Goal: Task Accomplishment & Management: Complete application form

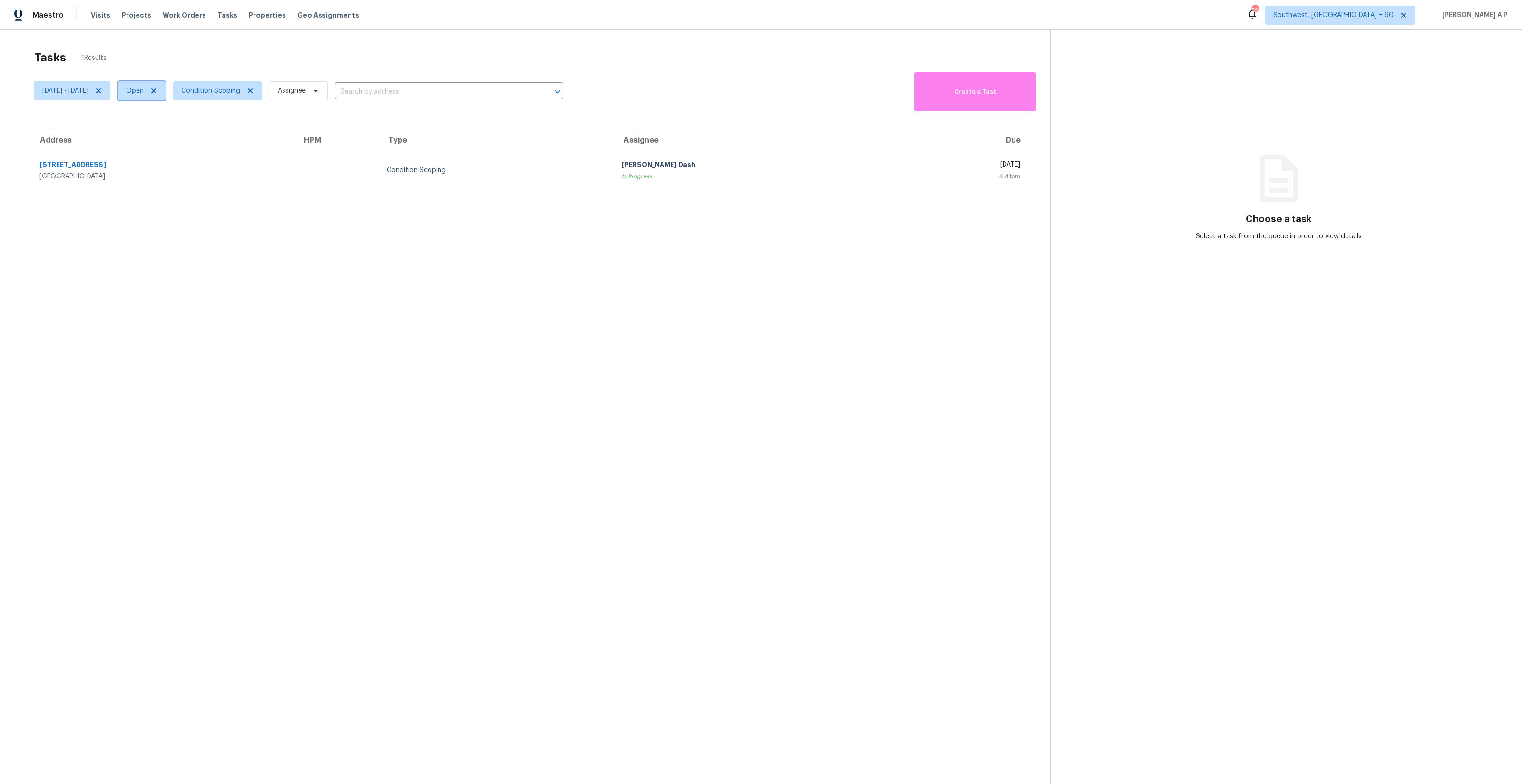
click at [157, 93] on span at bounding box center [152, 90] width 11 height 8
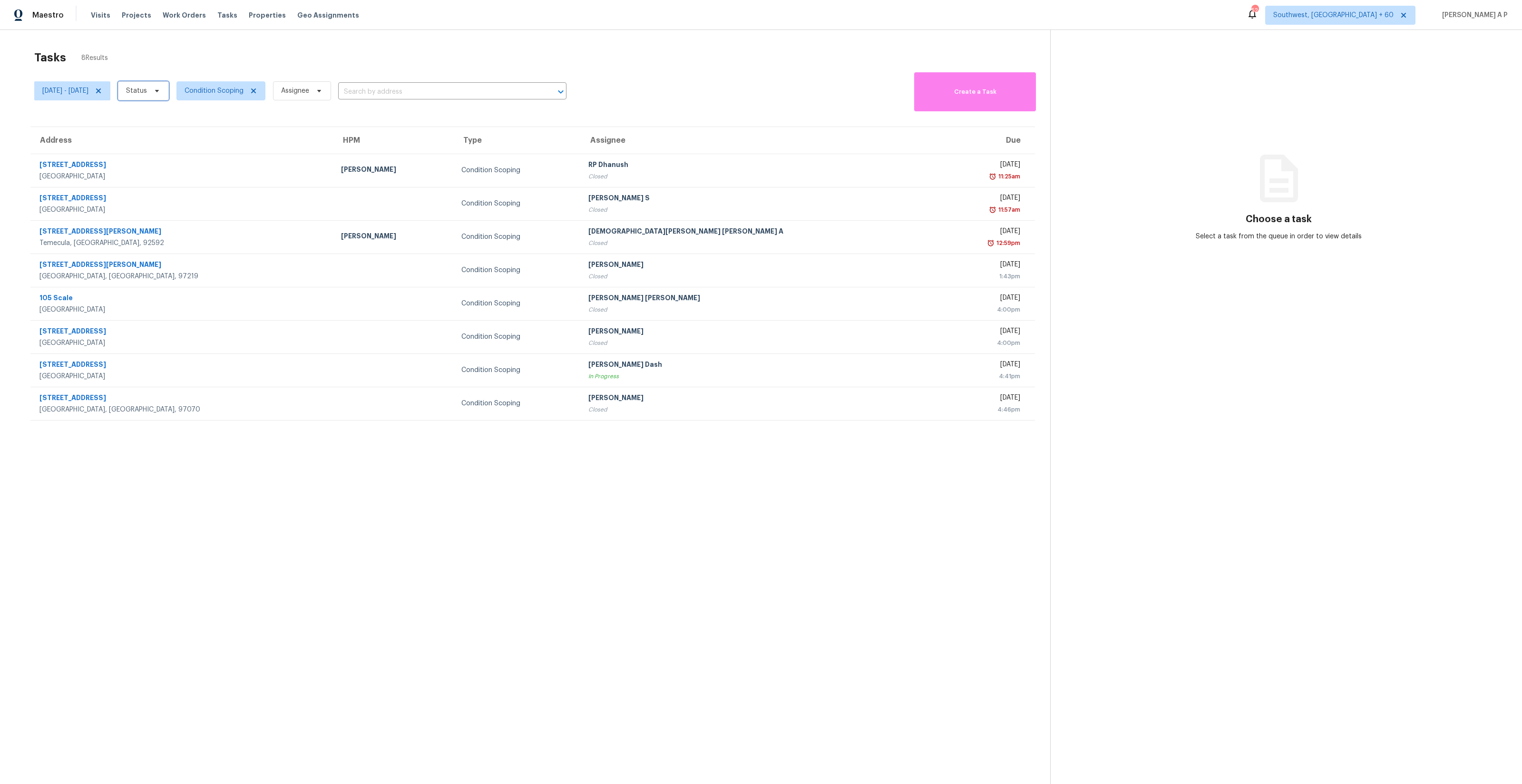
click at [161, 93] on icon at bounding box center [157, 90] width 8 height 8
click at [184, 114] on label "Closed" at bounding box center [171, 118] width 34 height 9
click at [160, 114] on input "Closed" at bounding box center [157, 116] width 6 height 6
checkbox input "true"
click at [205, 435] on section "Tasks 3 Results [DATE] - [DATE] Closed Condition Scoping Assignee ​ Create a Ta…" at bounding box center [533, 429] width 1035 height 769
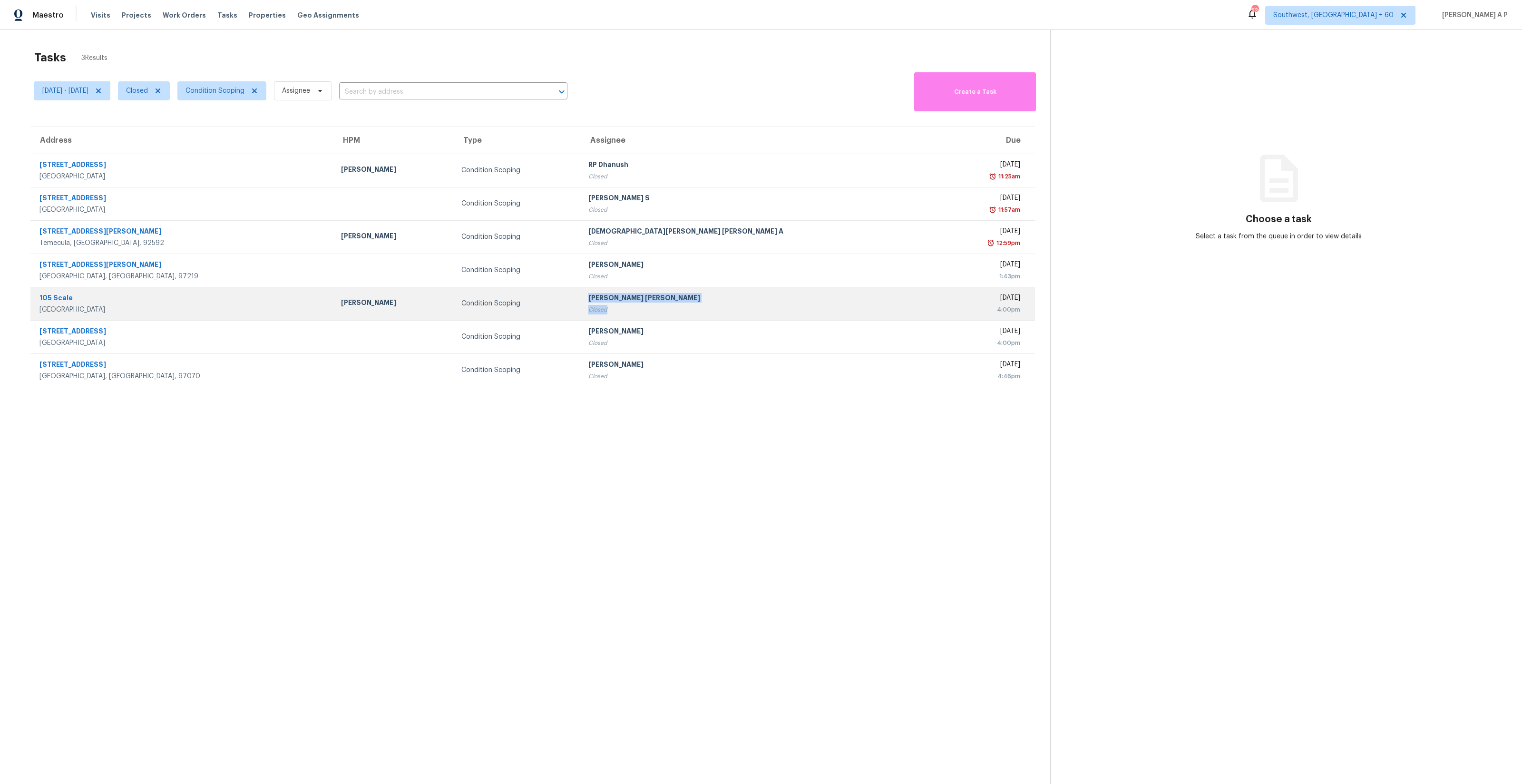
drag, startPoint x: 602, startPoint y: 301, endPoint x: 642, endPoint y: 310, distance: 41.0
click at [642, 310] on td "[PERSON_NAME] [PERSON_NAME] Closed" at bounding box center [760, 303] width 359 height 33
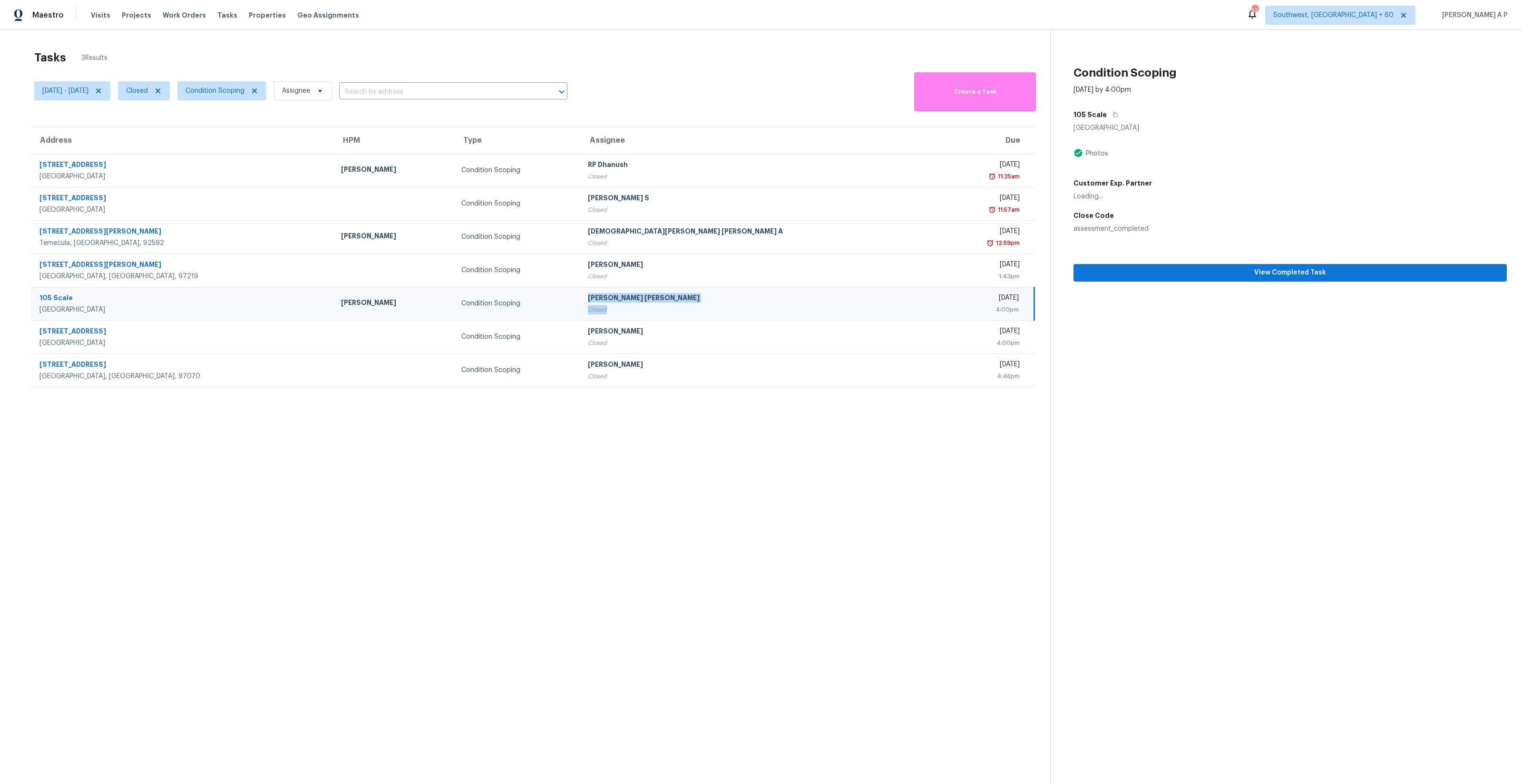
copy div "[PERSON_NAME] [PERSON_NAME] Closed"
click at [1200, 275] on span "View Completed Task" at bounding box center [1290, 273] width 418 height 12
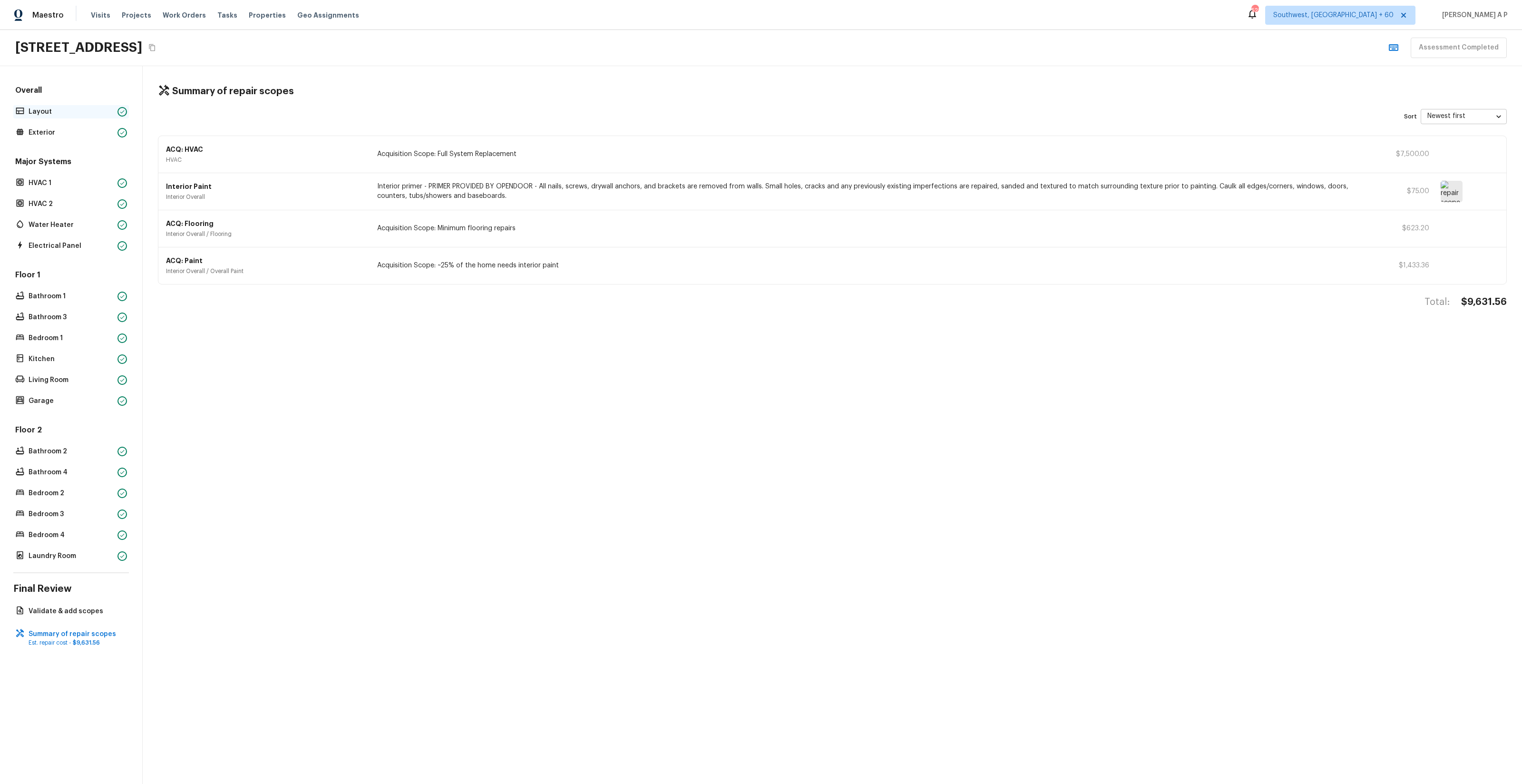
click at [100, 109] on p "Layout" at bounding box center [71, 112] width 85 height 9
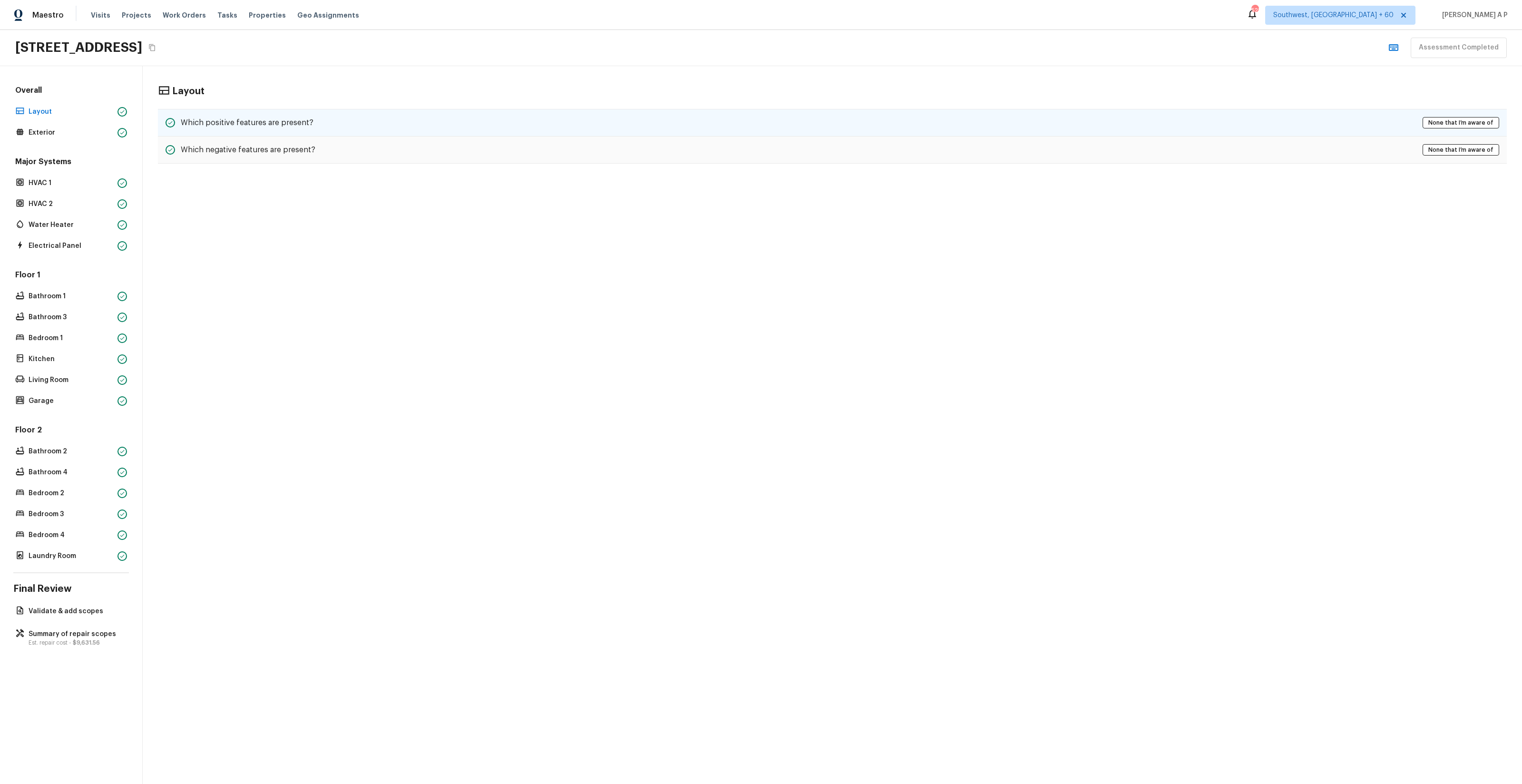
click at [353, 131] on div "Which positive features are present? None that I’m aware of" at bounding box center [832, 122] width 1349 height 28
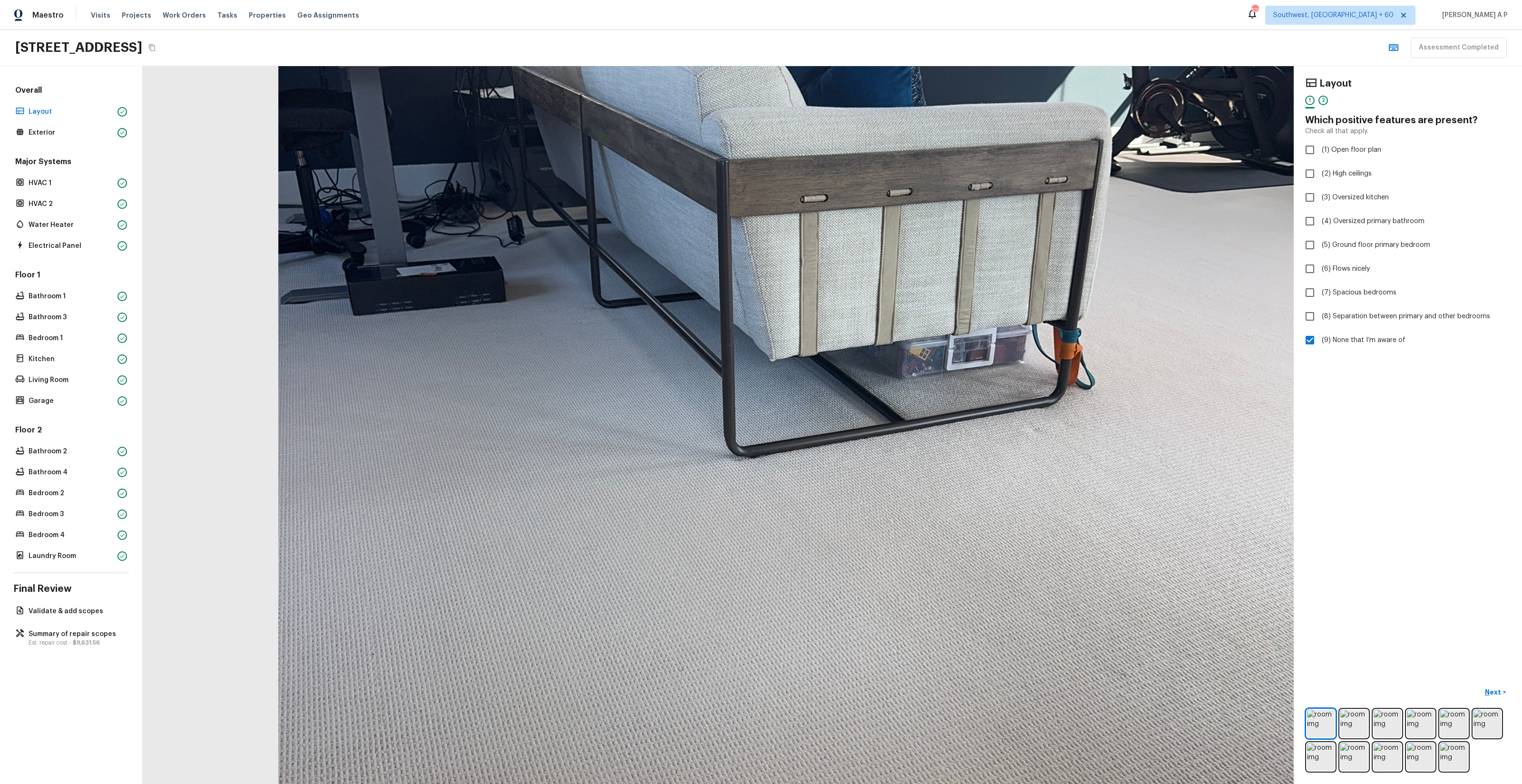
drag, startPoint x: 633, startPoint y: 396, endPoint x: 711, endPoint y: 729, distance: 342.0
click at [710, 723] on div at bounding box center [798, 454] width 2223 height 1387
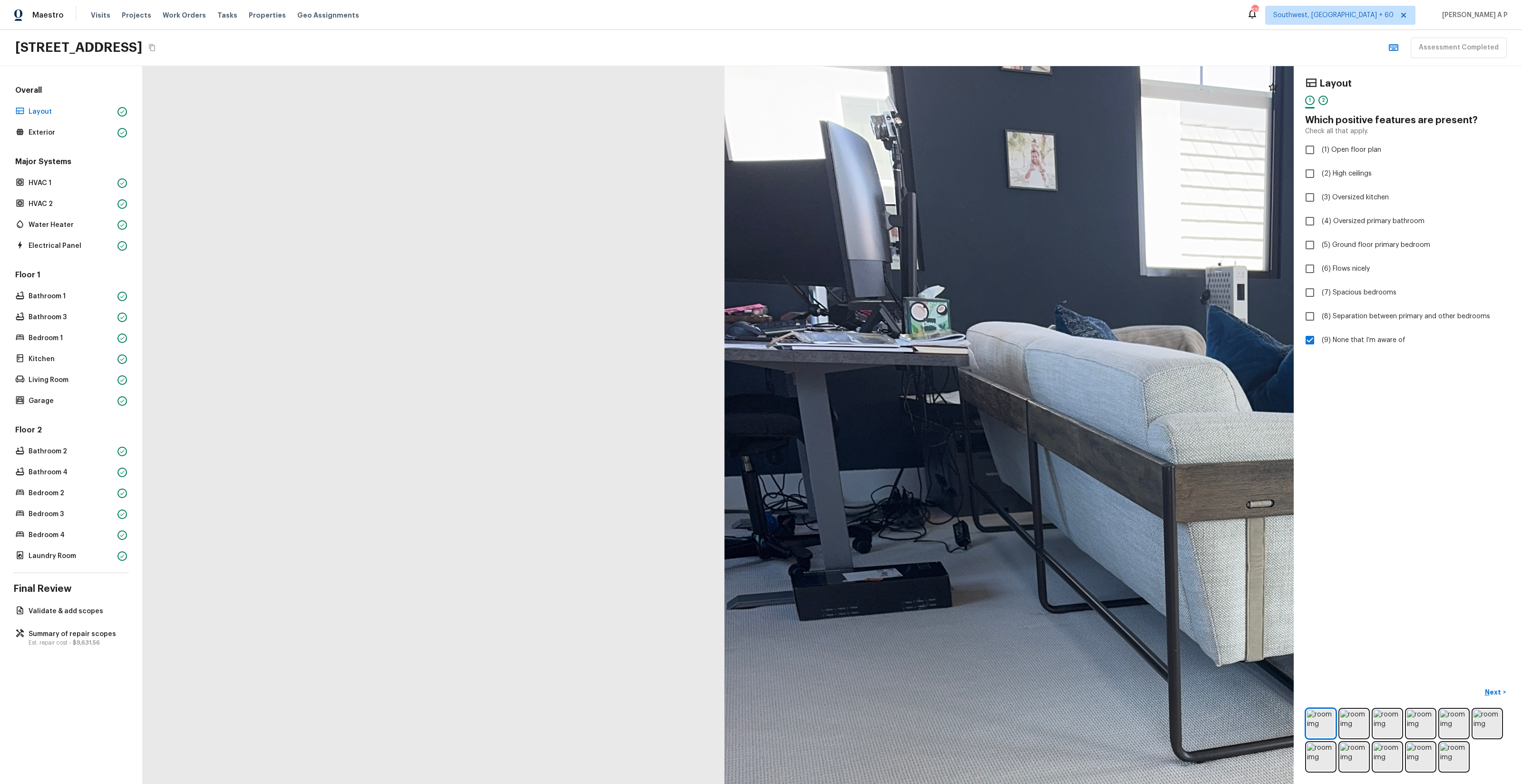
drag, startPoint x: 875, startPoint y: 614, endPoint x: 736, endPoint y: 614, distance: 139.0
click at [736, 614] on div at bounding box center [1244, 759] width 2223 height 1387
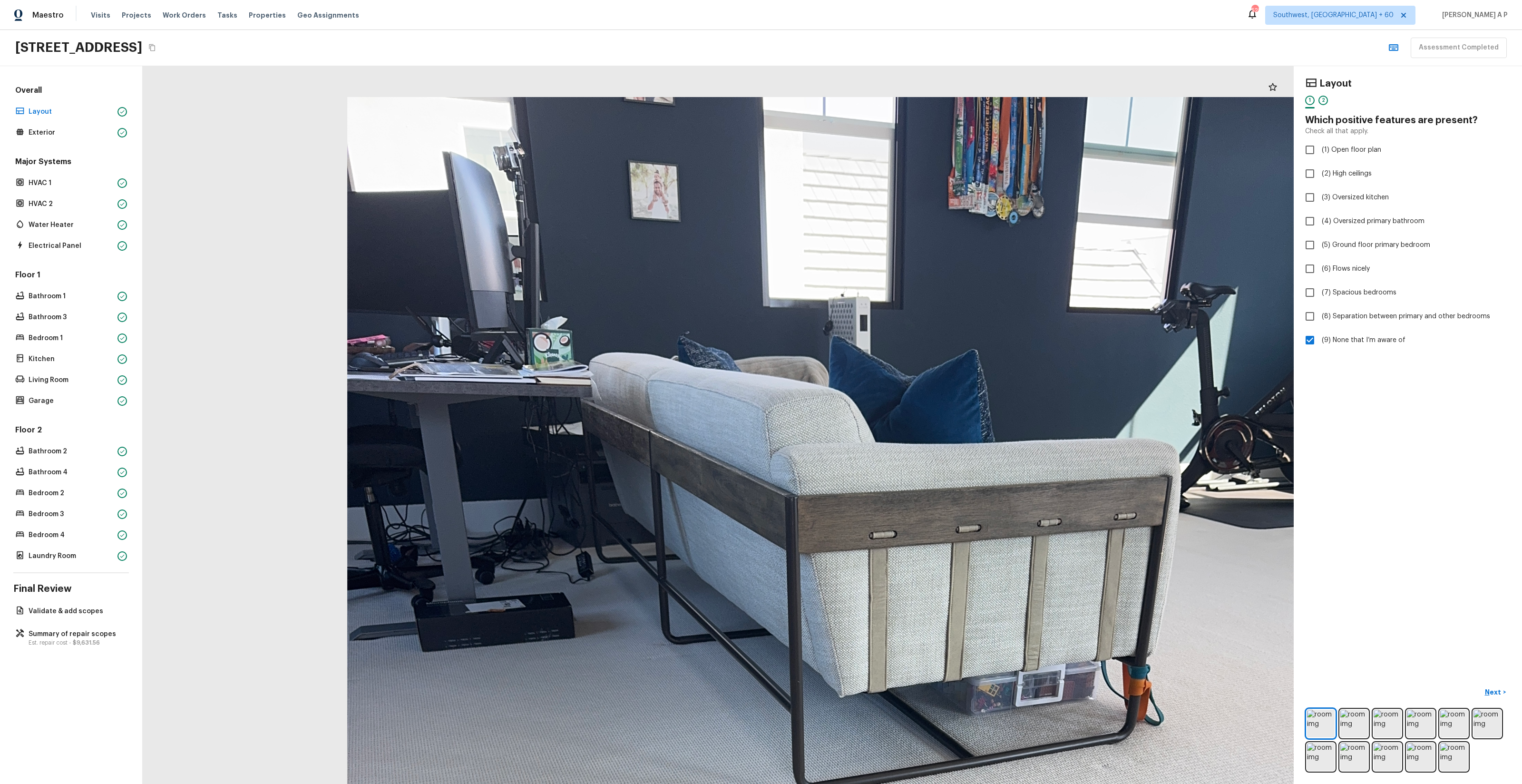
drag, startPoint x: 804, startPoint y: 558, endPoint x: 648, endPoint y: 589, distance: 159.1
click at [648, 589] on div at bounding box center [867, 790] width 2223 height 1387
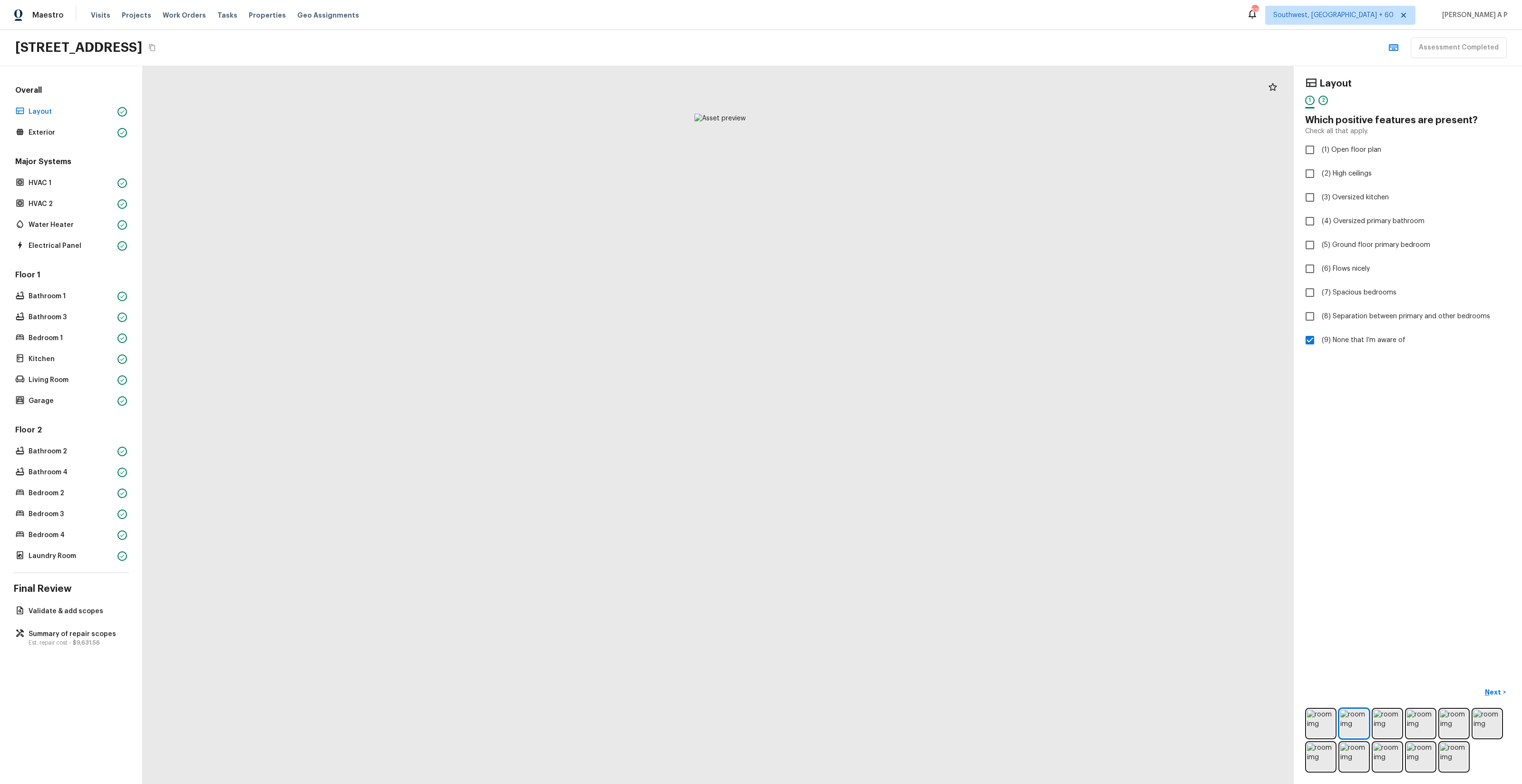
drag, startPoint x: 729, startPoint y: 362, endPoint x: 730, endPoint y: 635, distance: 273.0
click at [730, 635] on div at bounding box center [720, 472] width 1151 height 718
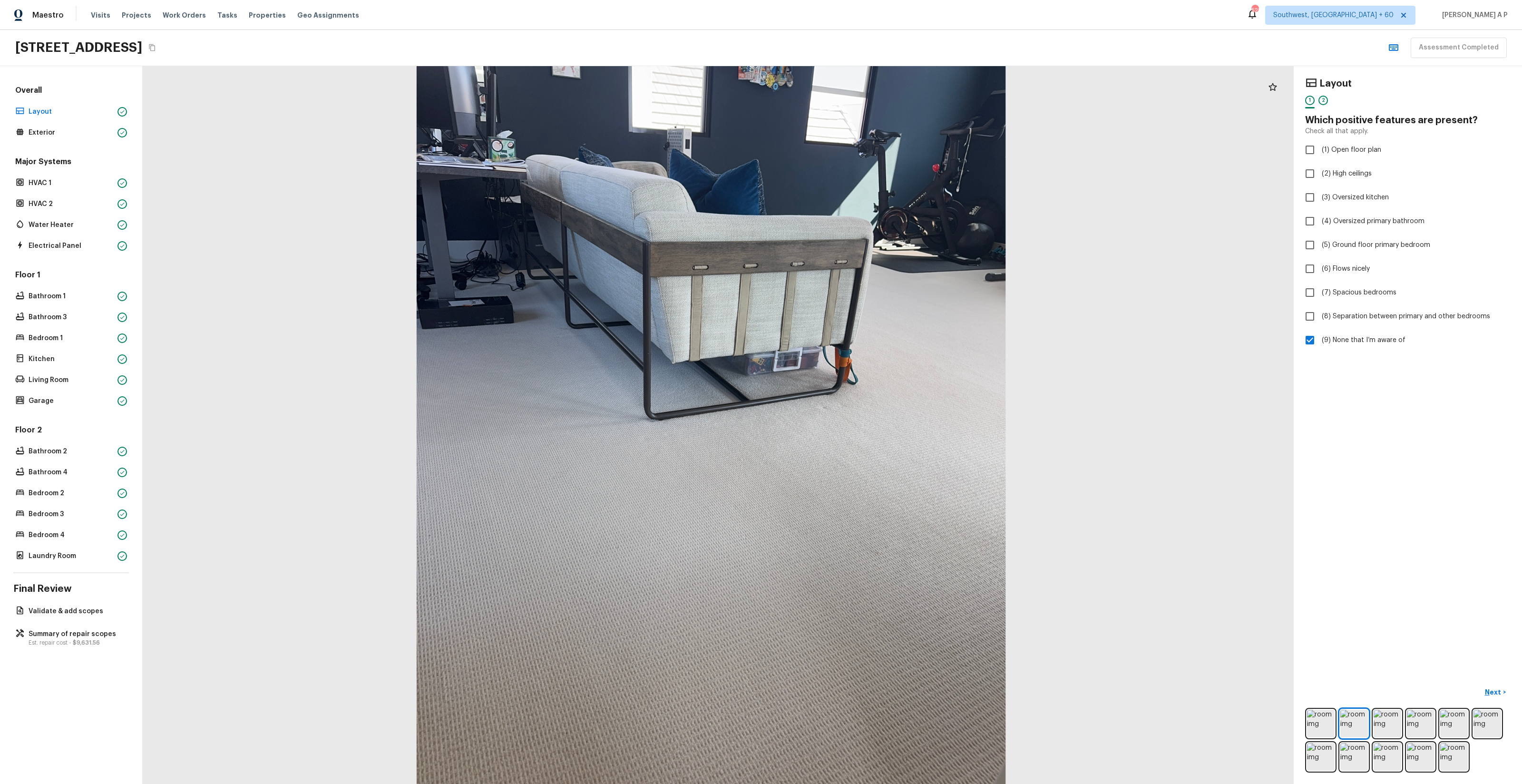
click at [750, 386] on div at bounding box center [711, 428] width 1259 height 785
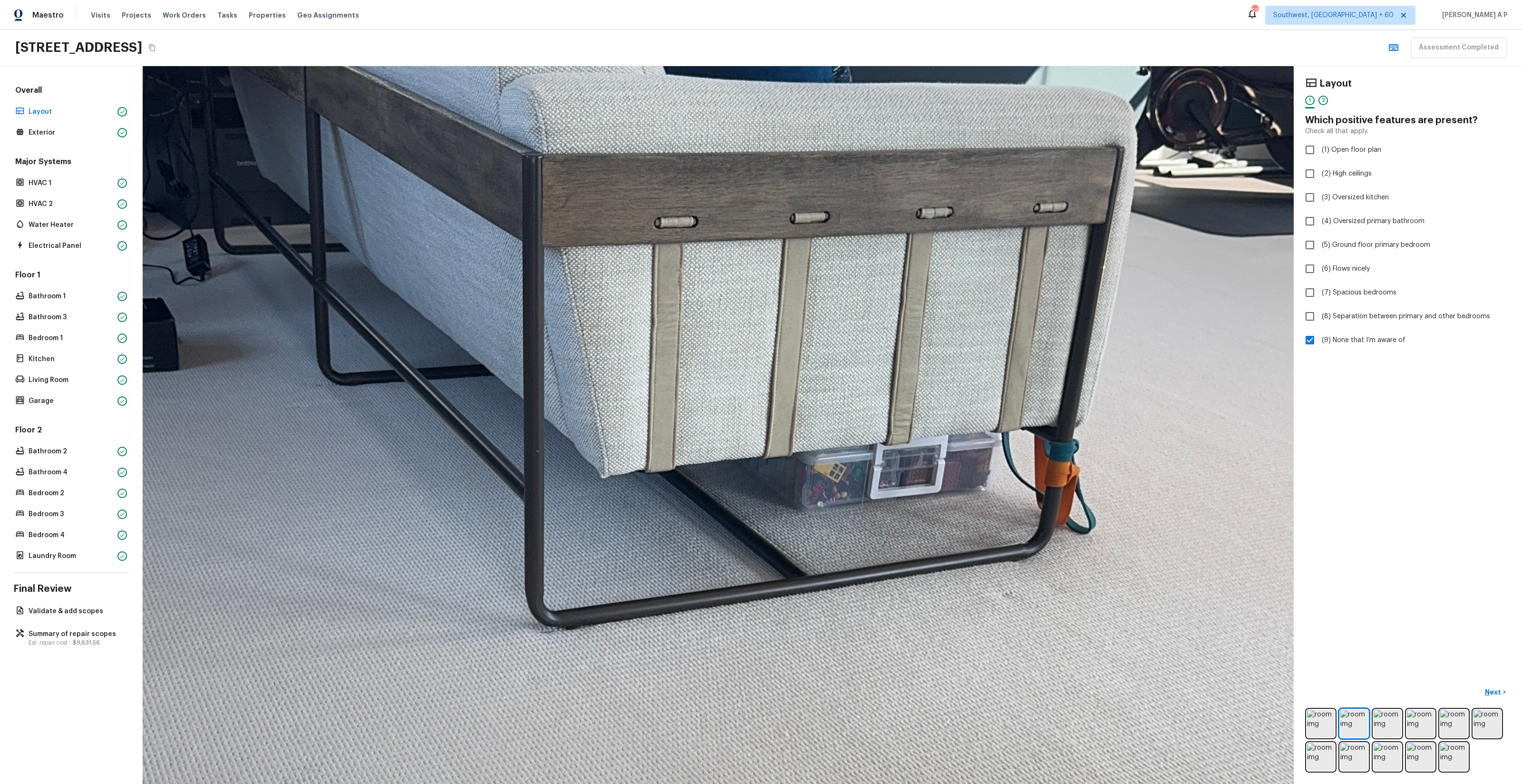
drag, startPoint x: 726, startPoint y: 235, endPoint x: 750, endPoint y: 552, distance: 317.9
click at [750, 545] on div at bounding box center [704, 652] width 3354 height 2091
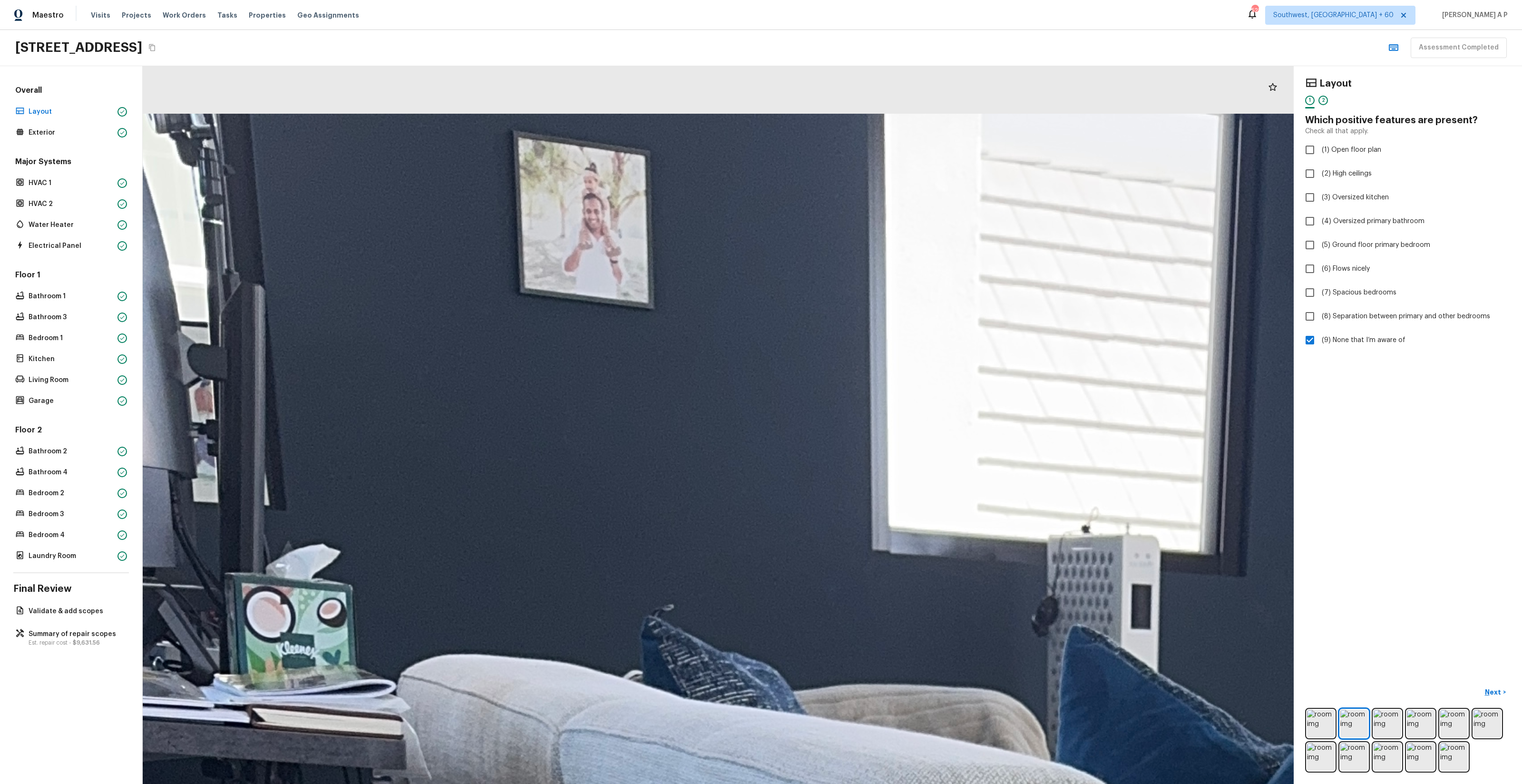
drag, startPoint x: 552, startPoint y: 161, endPoint x: 593, endPoint y: 279, distance: 124.9
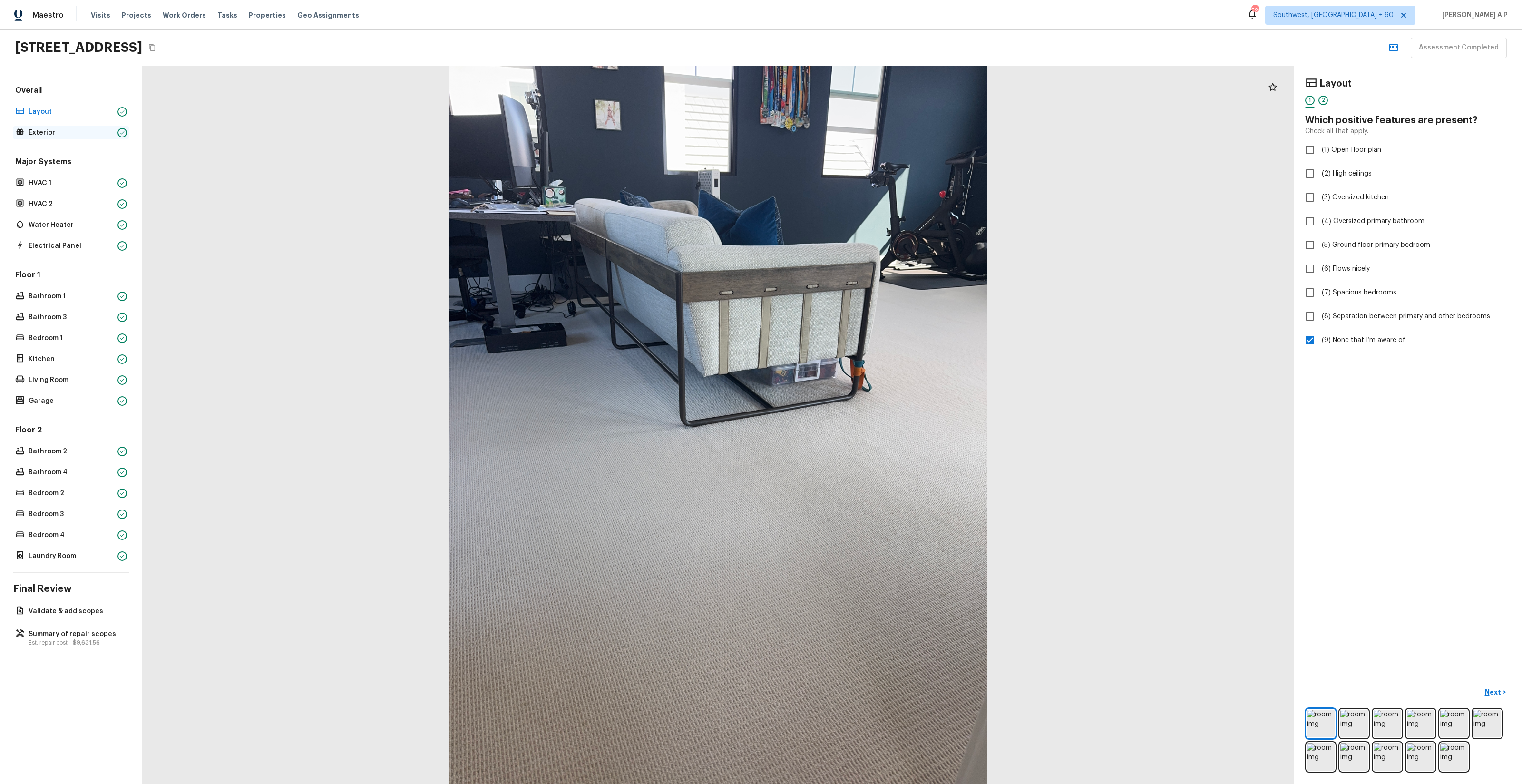
click at [111, 134] on p "Exterior" at bounding box center [71, 133] width 85 height 9
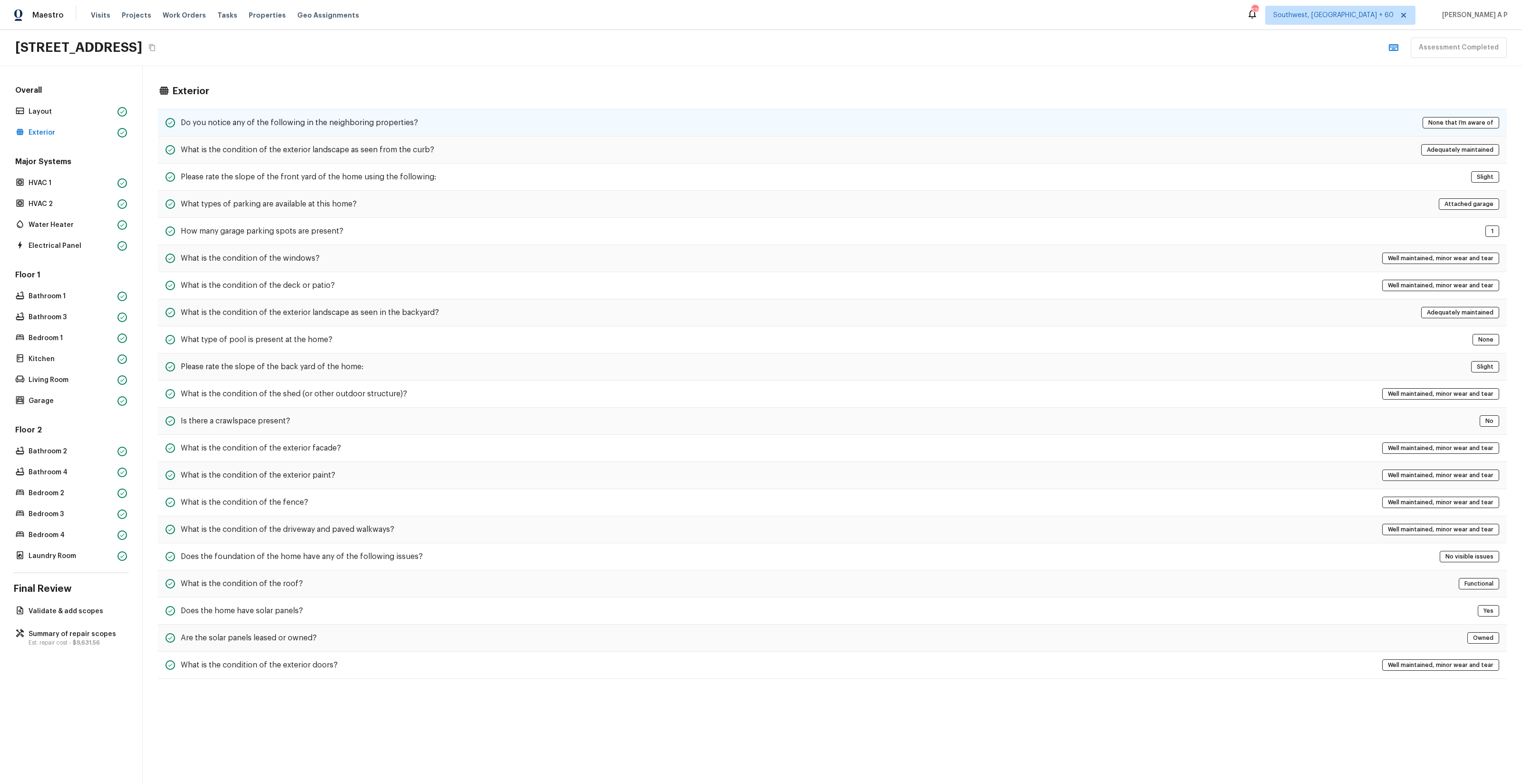
click at [249, 125] on h5 "Do you notice any of the following in the neighboring properties?" at bounding box center [300, 123] width 238 height 11
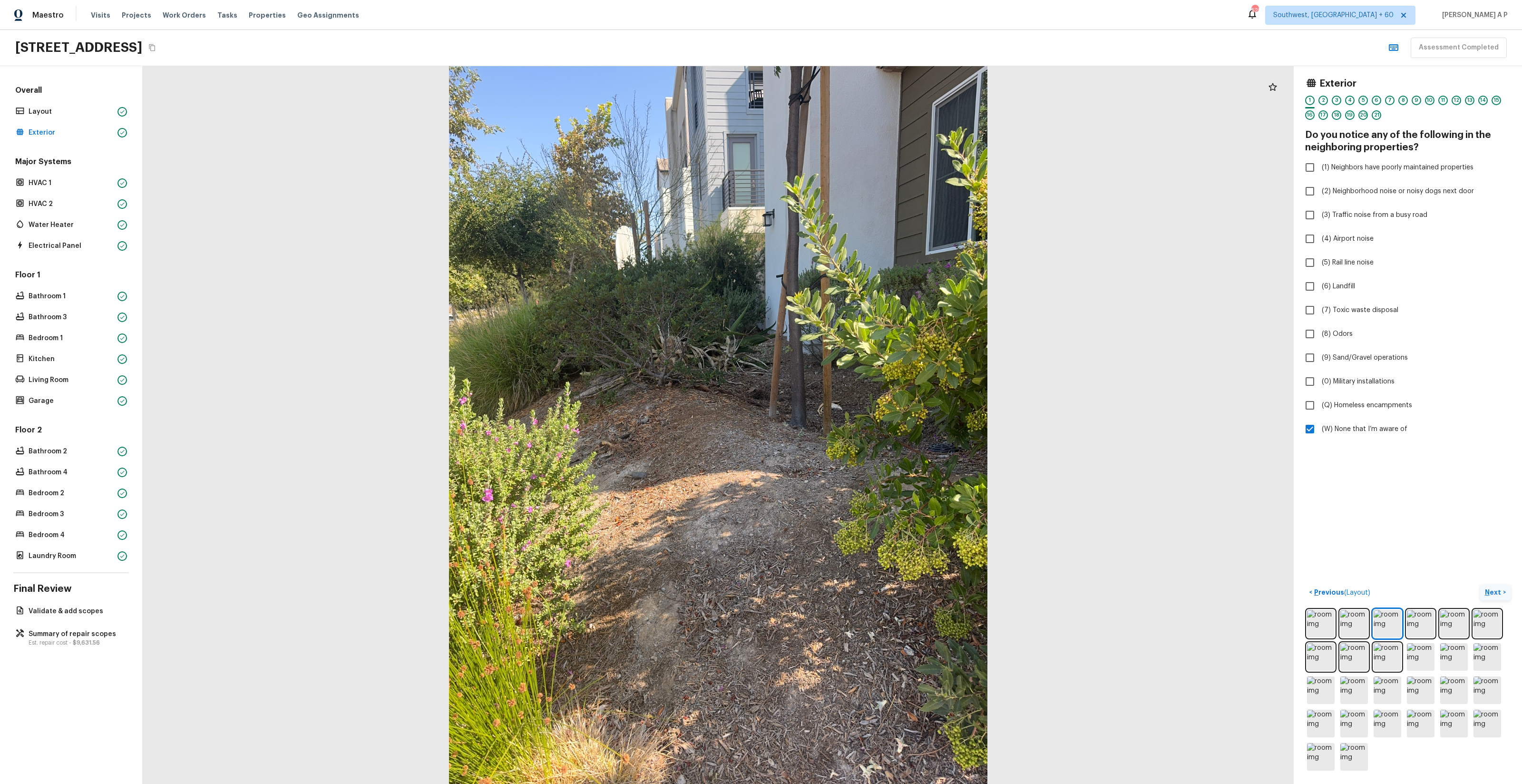
click at [1497, 591] on p "Next" at bounding box center [1494, 592] width 18 height 9
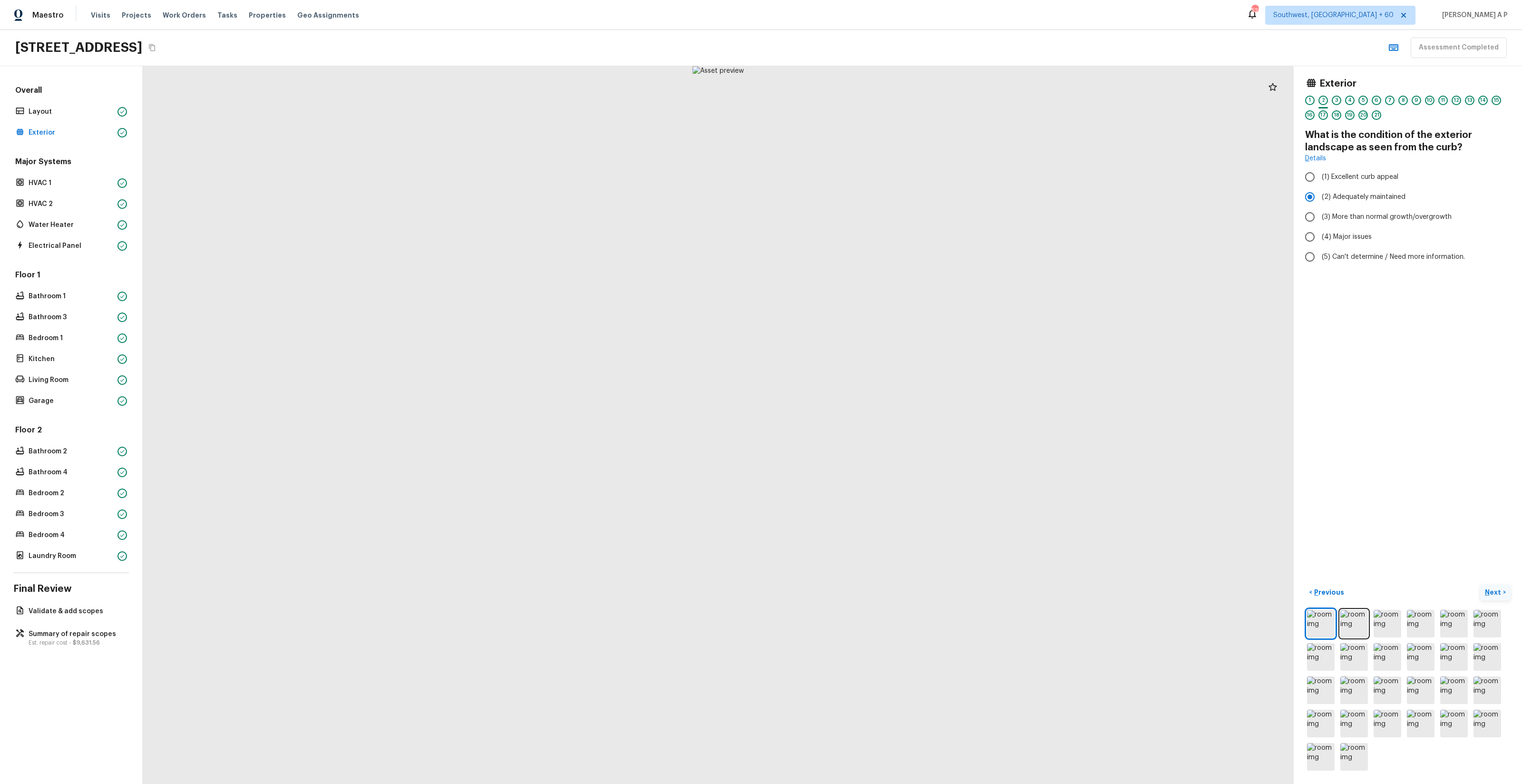
click at [1480, 584] on button "Next >" at bounding box center [1495, 592] width 31 height 16
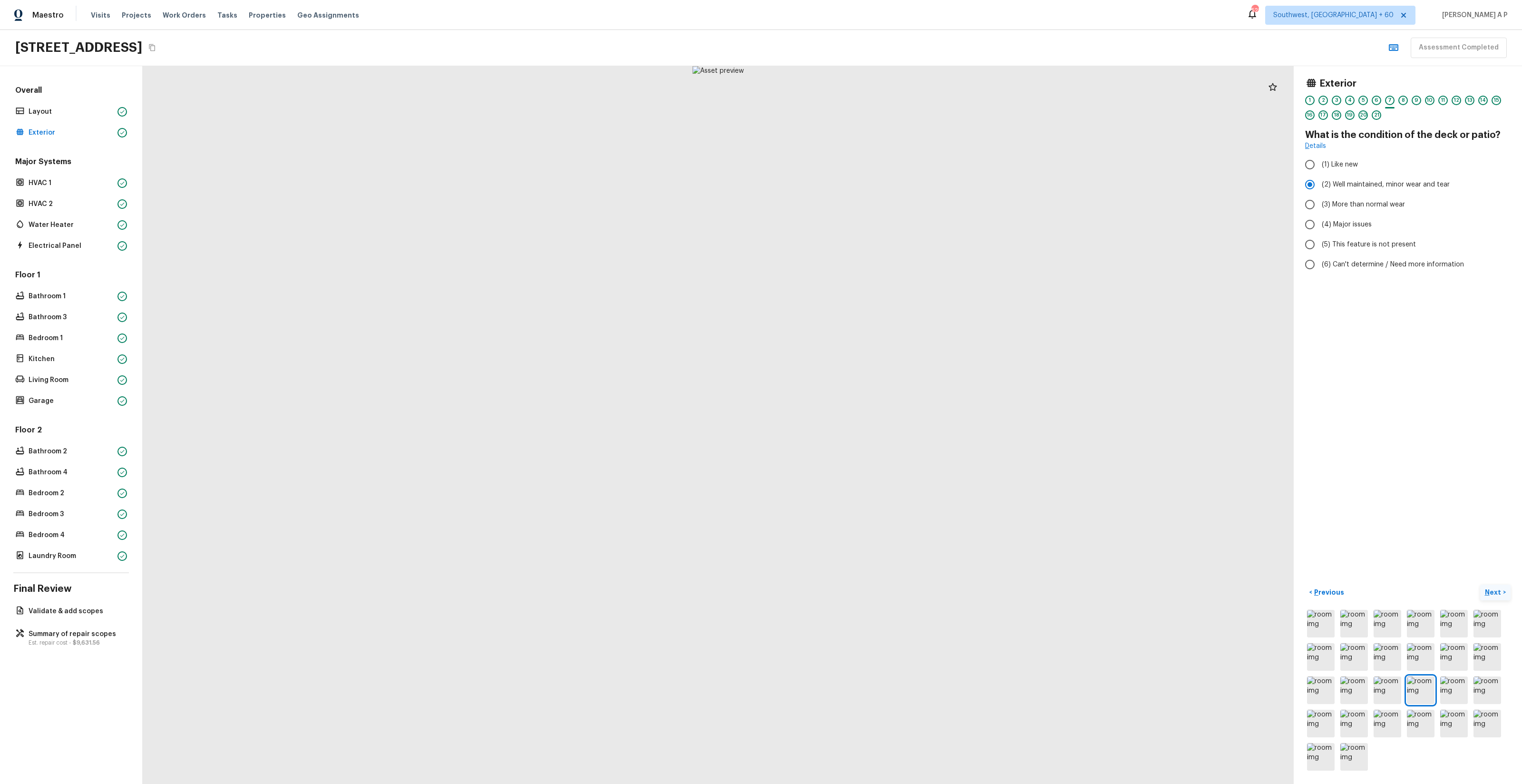
click at [1480, 584] on button "Next >" at bounding box center [1495, 592] width 31 height 16
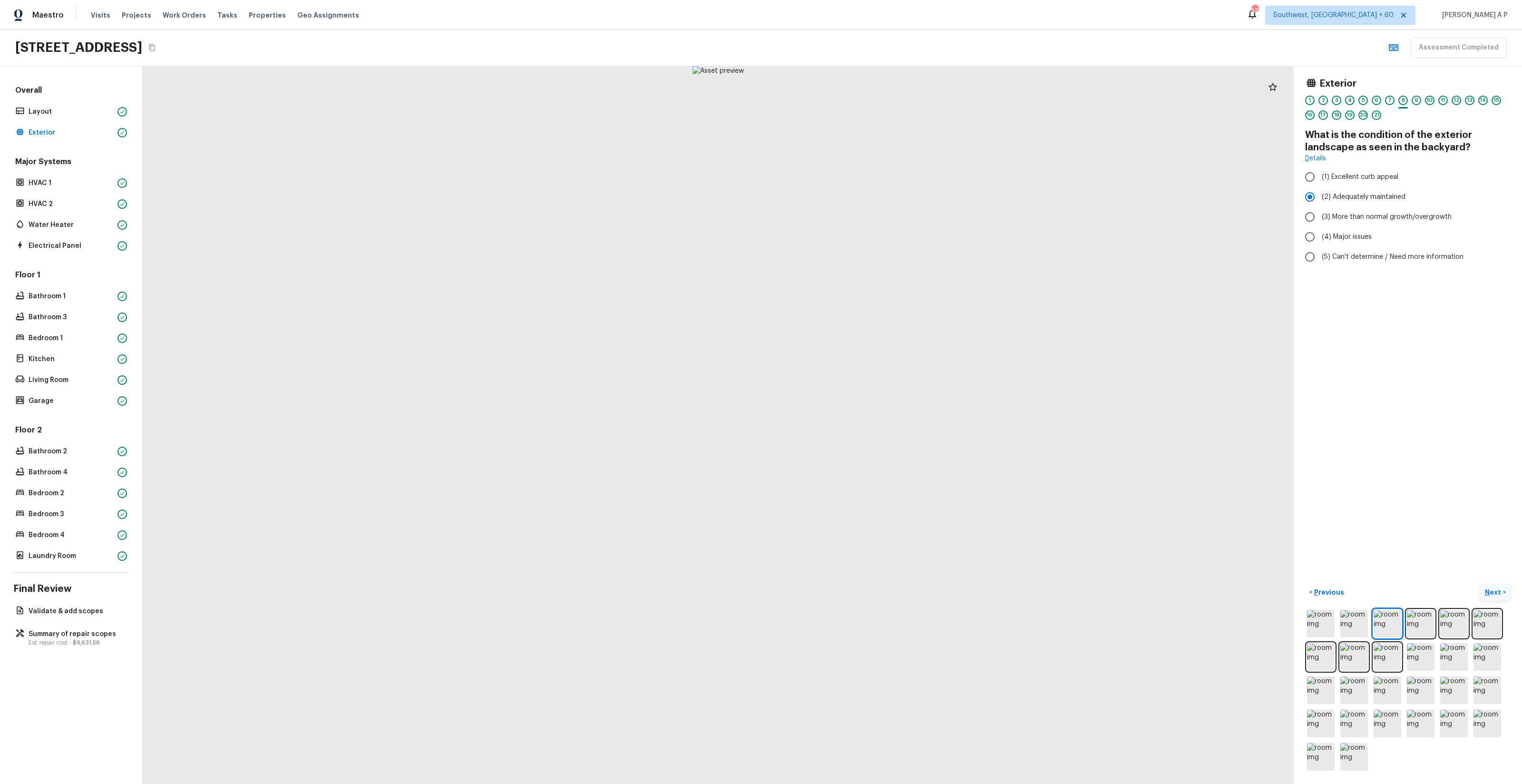
click at [1480, 584] on button "Next >" at bounding box center [1495, 592] width 31 height 16
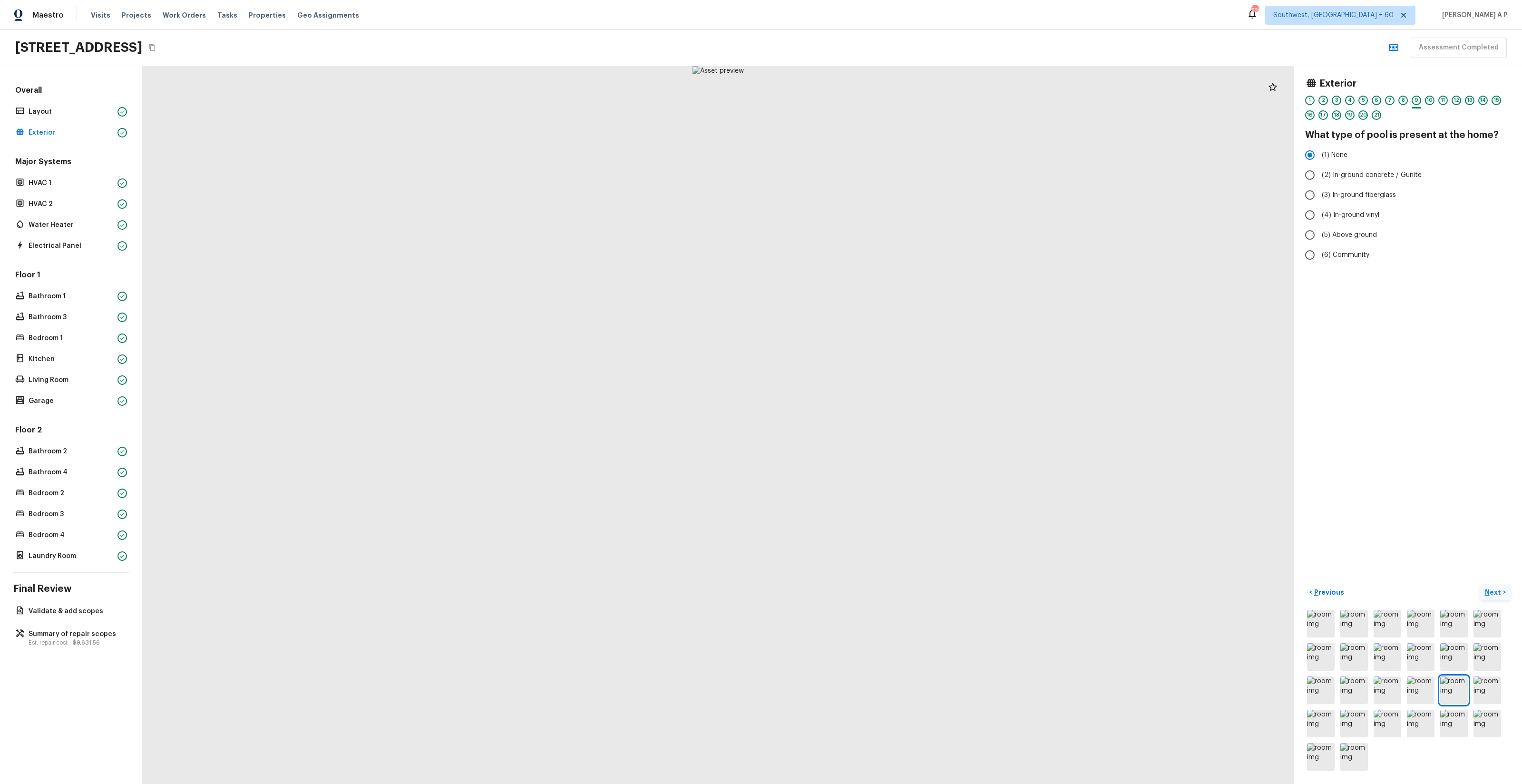
click at [1480, 584] on button "Next >" at bounding box center [1495, 592] width 31 height 16
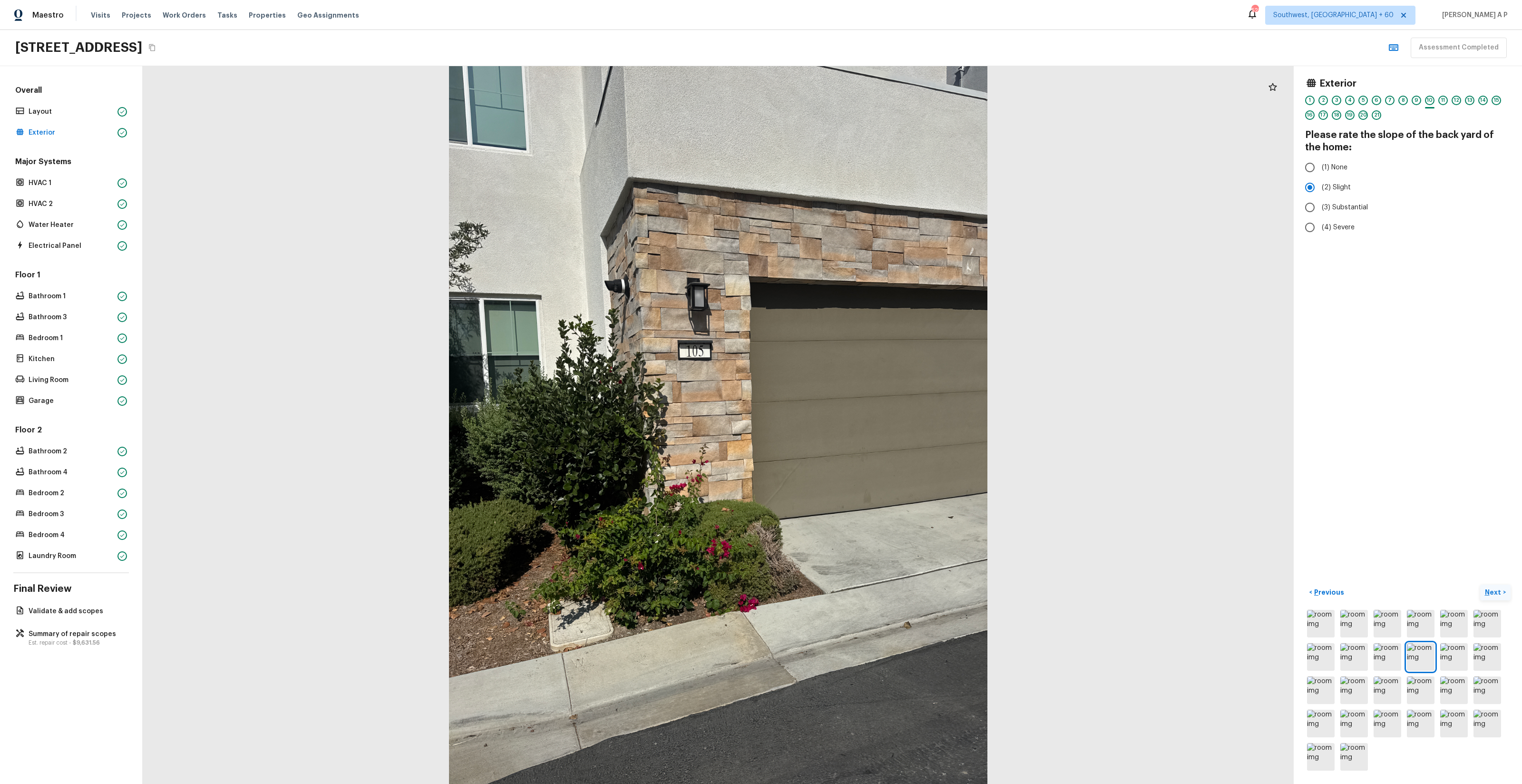
click at [1480, 584] on button "Next >" at bounding box center [1495, 592] width 31 height 16
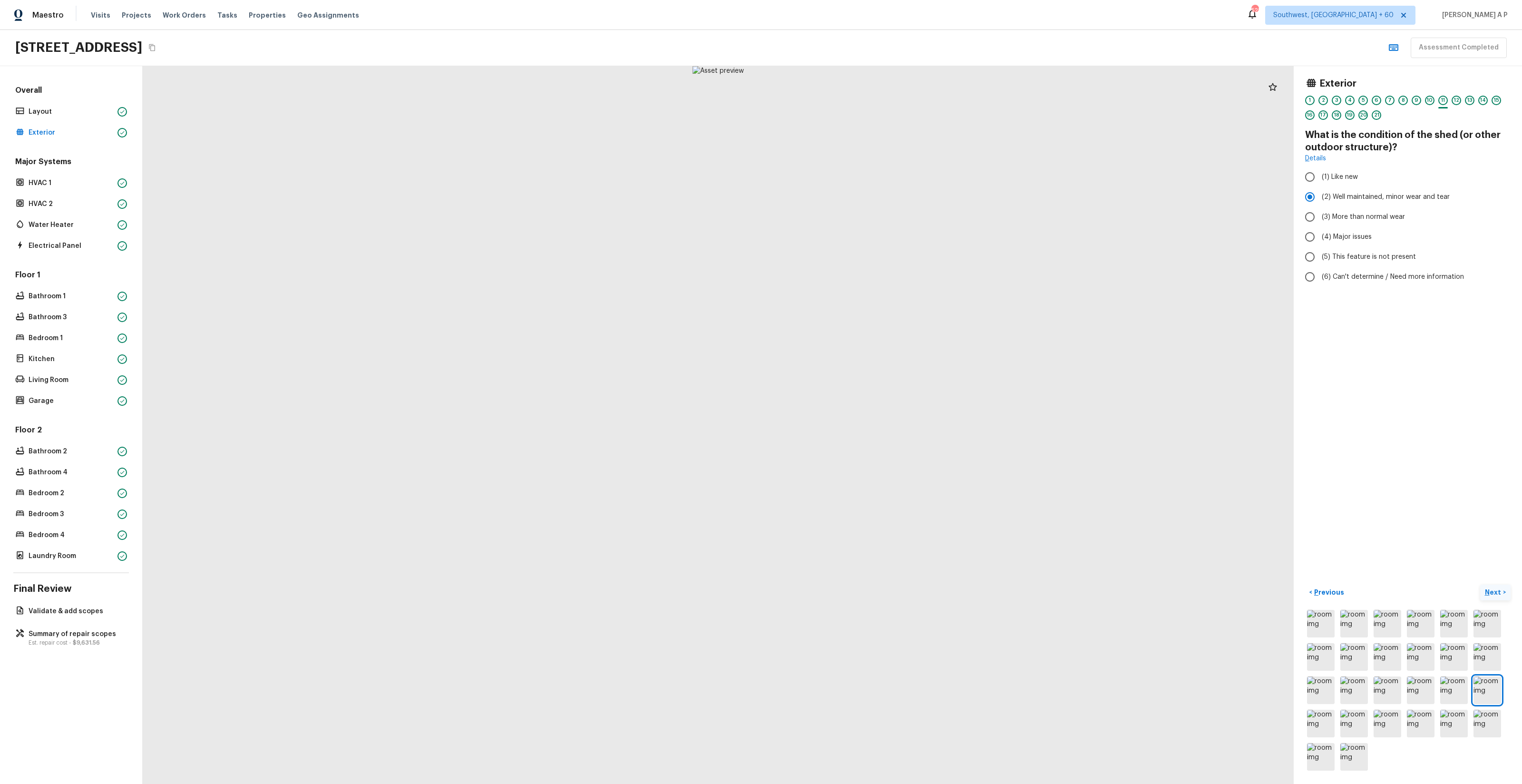
click at [1480, 584] on button "Next >" at bounding box center [1495, 592] width 31 height 16
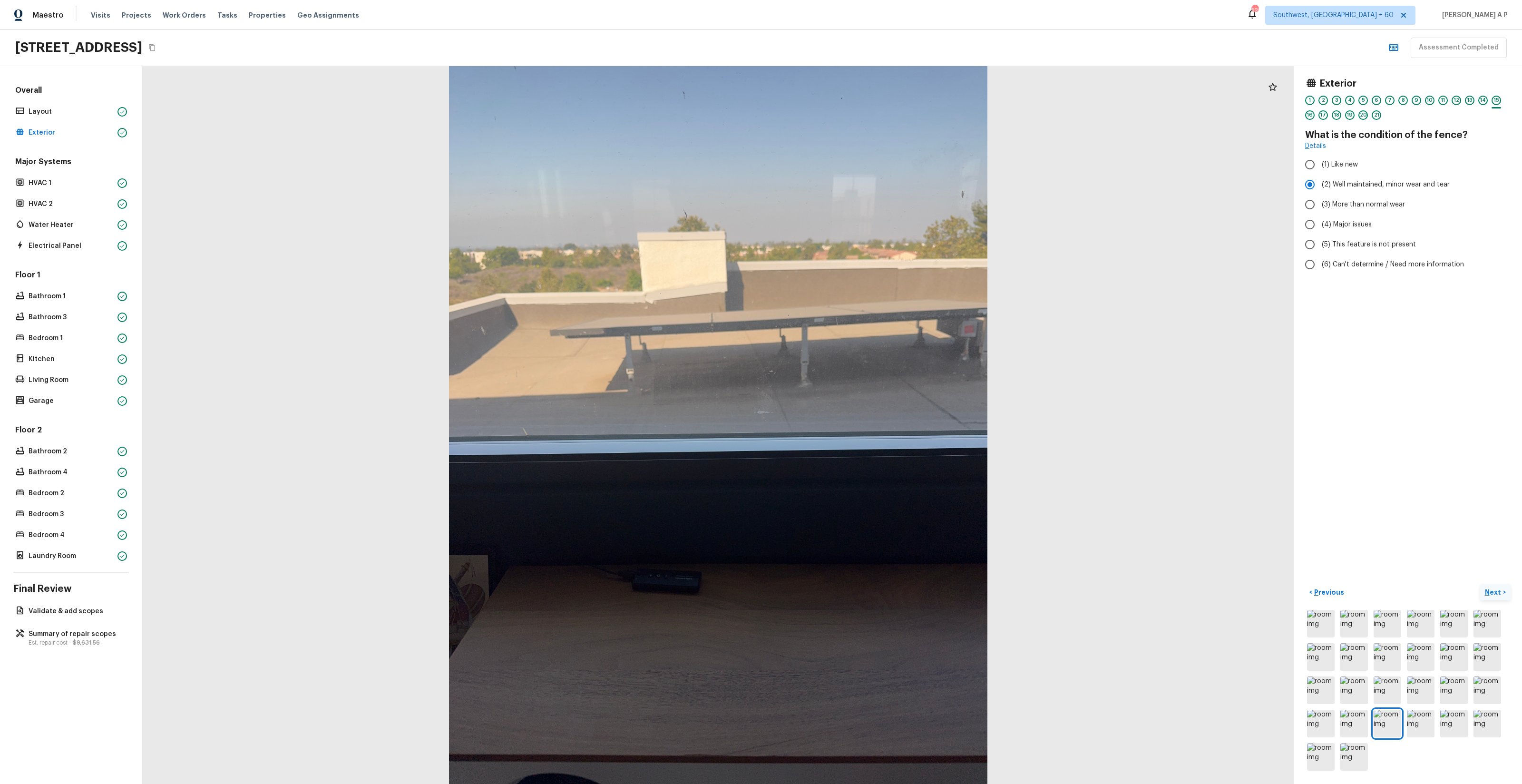
click at [1480, 584] on button "Next >" at bounding box center [1495, 592] width 31 height 16
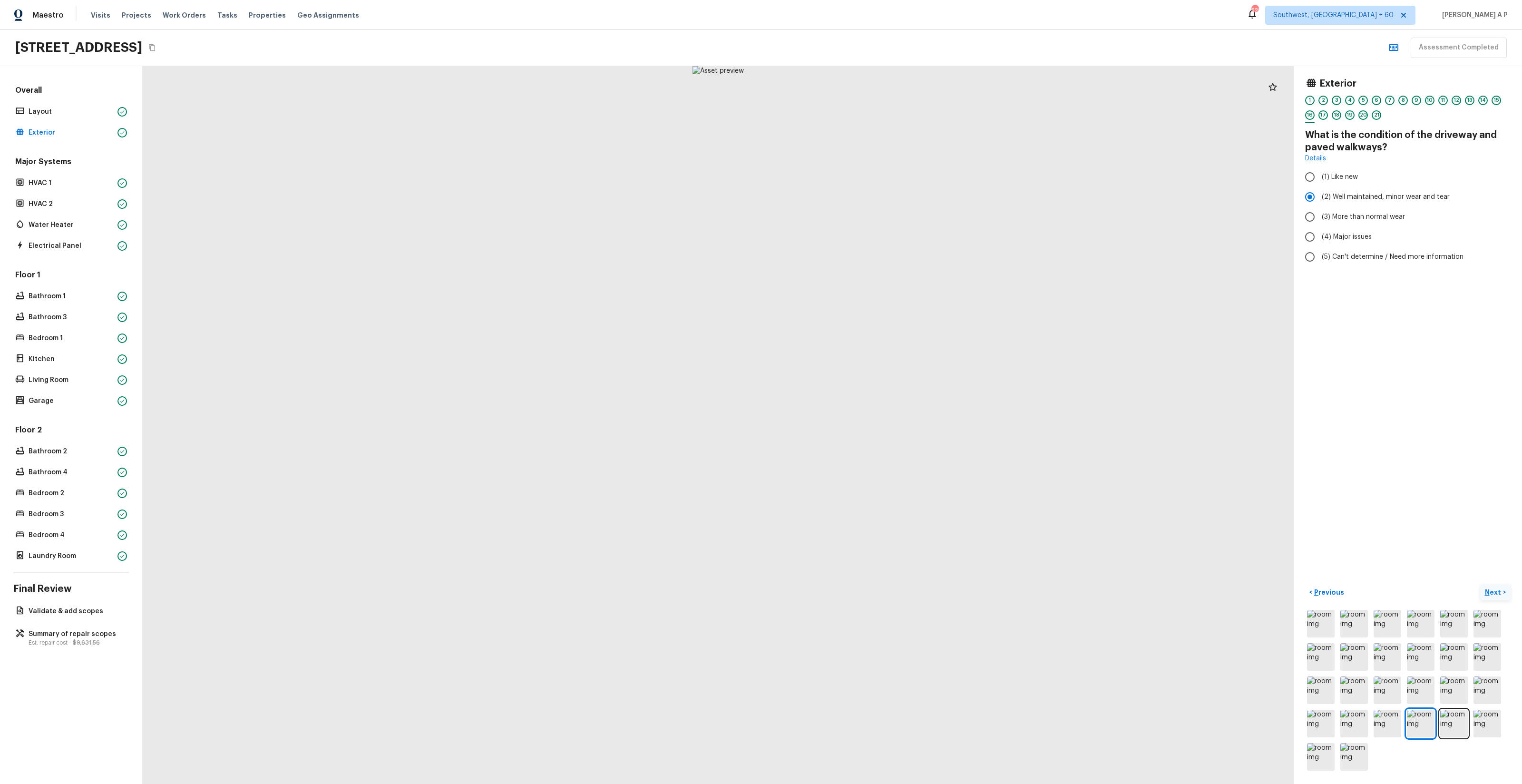
click at [1480, 584] on button "Next >" at bounding box center [1495, 592] width 31 height 16
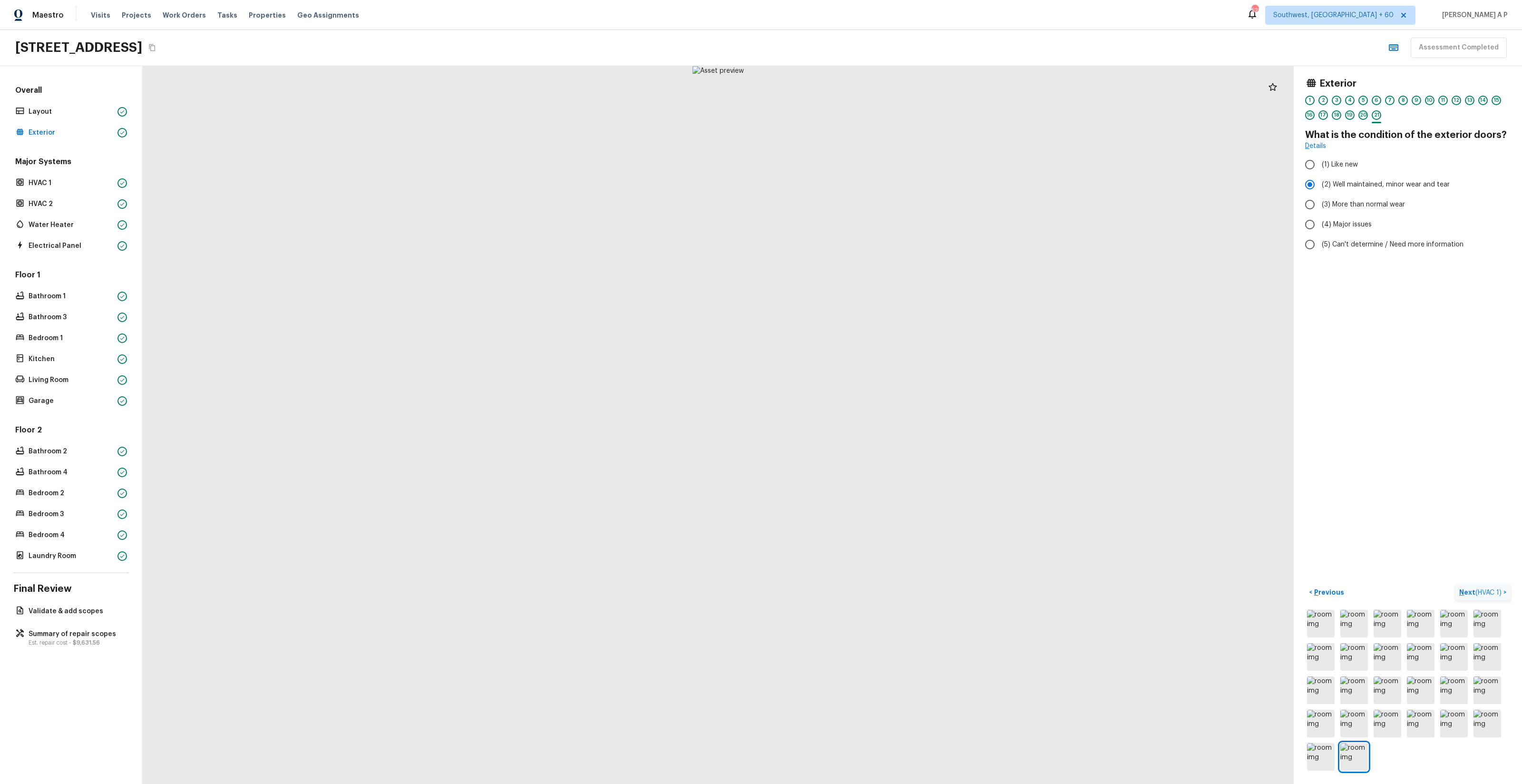
click at [1455, 584] on button "Next ( HVAC 1 ) >" at bounding box center [1482, 592] width 55 height 16
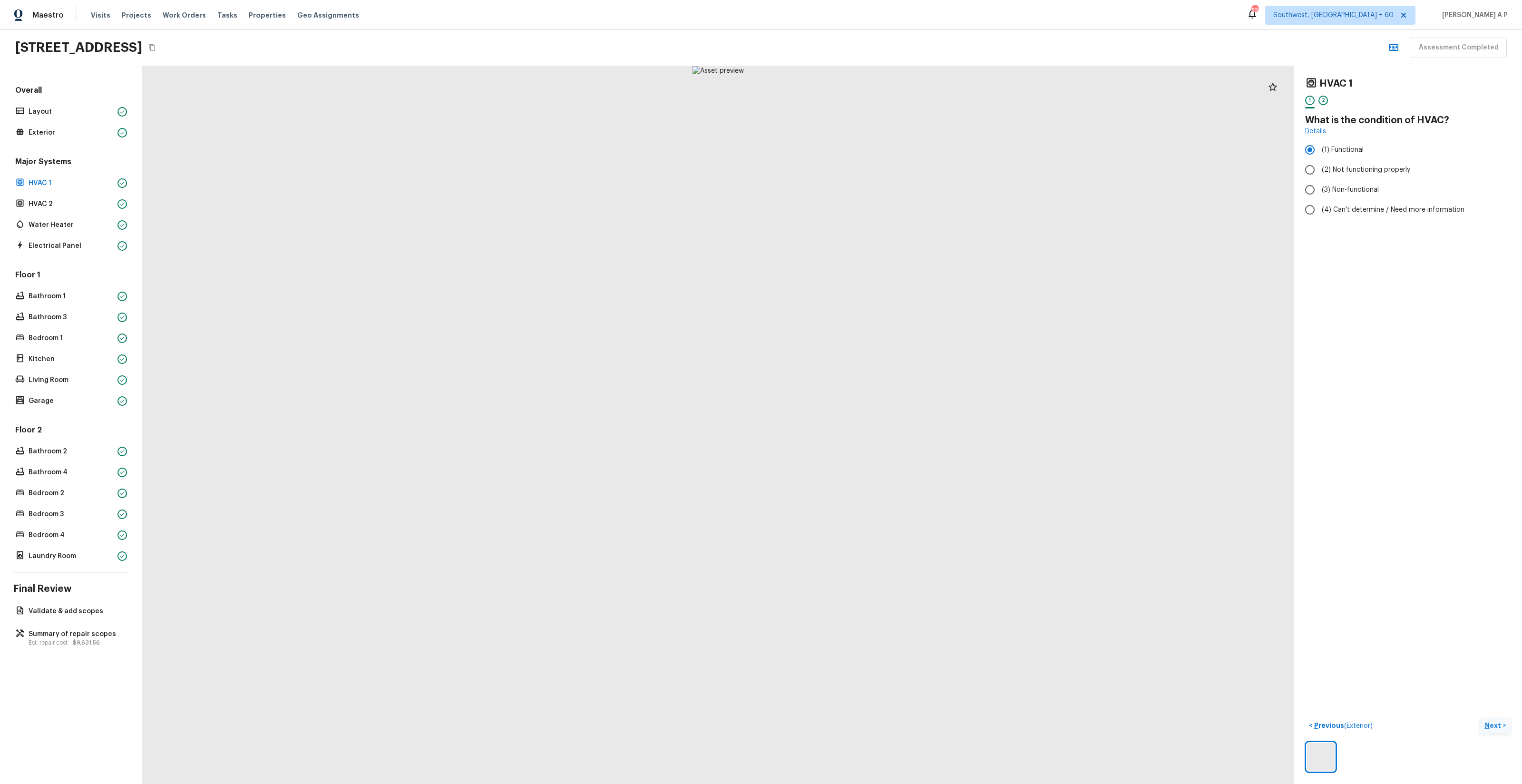
click at [1480, 718] on button "Next >" at bounding box center [1495, 726] width 31 height 16
click at [1333, 726] on p "Previous" at bounding box center [1328, 726] width 32 height 9
click at [1494, 725] on p "Next" at bounding box center [1494, 726] width 18 height 9
click at [1494, 725] on span "( HVAC 2 )" at bounding box center [1488, 726] width 28 height 6
click at [1494, 725] on p "Next" at bounding box center [1494, 726] width 18 height 9
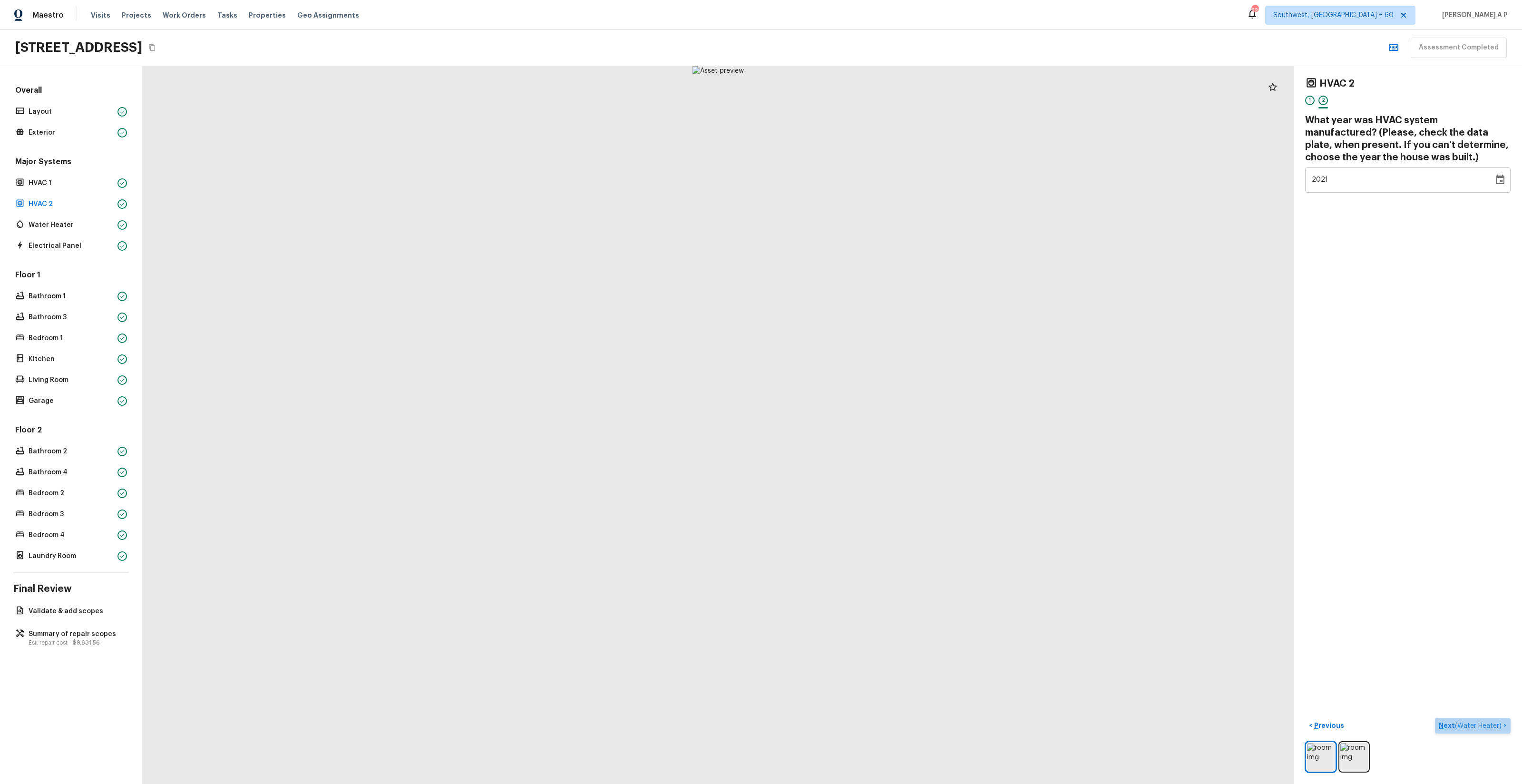
click at [1494, 725] on span "( Water Heater )" at bounding box center [1478, 726] width 47 height 6
click at [1494, 726] on p "Next" at bounding box center [1494, 726] width 18 height 9
click at [1494, 726] on span "( Electrical Panel )" at bounding box center [1475, 726] width 51 height 6
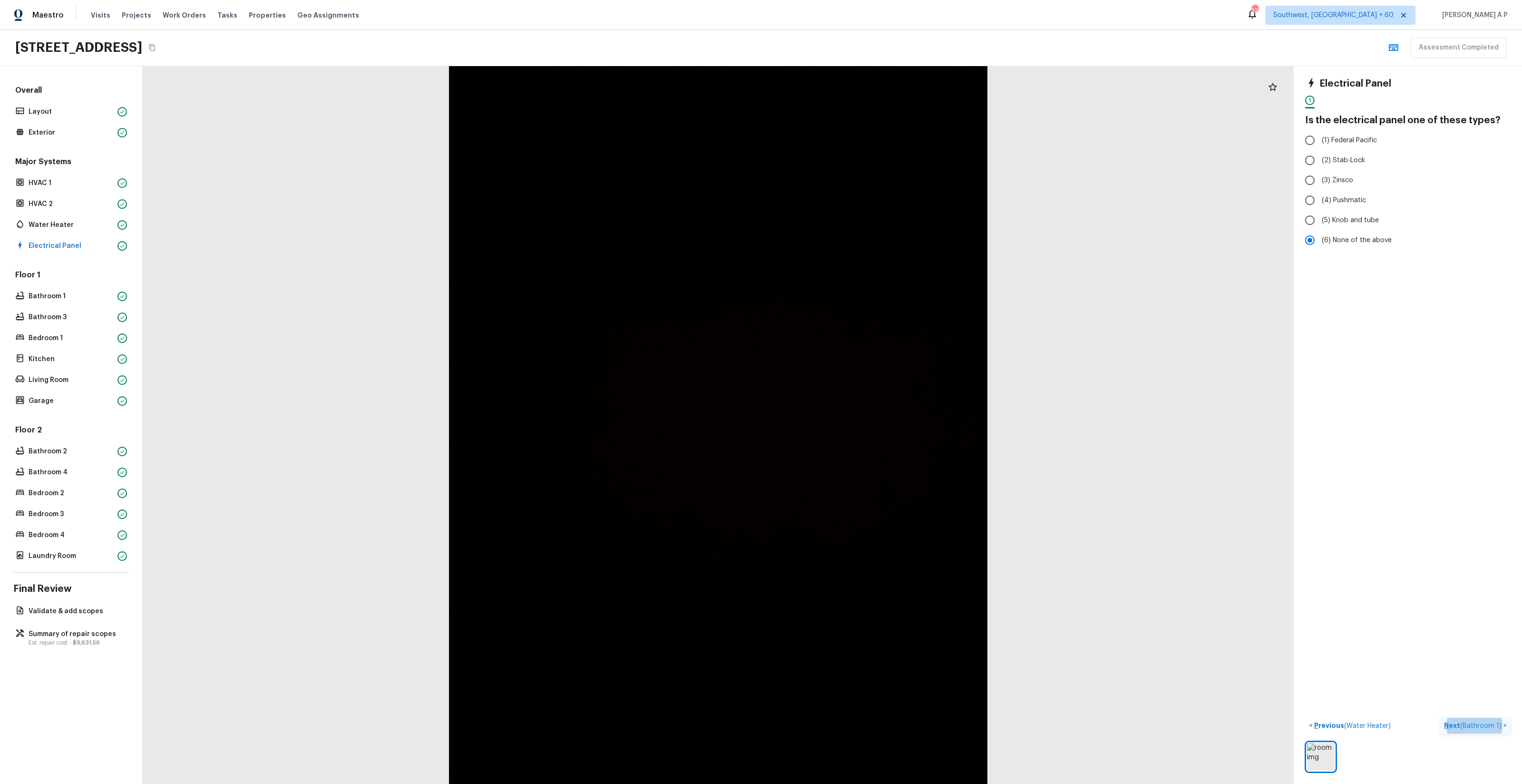
click at [1471, 718] on button "Next ( Bathroom 1 ) >" at bounding box center [1475, 726] width 70 height 16
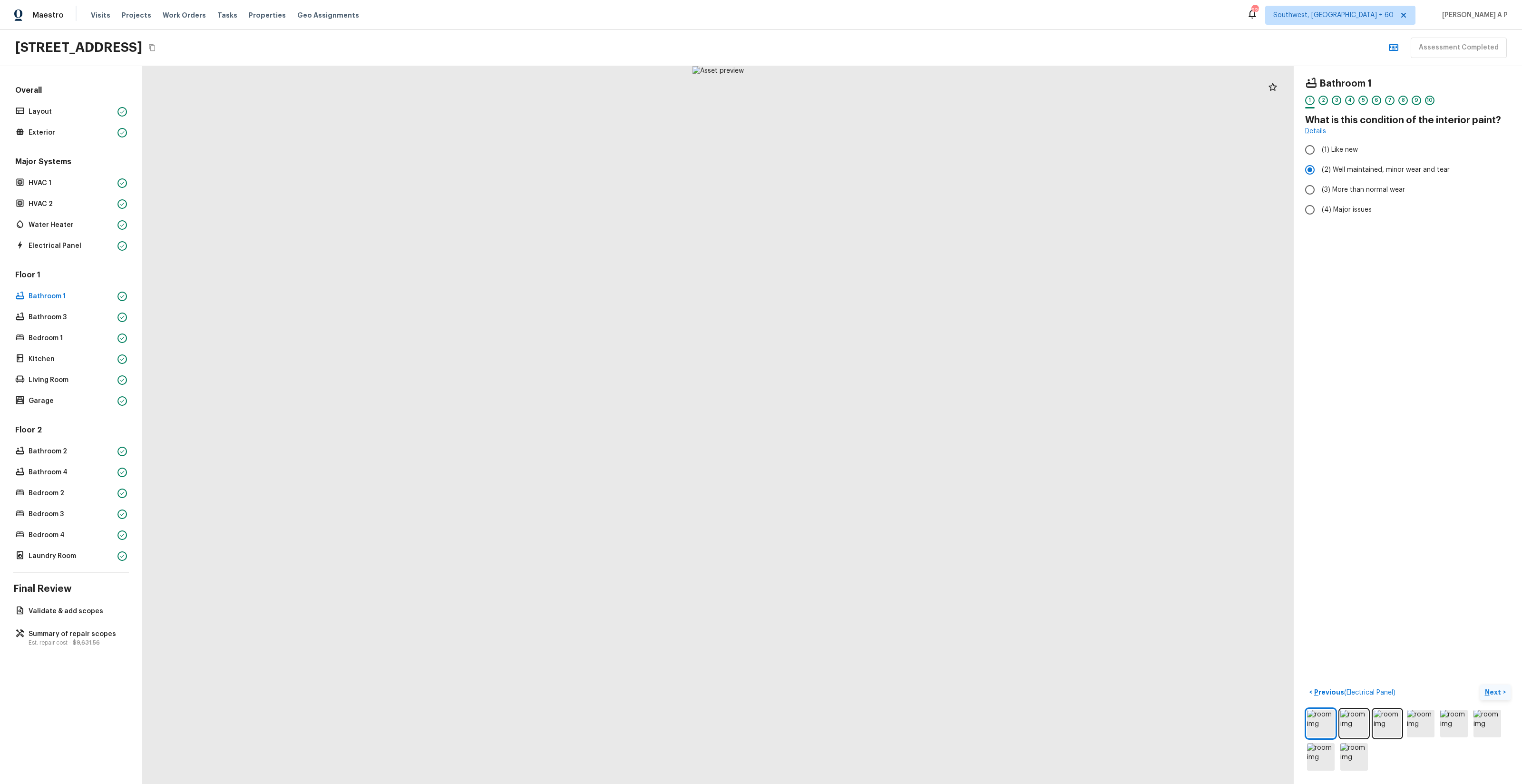
click at [1501, 696] on p "Next" at bounding box center [1494, 692] width 18 height 9
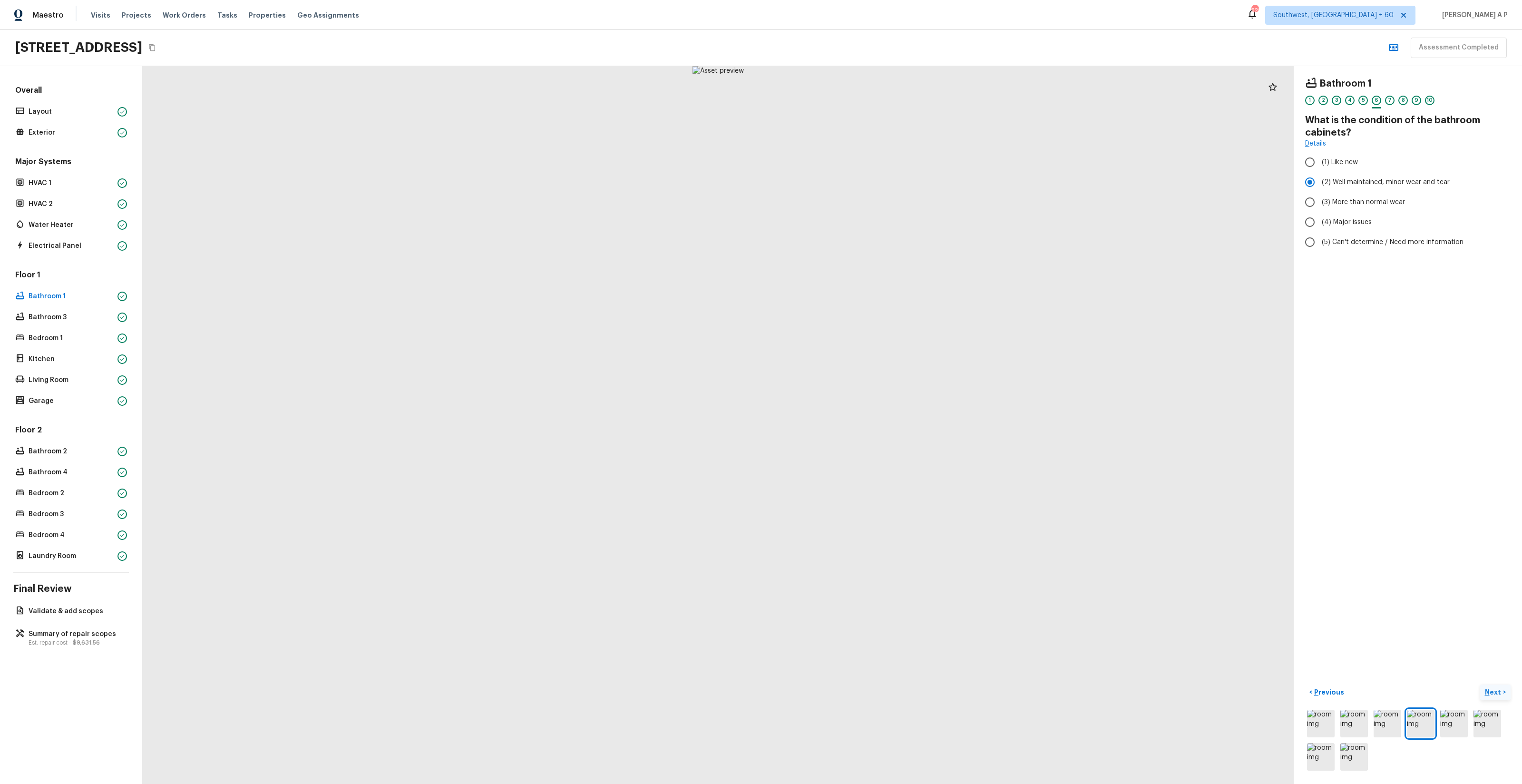
click at [1501, 696] on p "Next" at bounding box center [1494, 692] width 18 height 9
click at [1501, 696] on p "Next ( Bathroom 3 )" at bounding box center [1473, 692] width 60 height 10
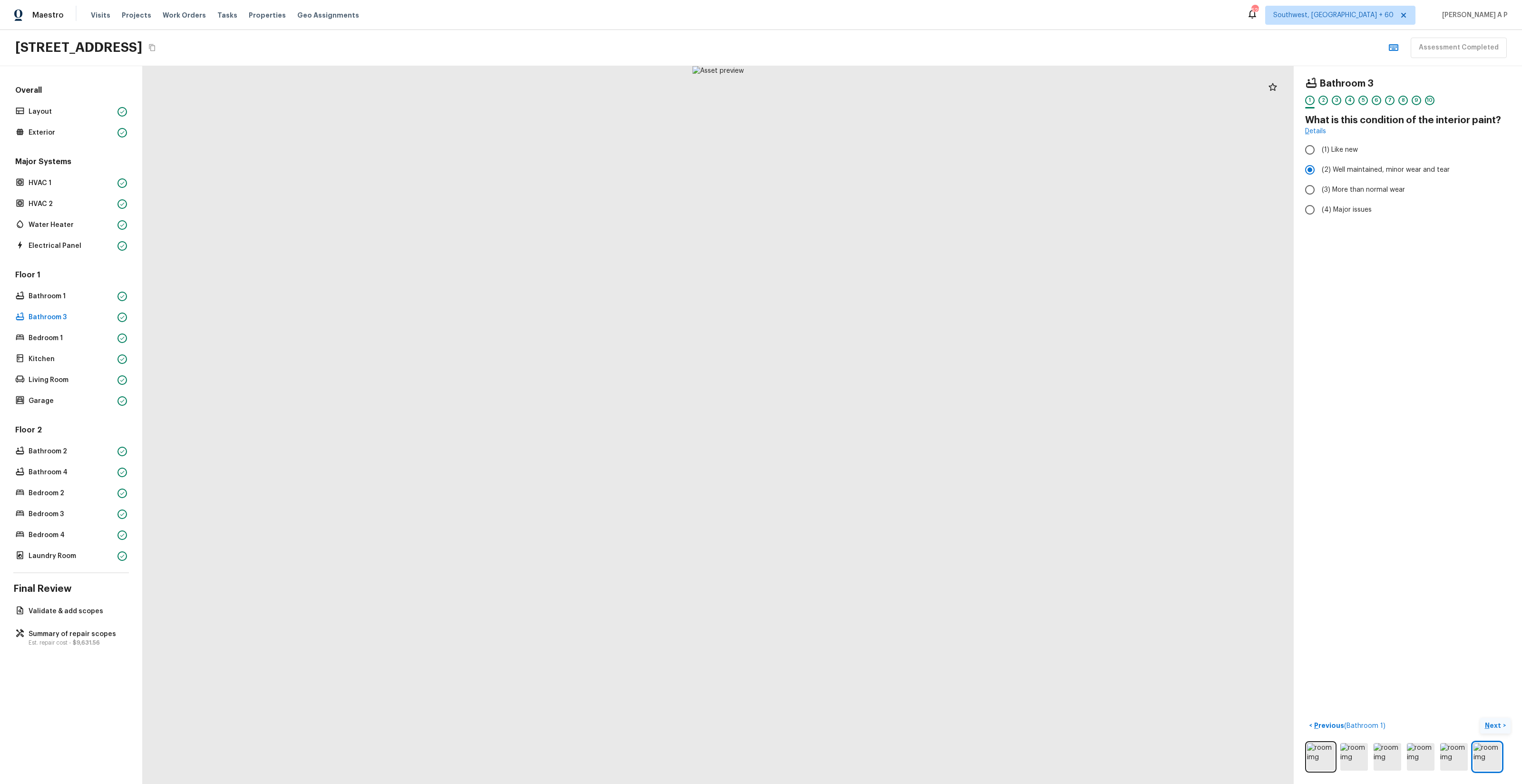
click at [1480, 718] on button "Next >" at bounding box center [1495, 726] width 31 height 16
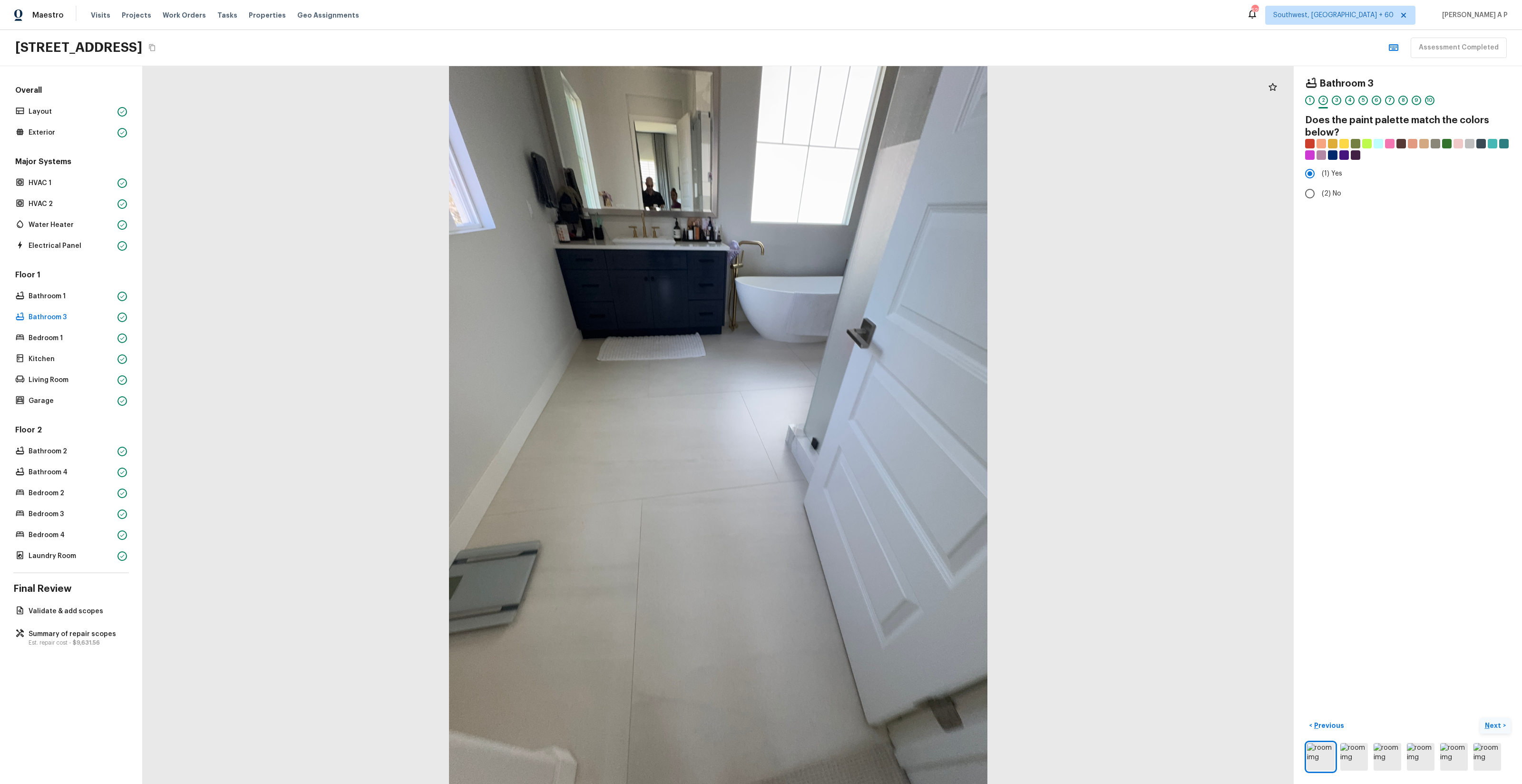
click at [1480, 718] on button "Next >" at bounding box center [1495, 726] width 31 height 16
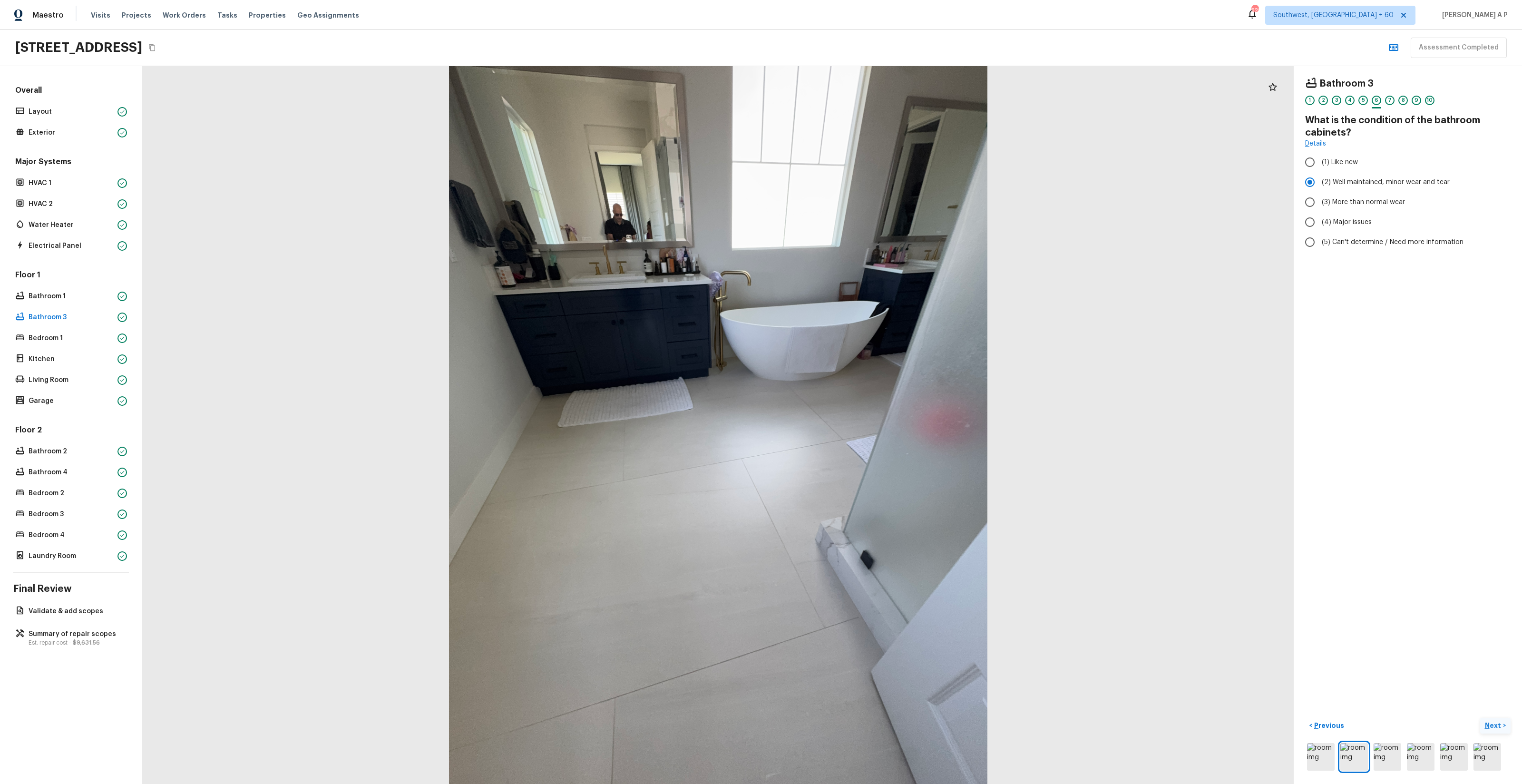
click at [1480, 718] on button "Next >" at bounding box center [1495, 726] width 31 height 16
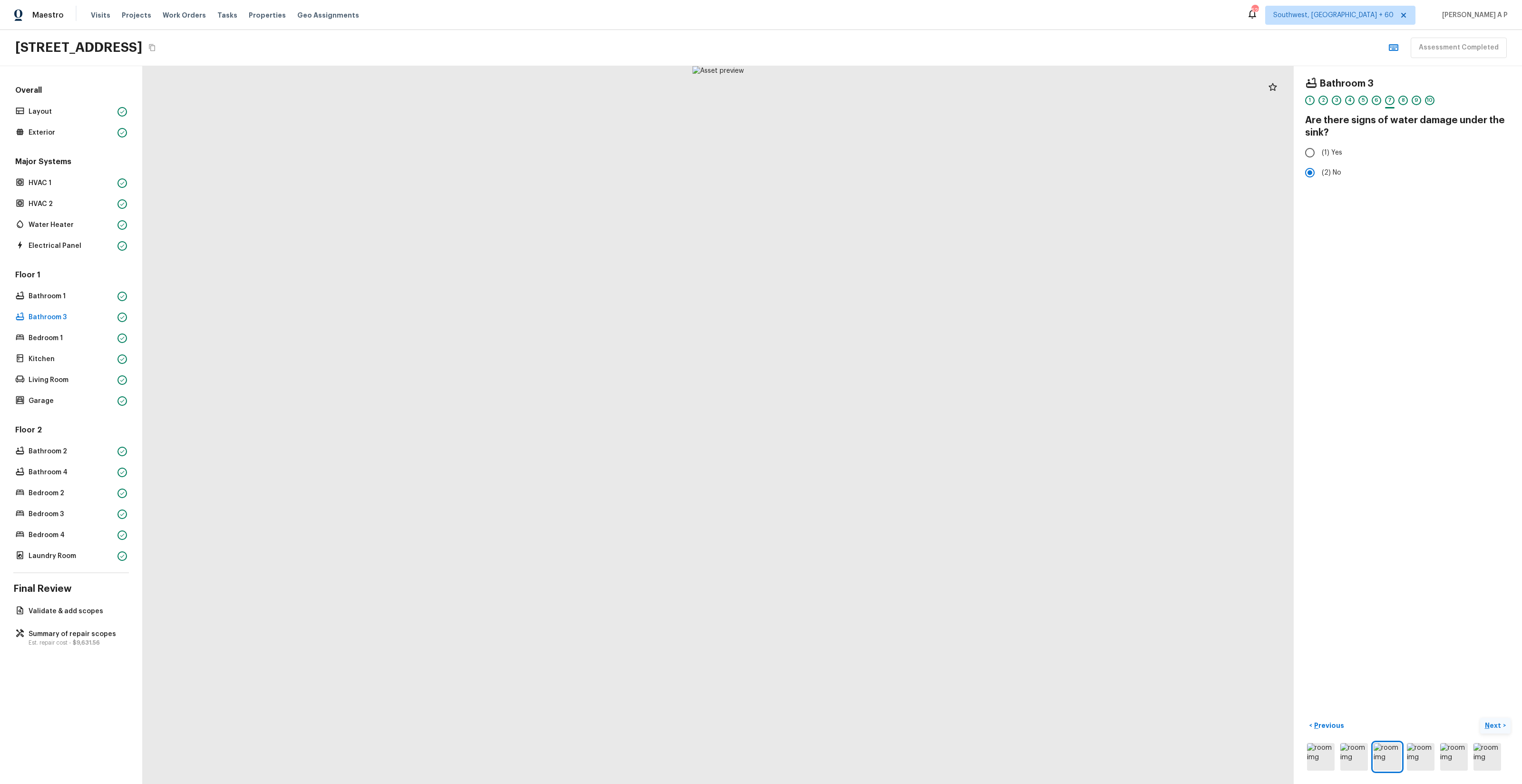
click at [1480, 718] on button "Next >" at bounding box center [1495, 726] width 31 height 16
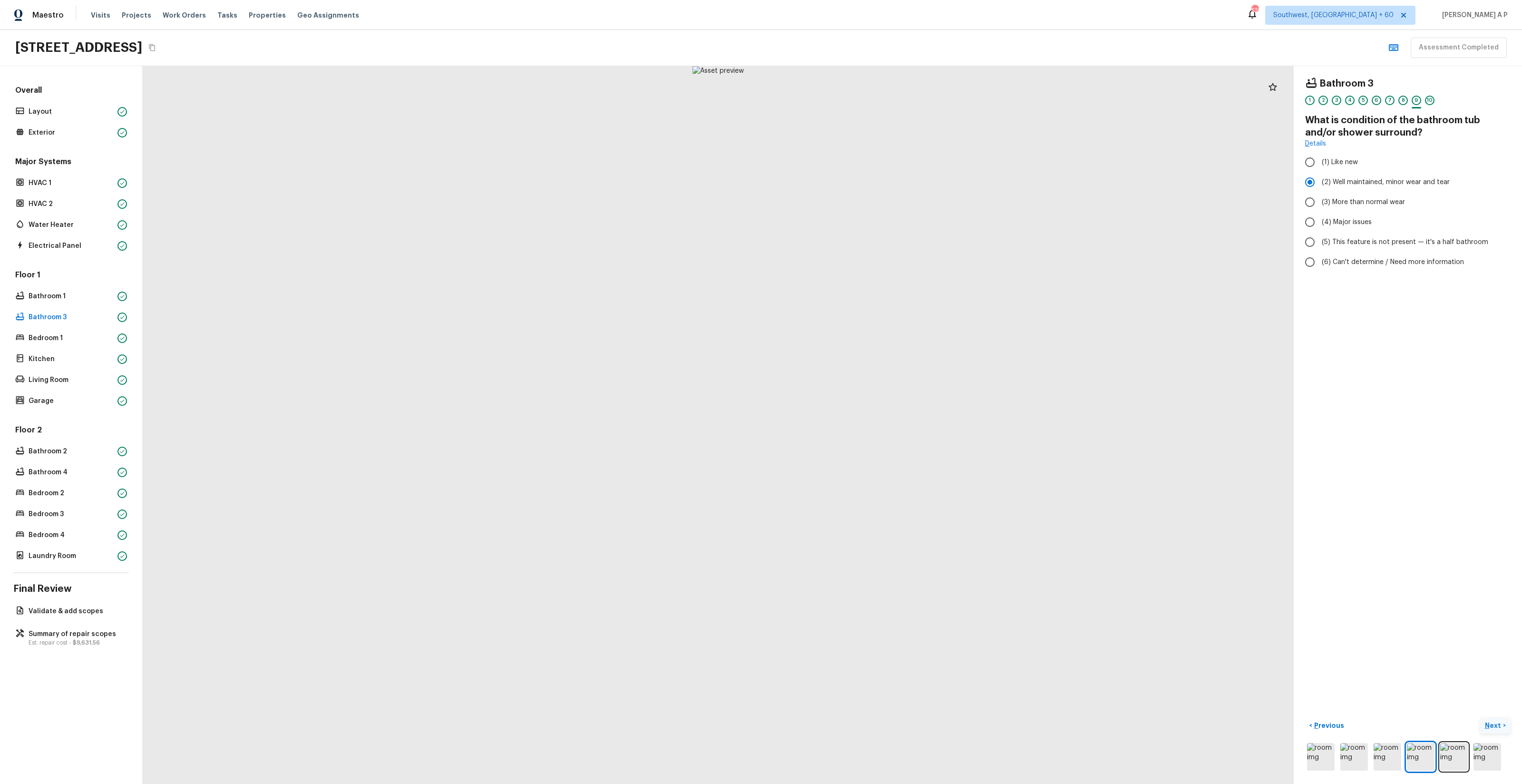
click at [1480, 718] on button "Next >" at bounding box center [1495, 726] width 31 height 16
click at [1443, 718] on button "Next ( Bedroom 1 ) >" at bounding box center [1477, 726] width 68 height 16
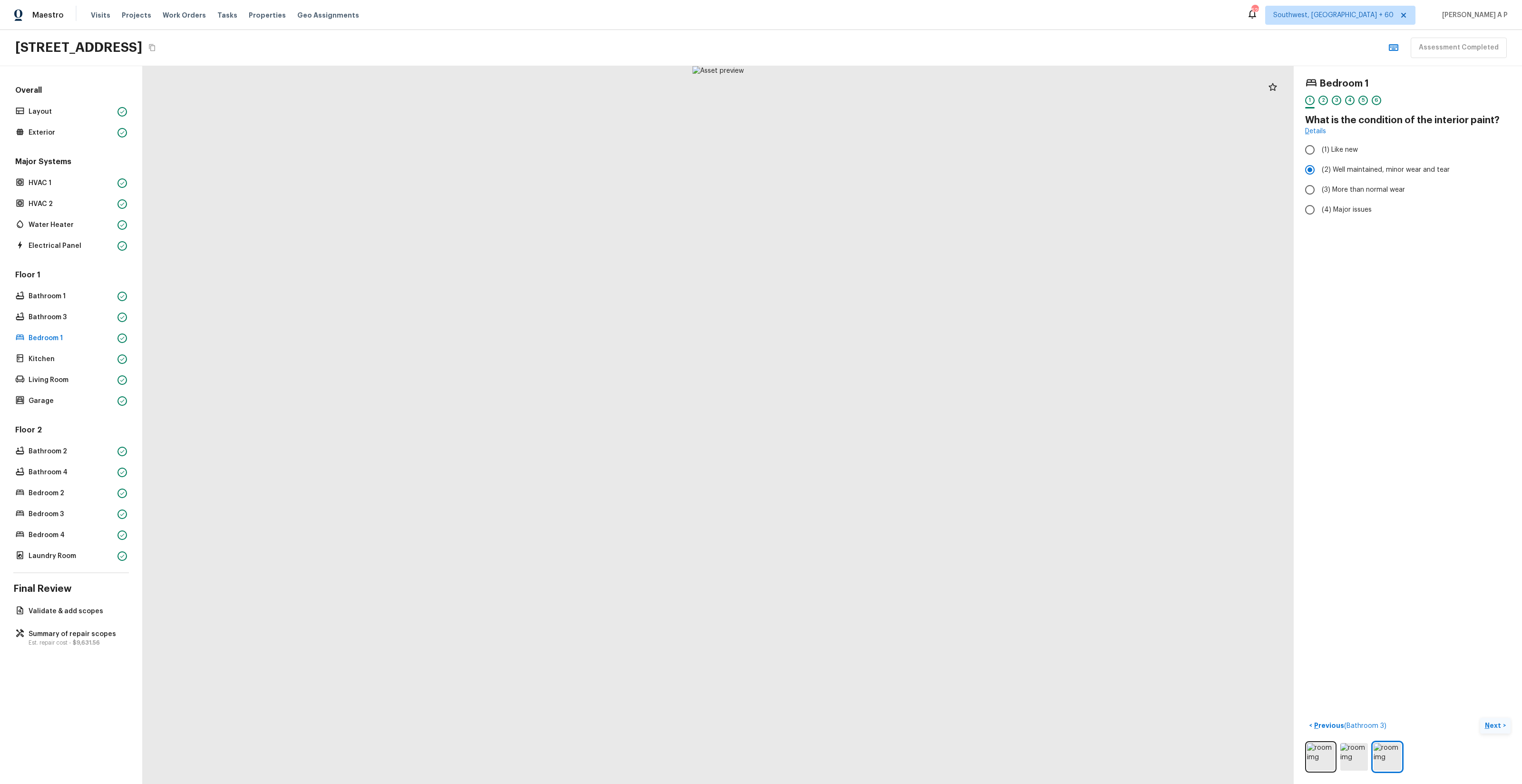
click at [1480, 718] on button "Next >" at bounding box center [1495, 726] width 31 height 16
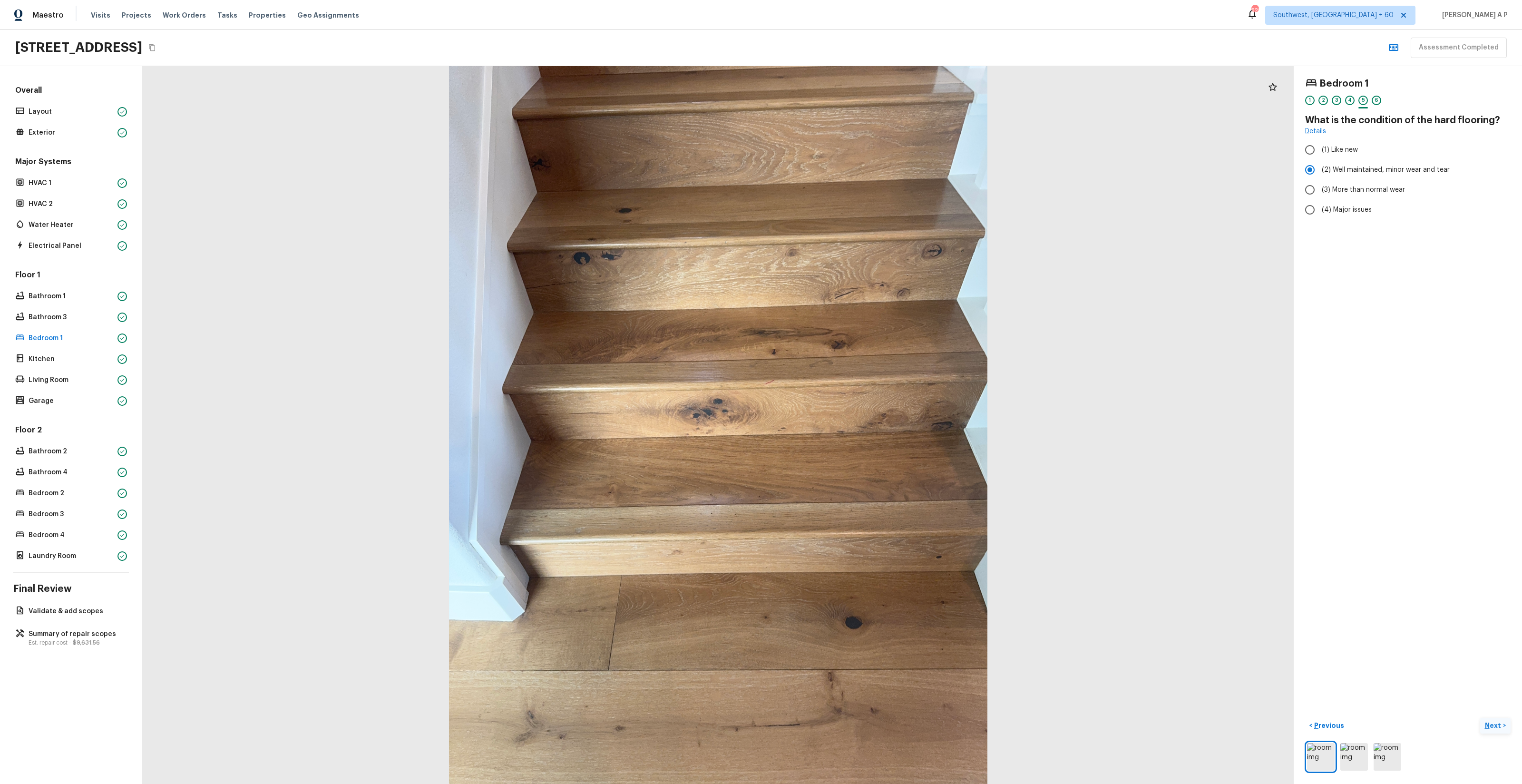
click at [1480, 718] on button "Next >" at bounding box center [1495, 726] width 31 height 16
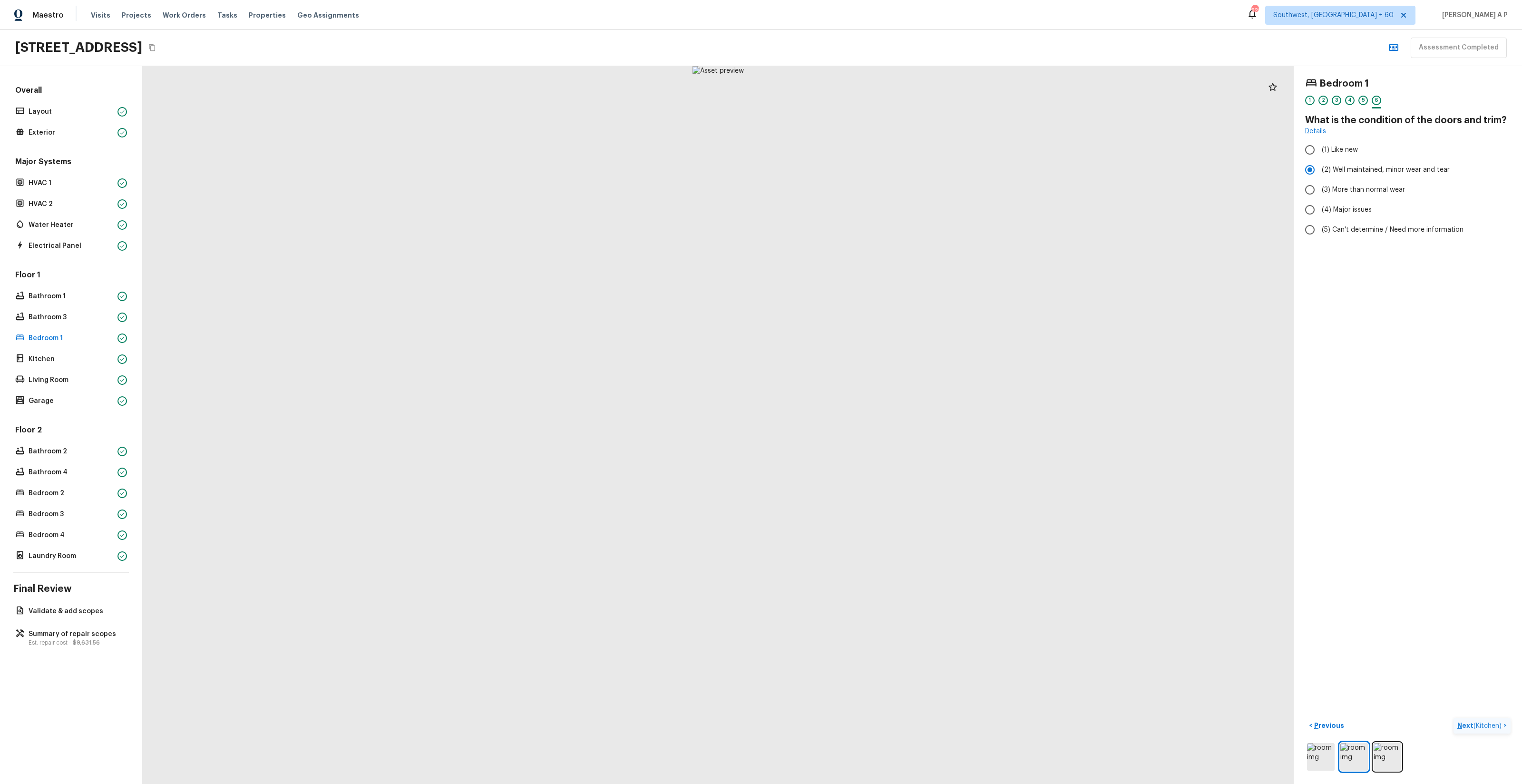
click at [1453, 718] on button "Next ( Kitchen ) >" at bounding box center [1482, 726] width 57 height 16
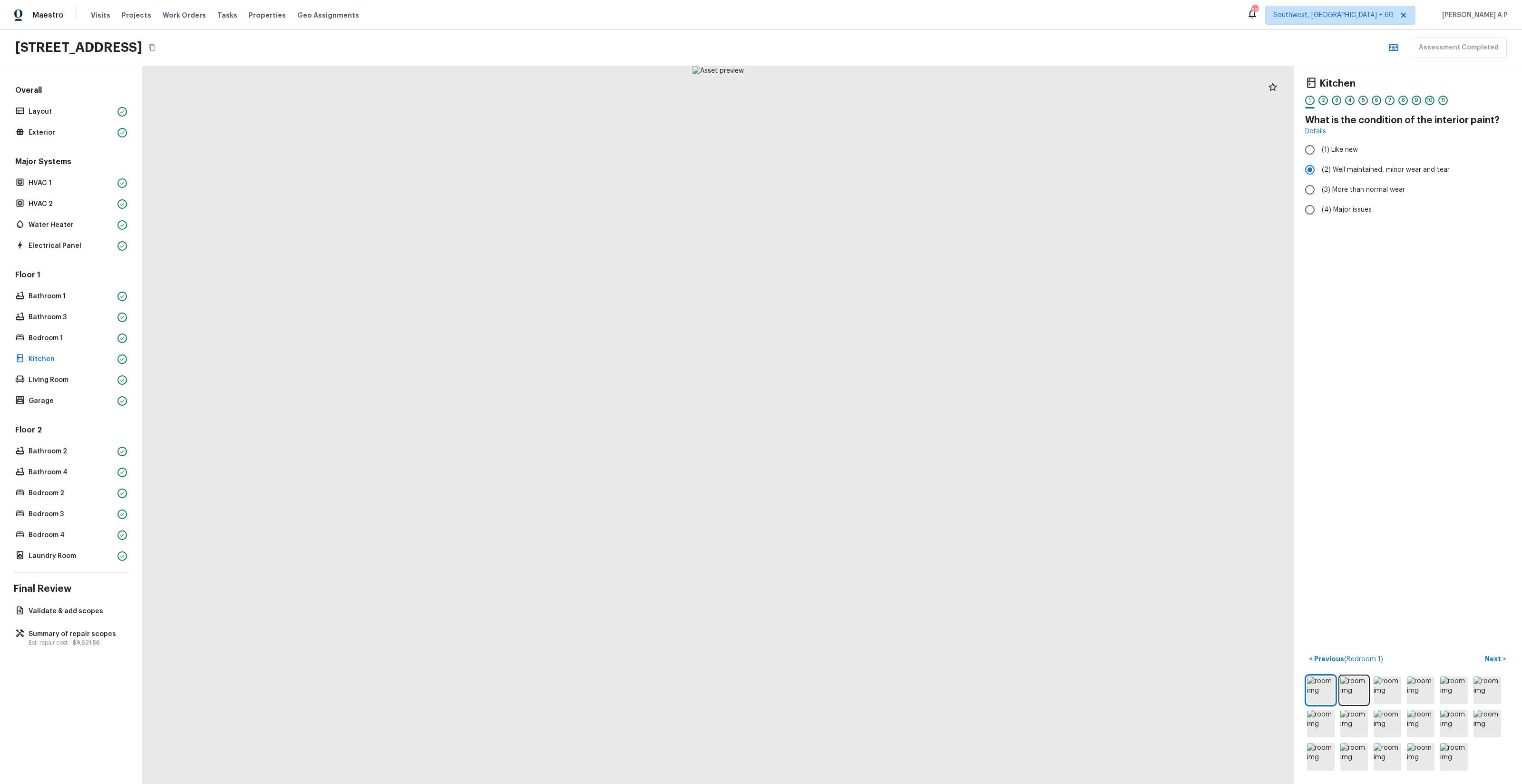
click at [1480, 651] on button "Next >" at bounding box center [1495, 659] width 31 height 16
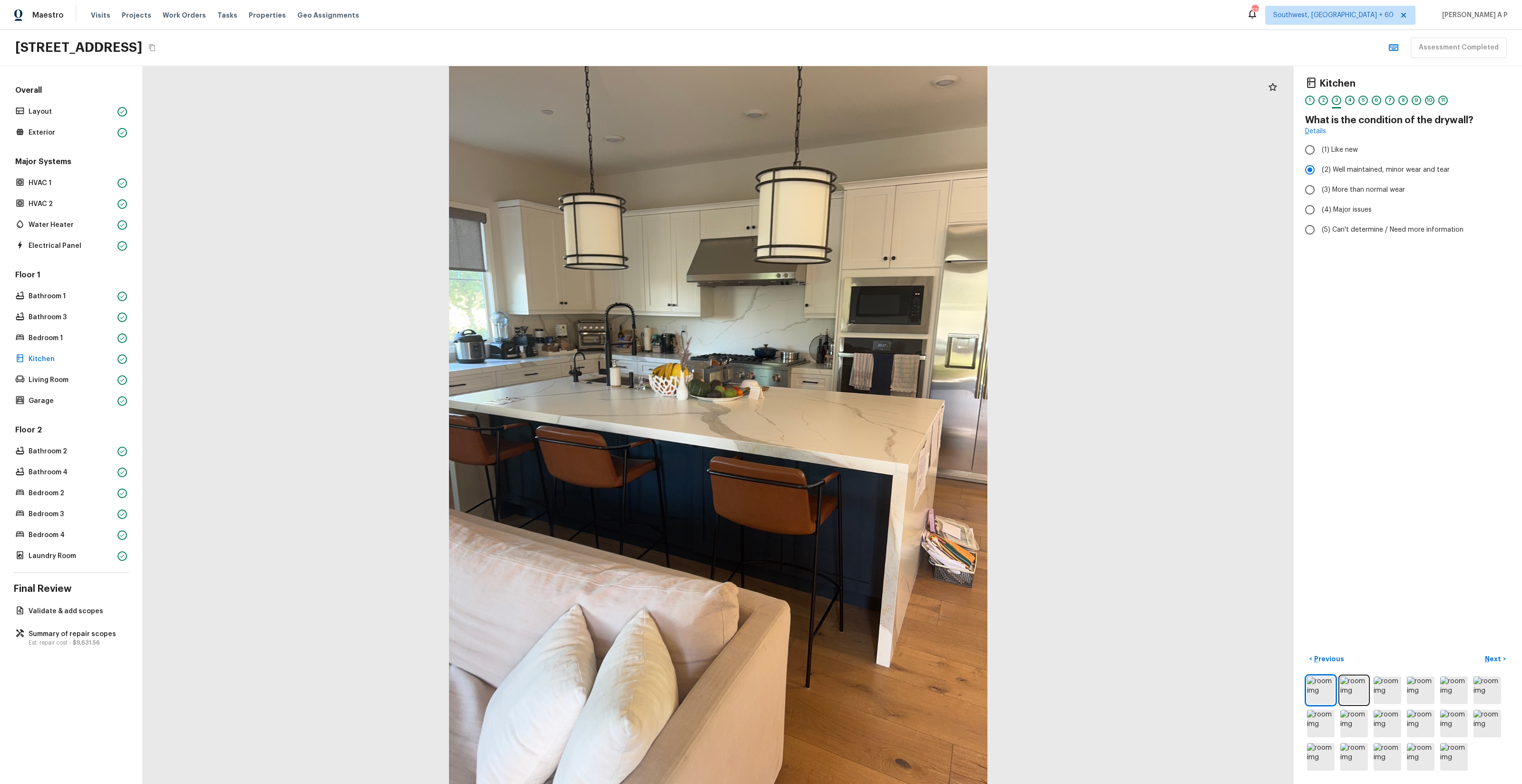
click at [1480, 651] on button "Next >" at bounding box center [1495, 659] width 31 height 16
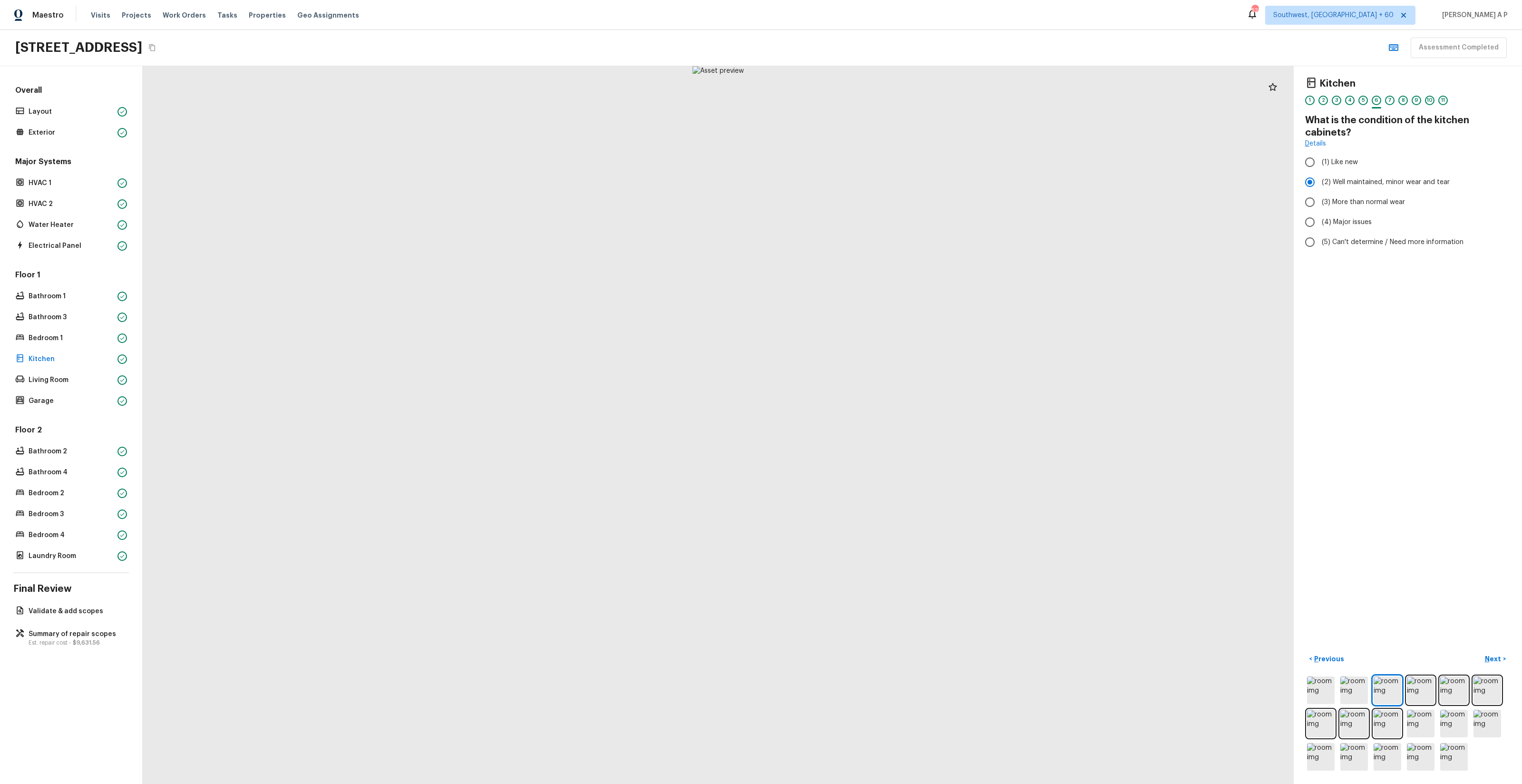
click at [1480, 651] on button "Next >" at bounding box center [1495, 659] width 31 height 16
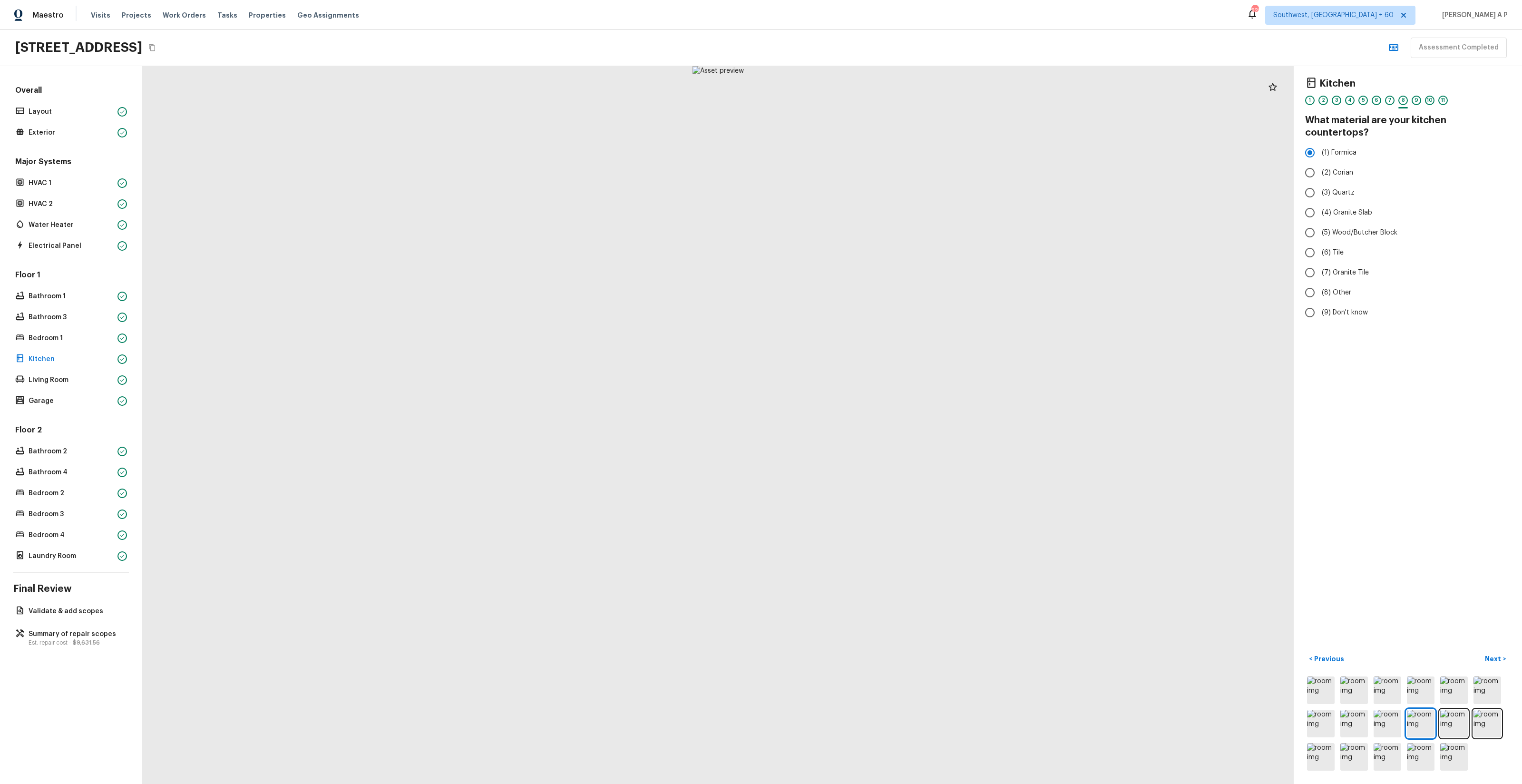
click at [1480, 651] on button "Next >" at bounding box center [1495, 659] width 31 height 16
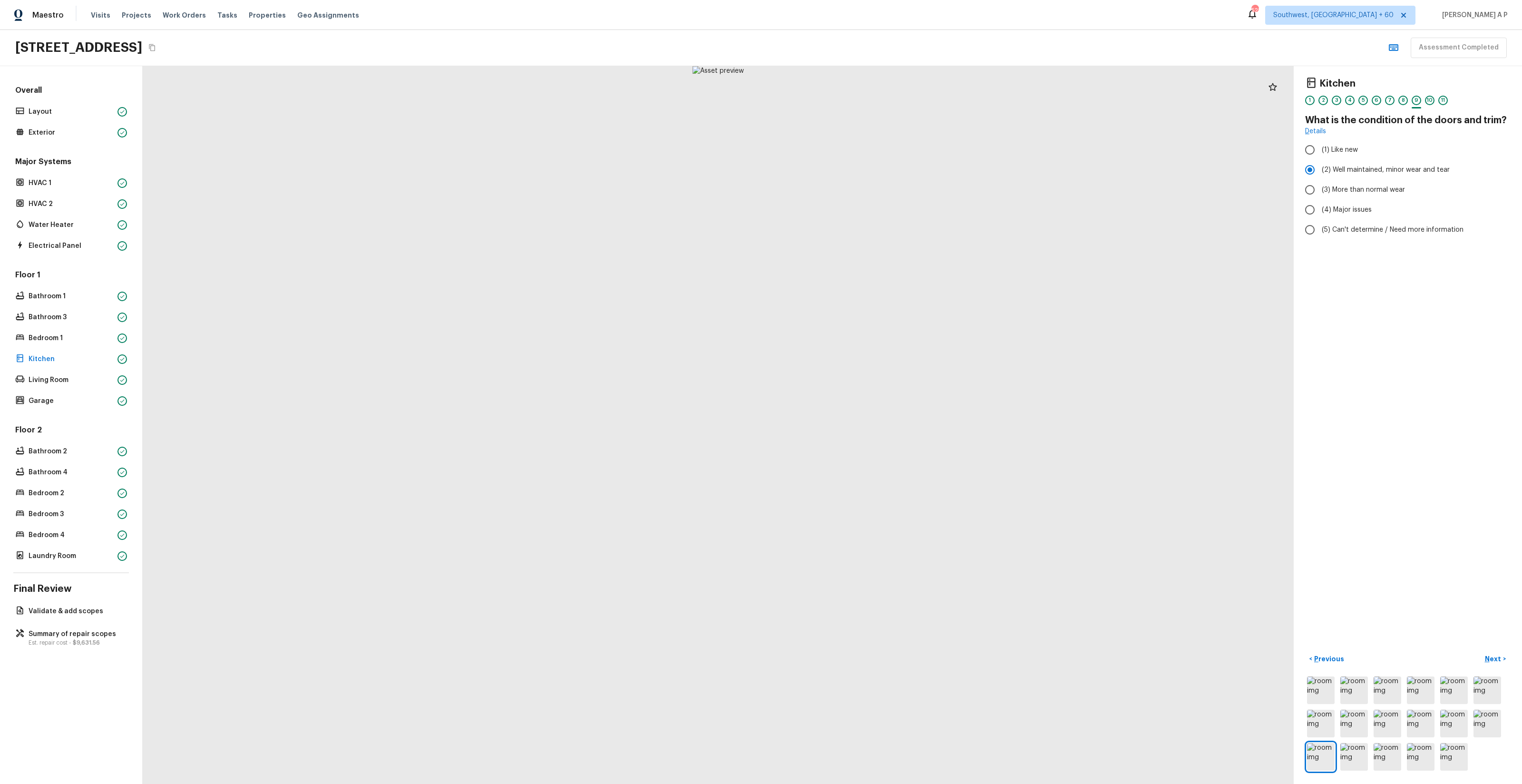
click at [1480, 651] on button "Next >" at bounding box center [1495, 659] width 31 height 16
click at [1439, 651] on button "Next ( Living Room ) >" at bounding box center [1475, 659] width 72 height 16
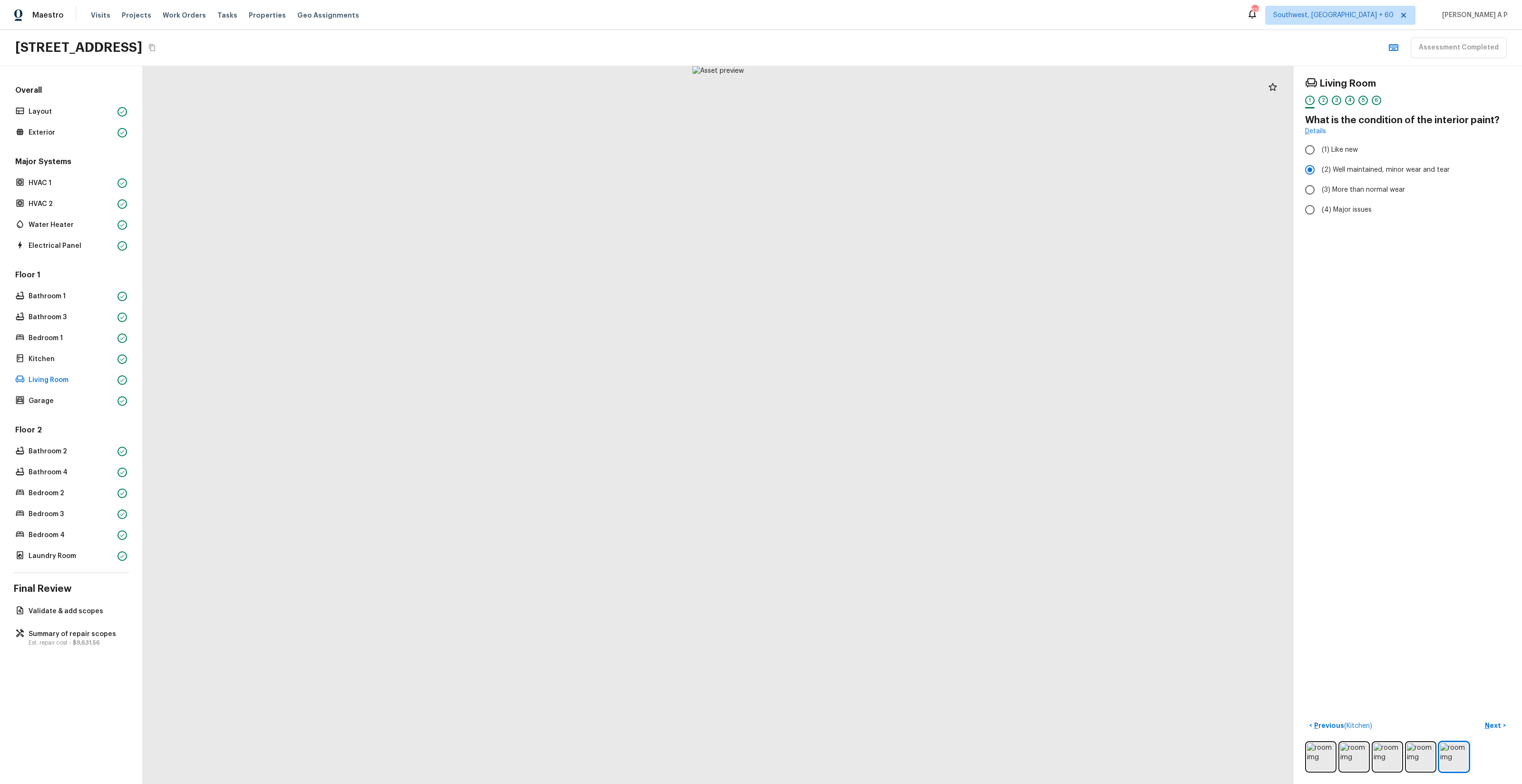
click at [1480, 718] on button "Next >" at bounding box center [1495, 726] width 31 height 16
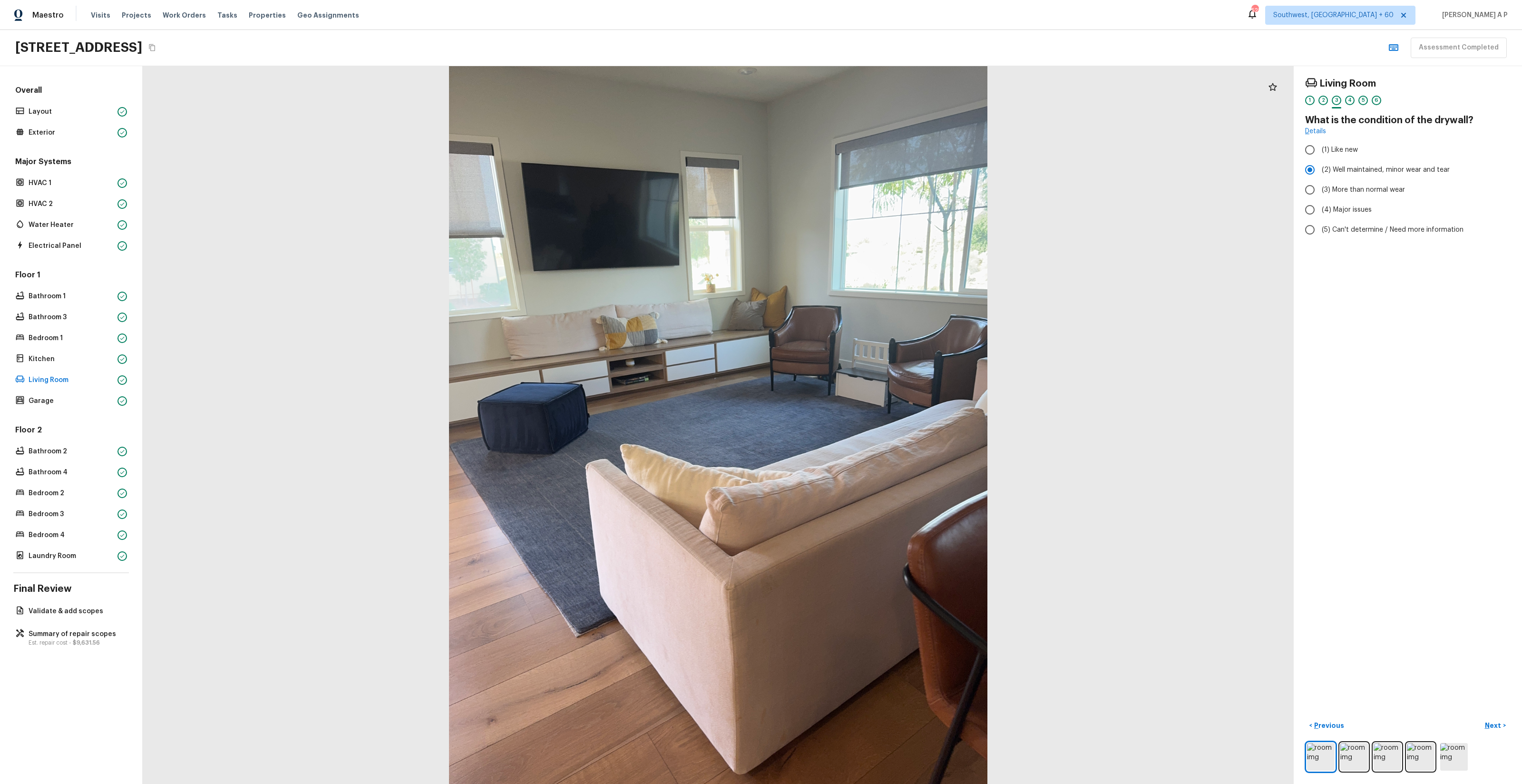
click at [1480, 718] on button "Next >" at bounding box center [1495, 726] width 31 height 16
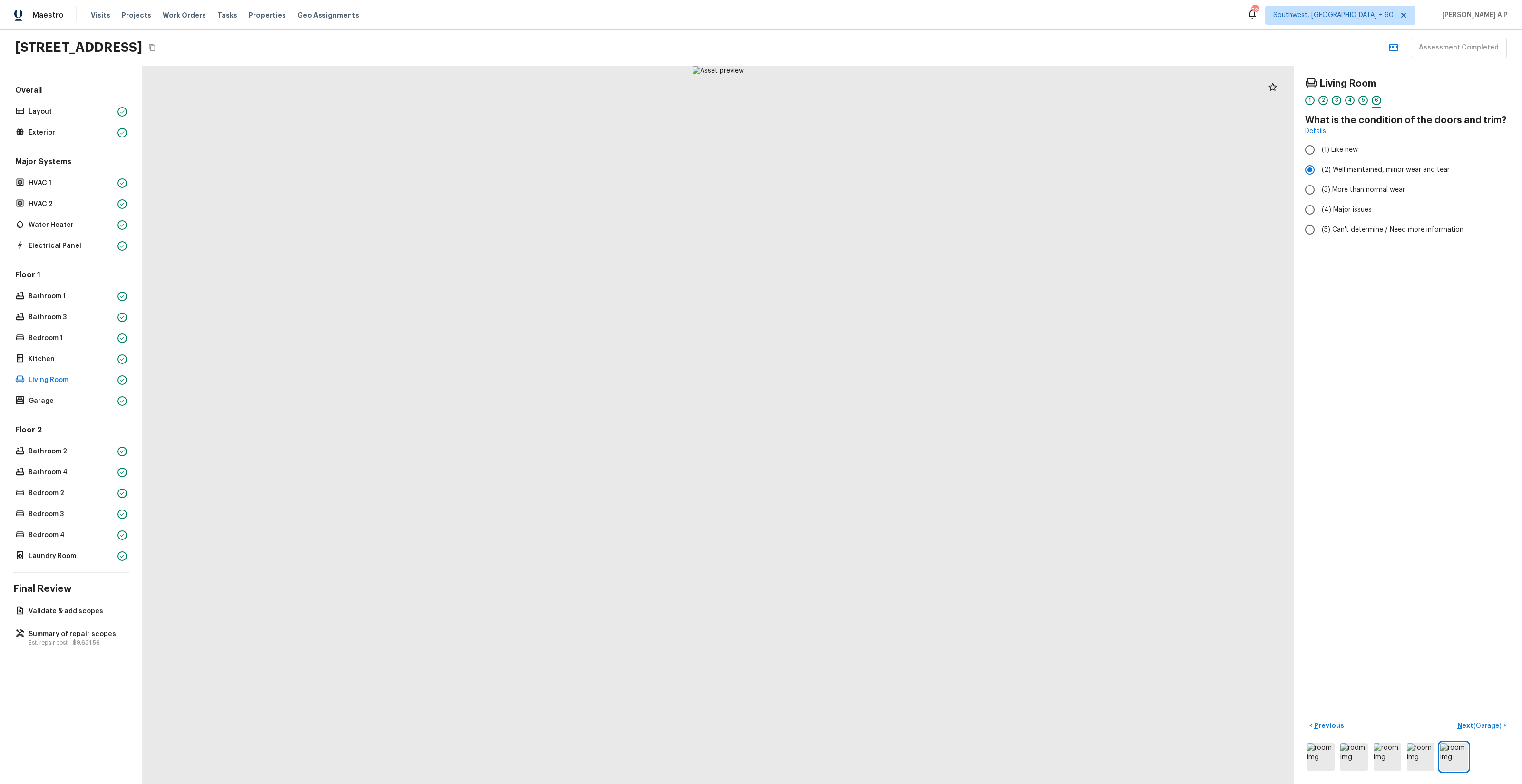
click at [1453, 718] on button "Next ( Garage ) >" at bounding box center [1482, 726] width 57 height 16
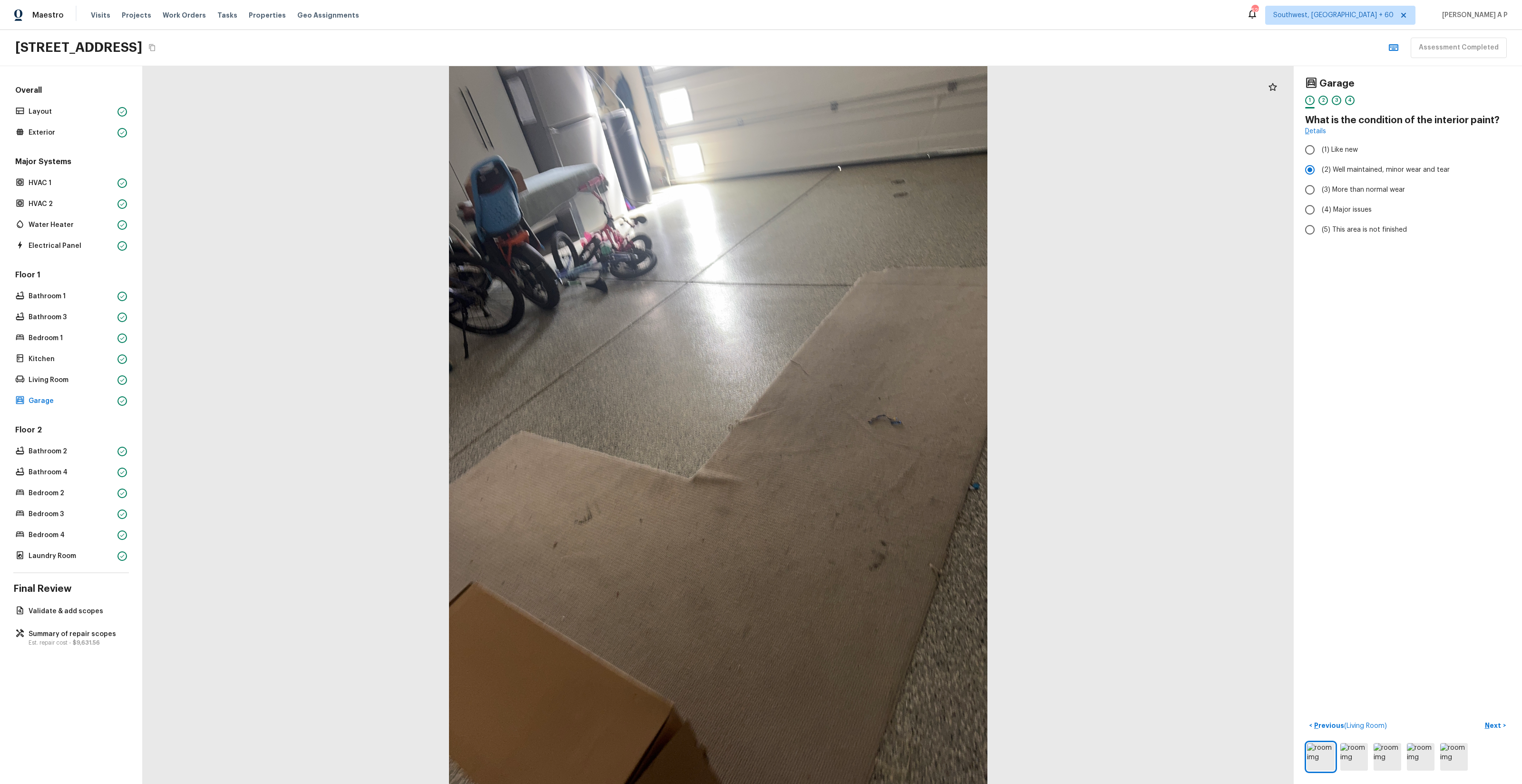
click at [1480, 718] on button "Next >" at bounding box center [1495, 726] width 31 height 16
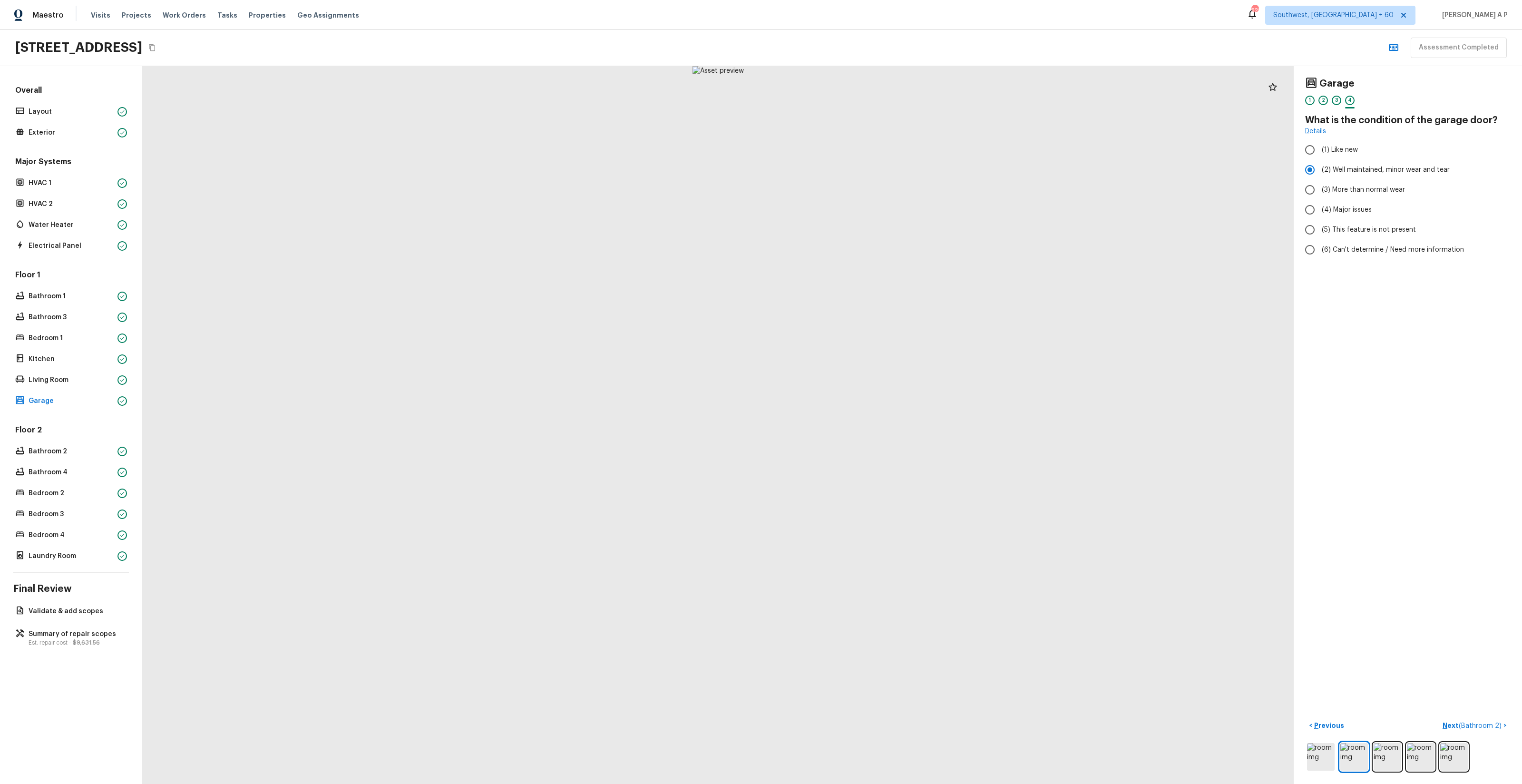
click at [1439, 718] on button "Next ( Bathroom 2 ) >" at bounding box center [1475, 726] width 72 height 16
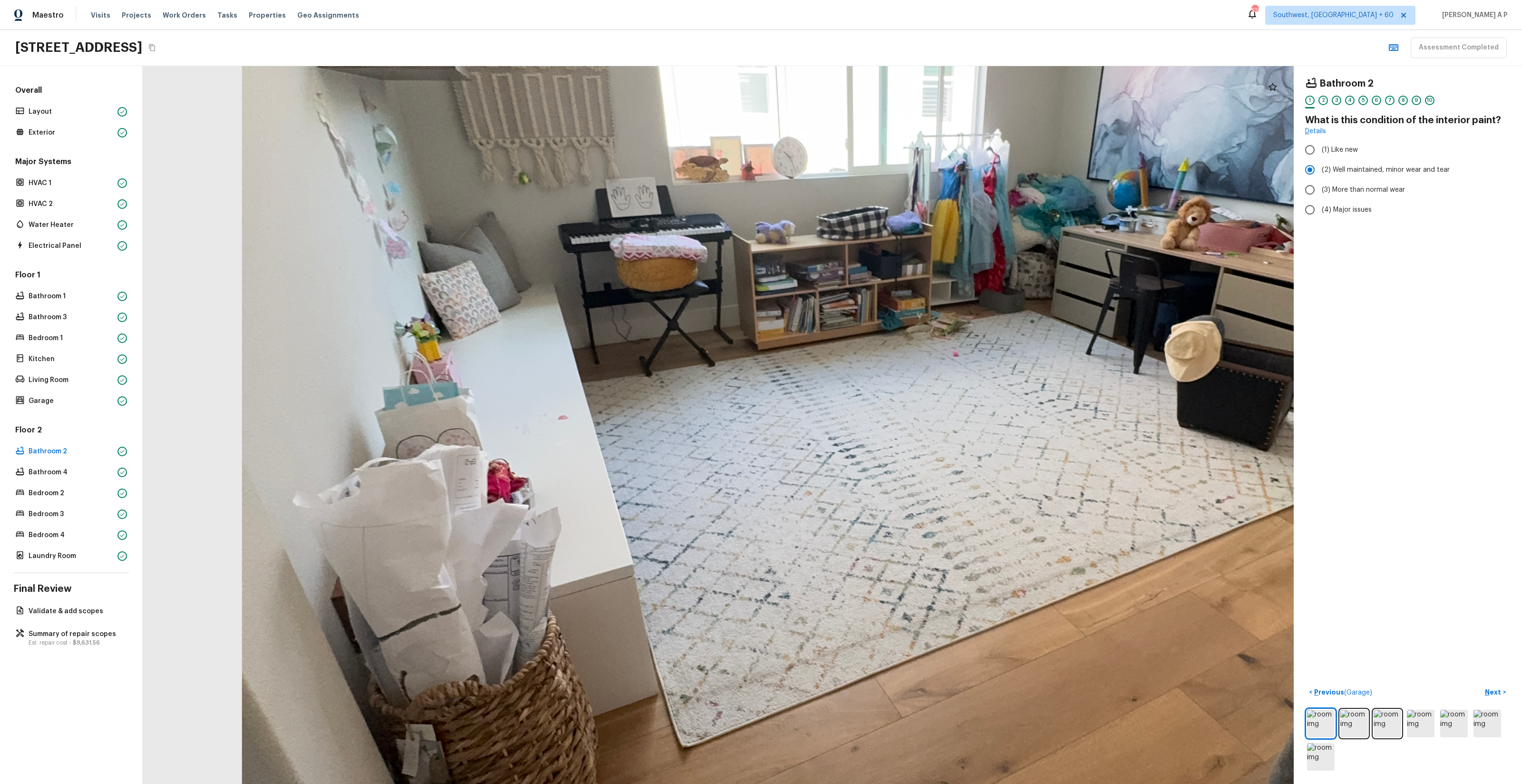
drag, startPoint x: 832, startPoint y: 321, endPoint x: 523, endPoint y: 412, distance: 322.1
click at [523, 413] on div at bounding box center [859, 410] width 2640 height 1647
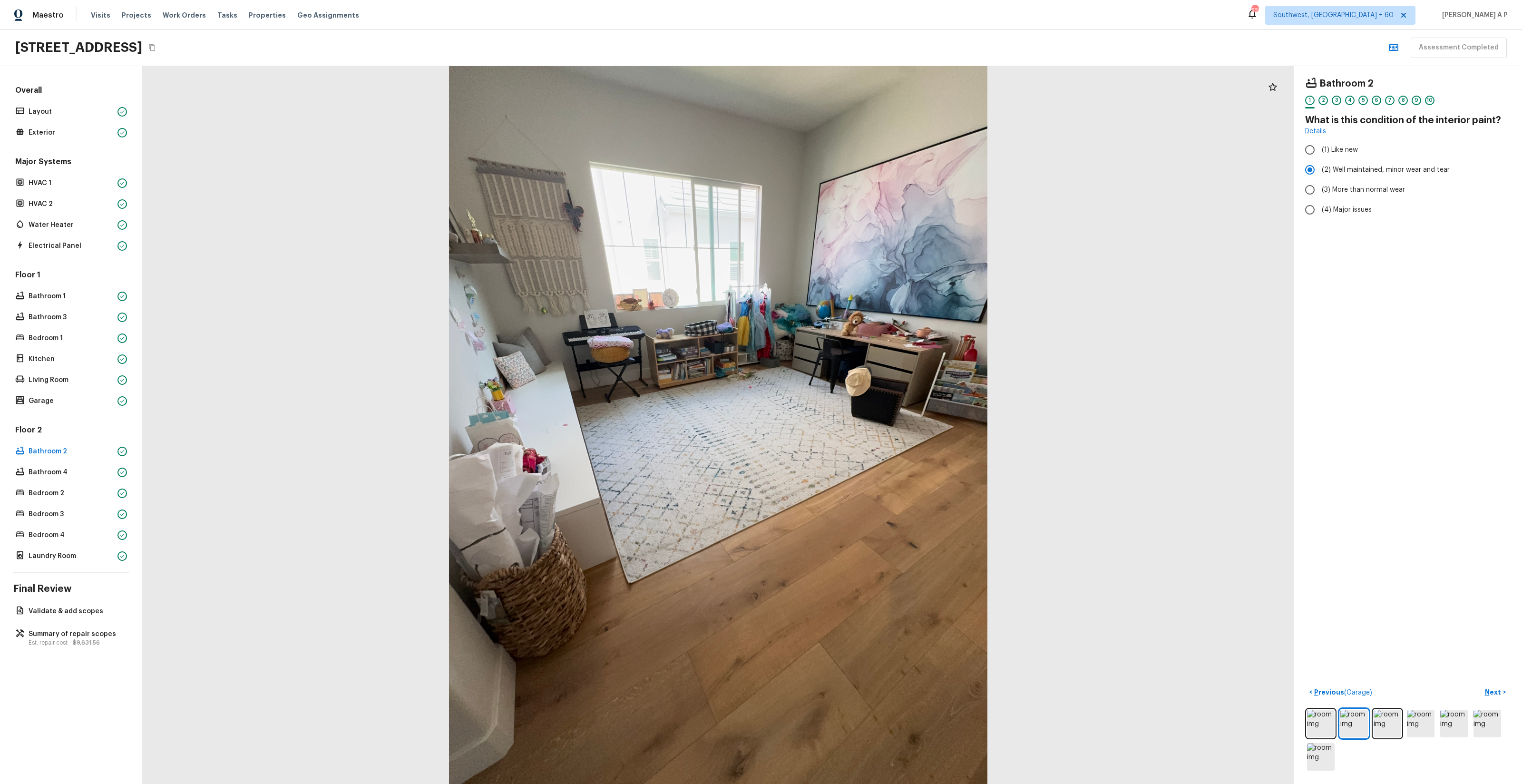
click at [1480, 684] on button "Next >" at bounding box center [1495, 692] width 31 height 16
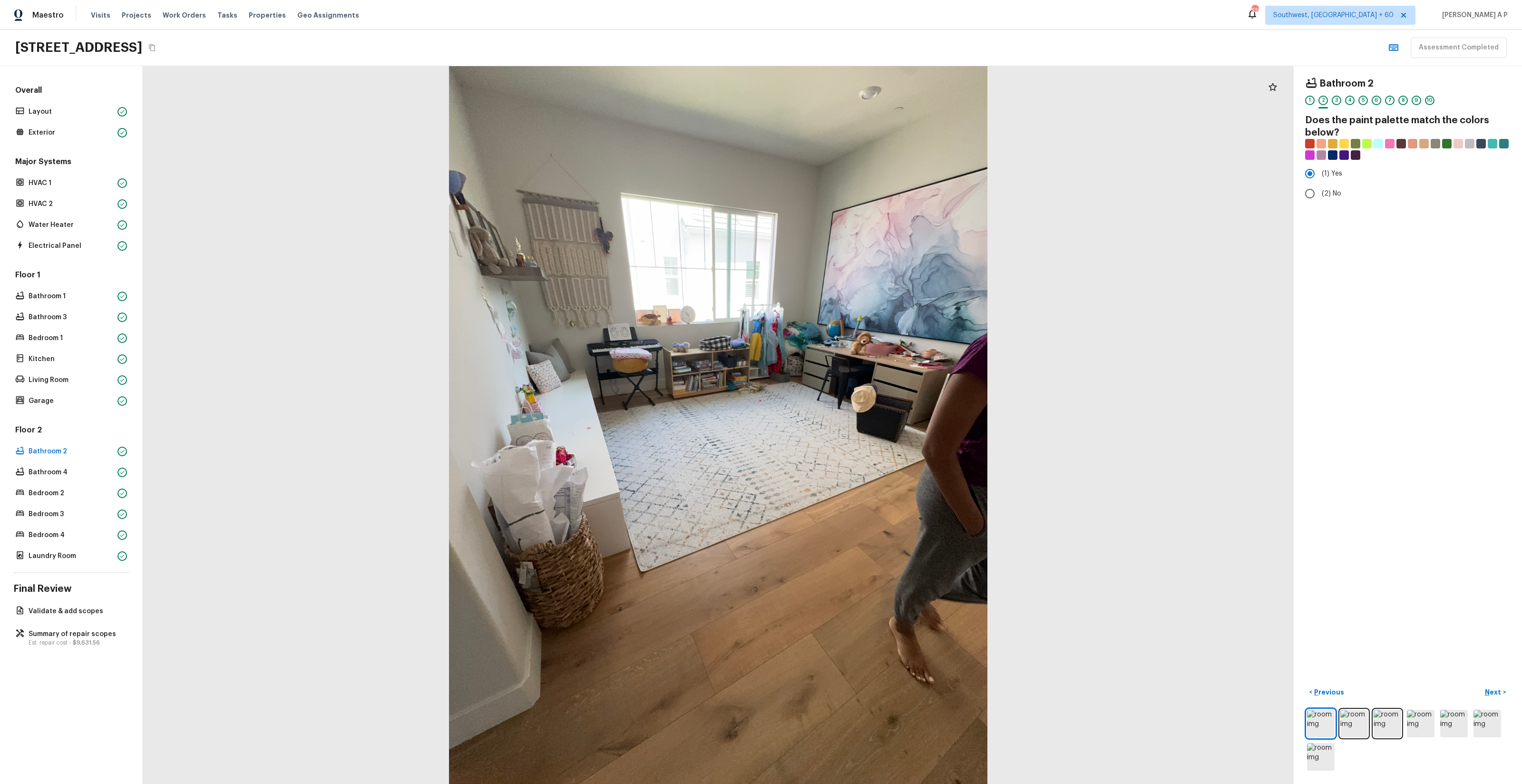
click at [1480, 684] on button "Next >" at bounding box center [1495, 692] width 31 height 16
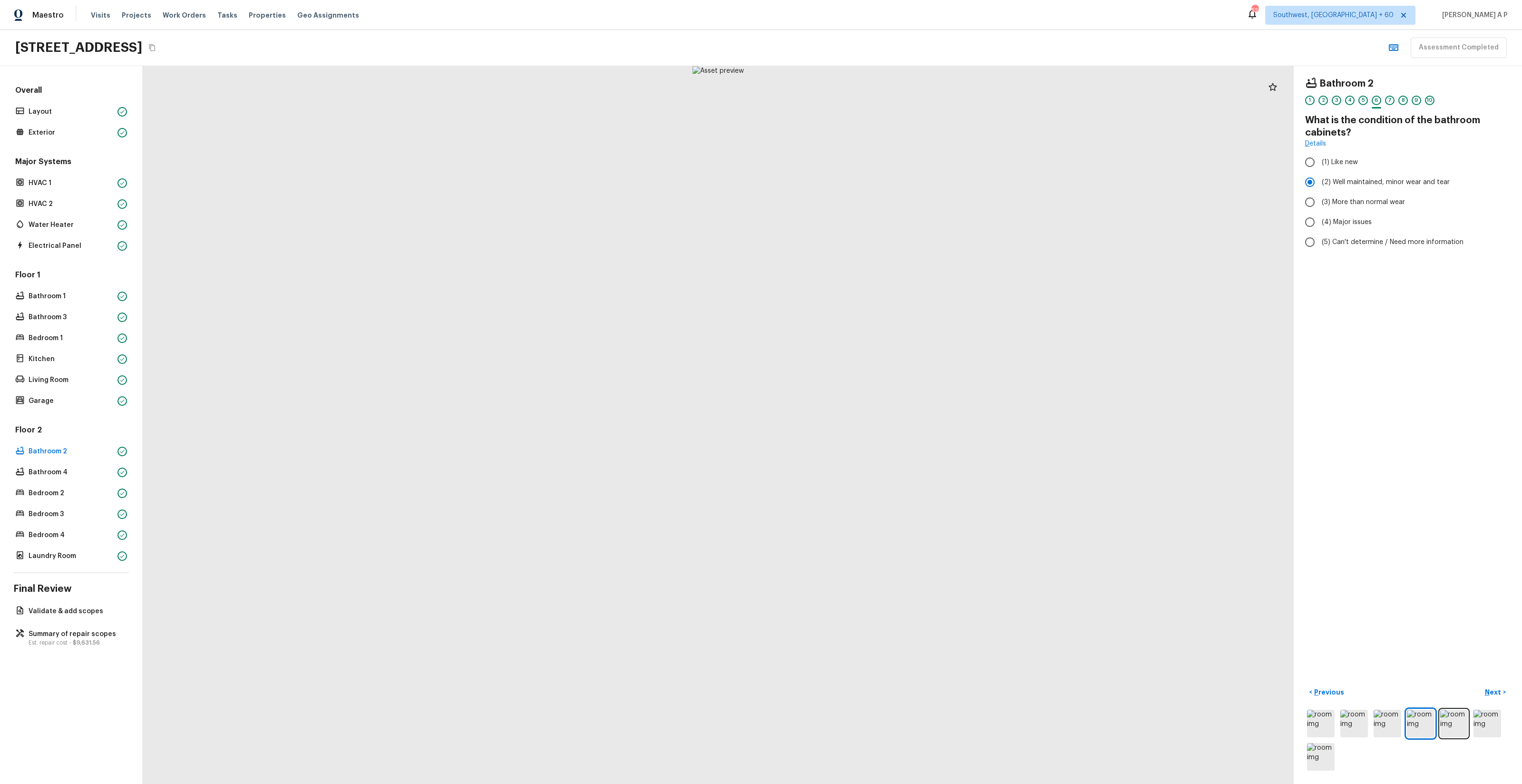
click at [1480, 684] on button "Next >" at bounding box center [1495, 692] width 31 height 16
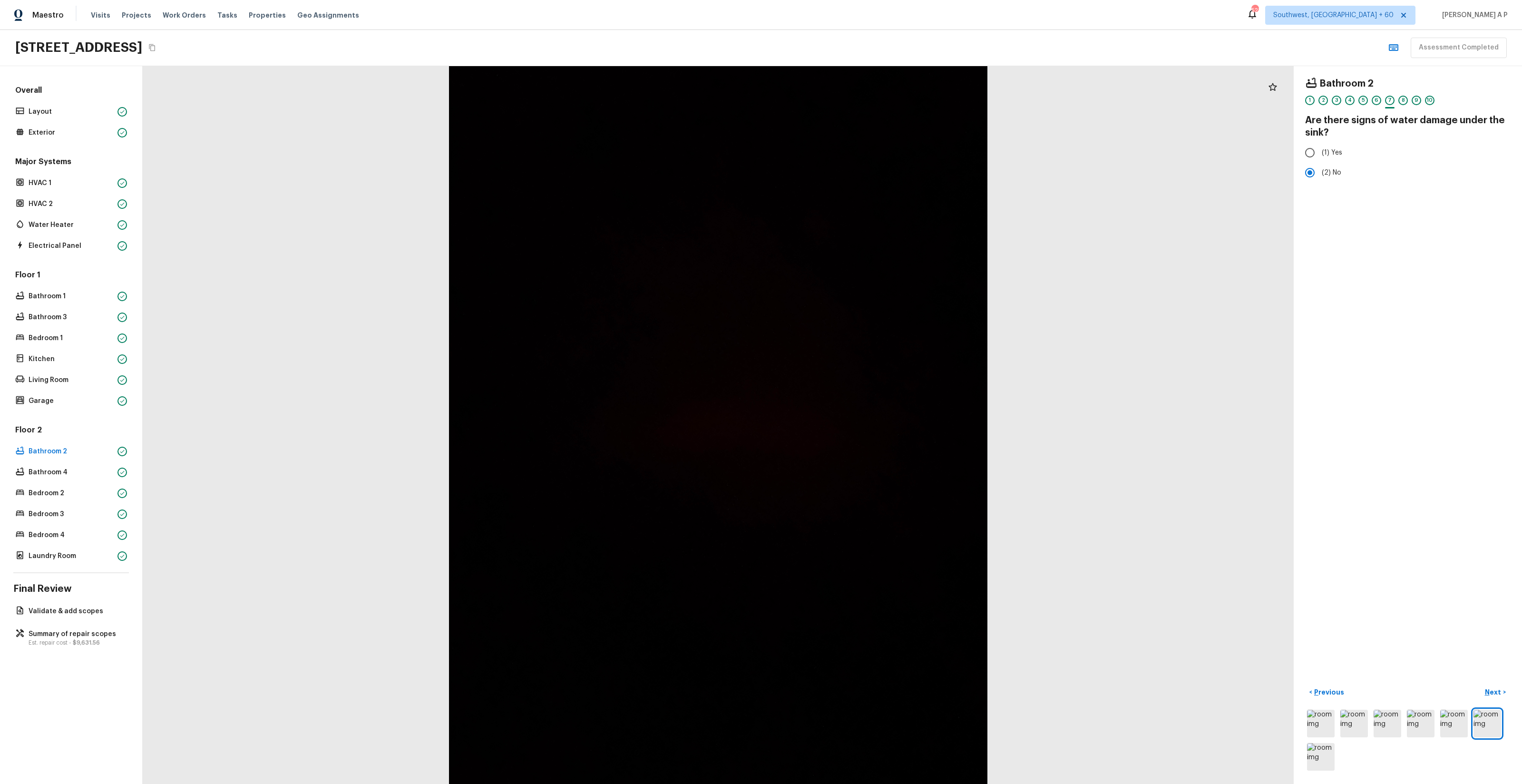
click at [1480, 684] on button "Next >" at bounding box center [1495, 692] width 31 height 16
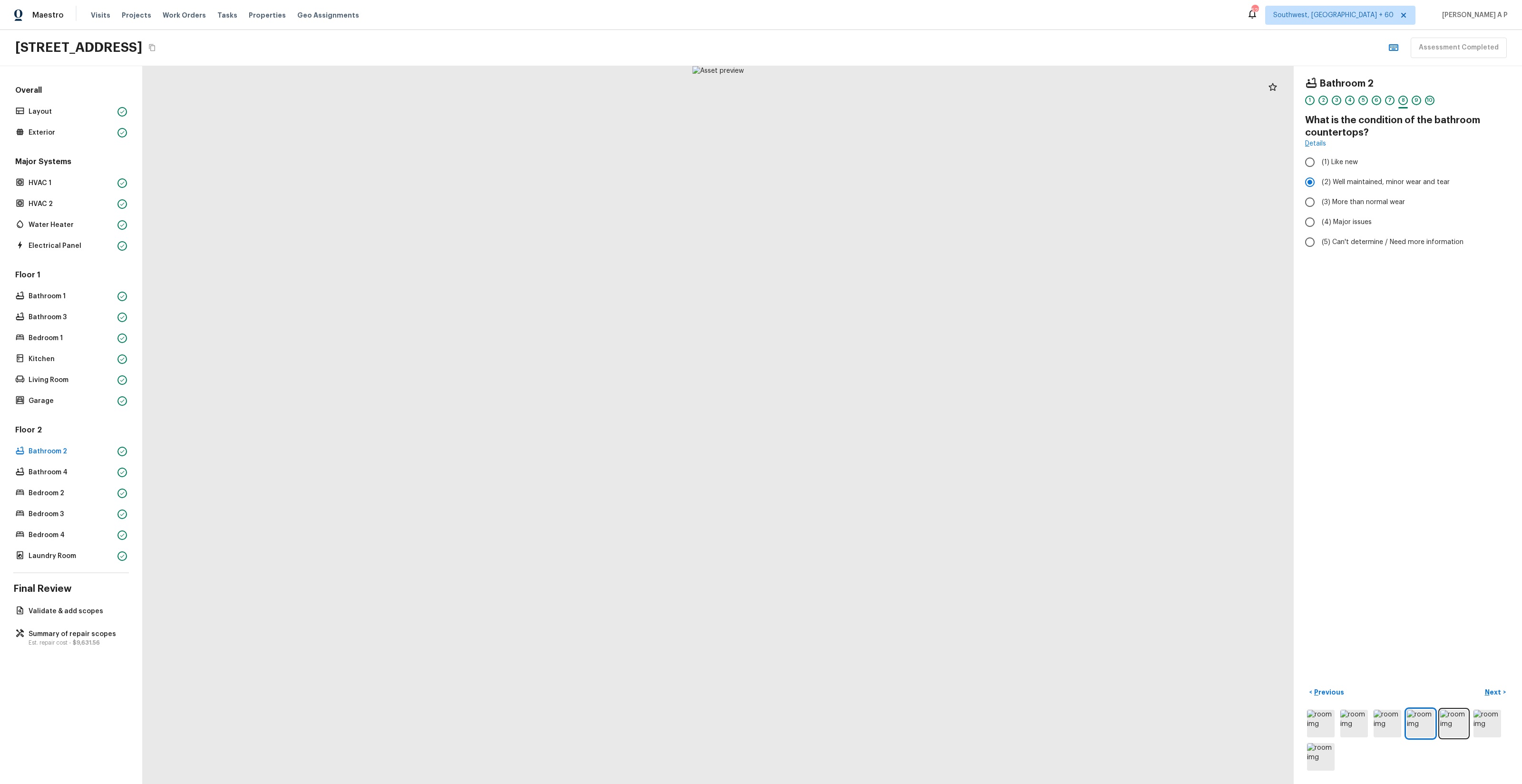
click at [1480, 684] on button "Next >" at bounding box center [1495, 692] width 31 height 16
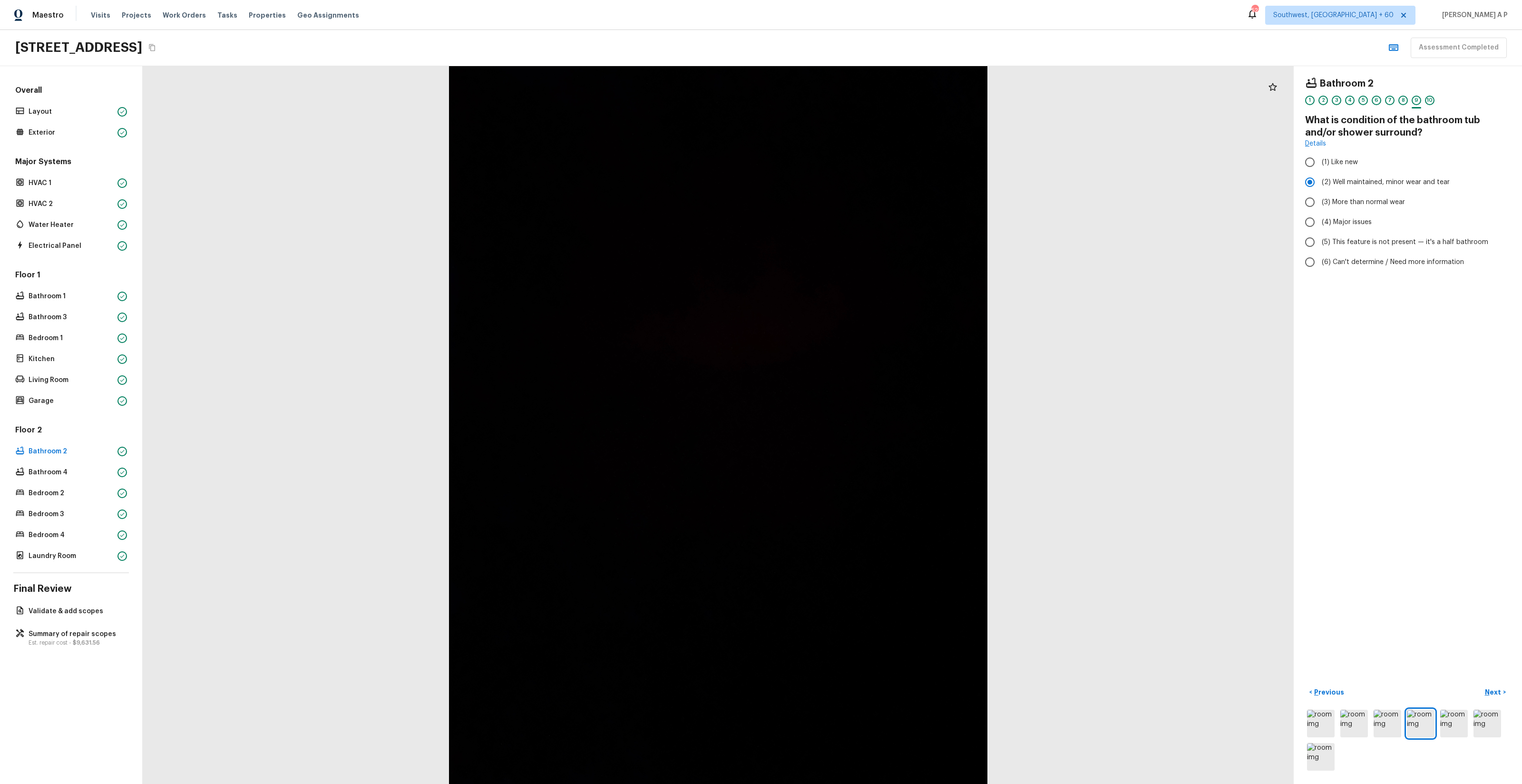
click at [1480, 684] on button "Next >" at bounding box center [1495, 692] width 31 height 16
click at [1438, 684] on button "Next ( Bathroom 4 ) >" at bounding box center [1474, 692] width 72 height 16
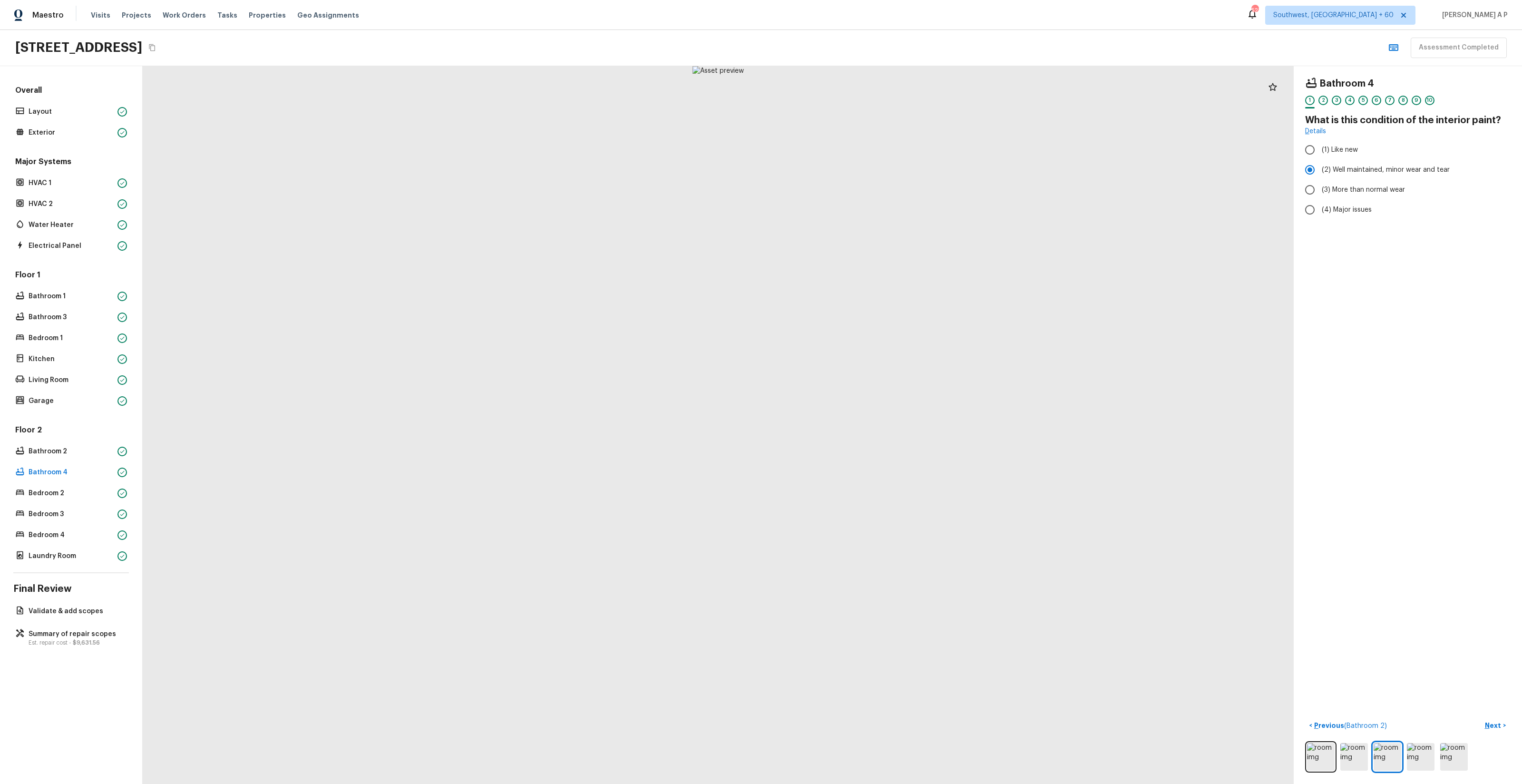
click at [1480, 718] on button "Next >" at bounding box center [1495, 726] width 31 height 16
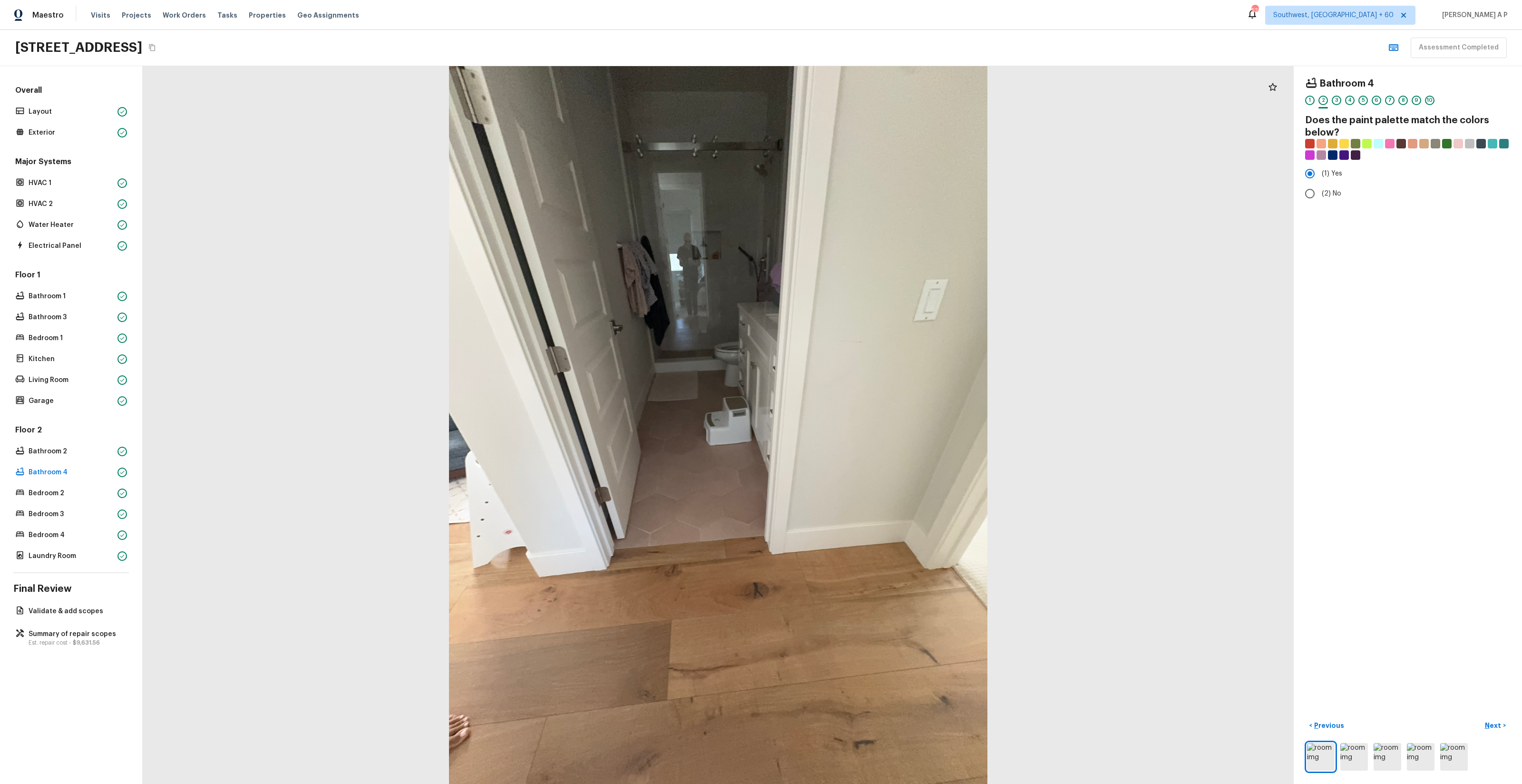
click at [1480, 718] on button "Next >" at bounding box center [1495, 726] width 31 height 16
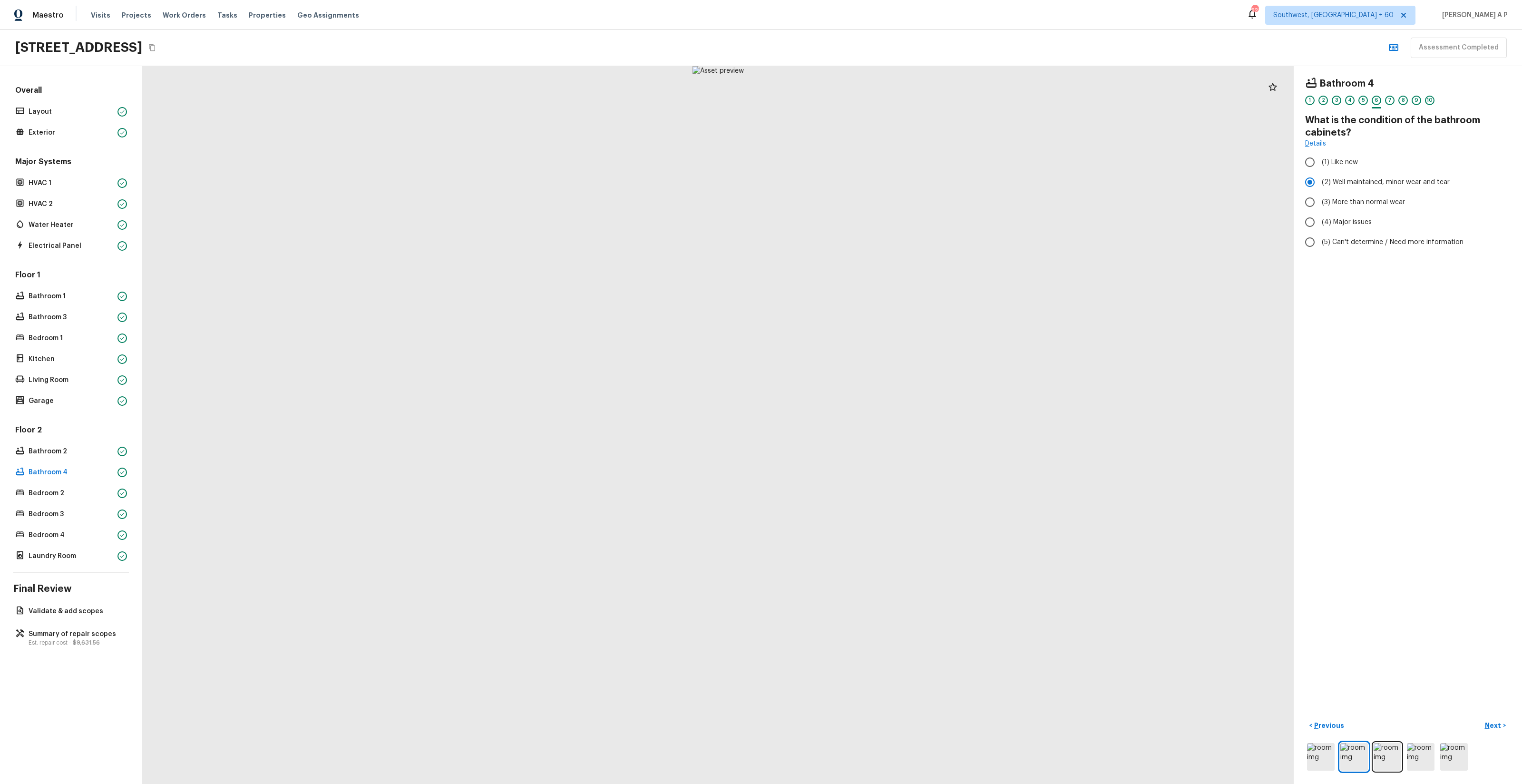
click at [1480, 718] on button "Next >" at bounding box center [1495, 726] width 31 height 16
click at [1441, 718] on button "Next ( Bedroom 2 ) >" at bounding box center [1476, 726] width 70 height 16
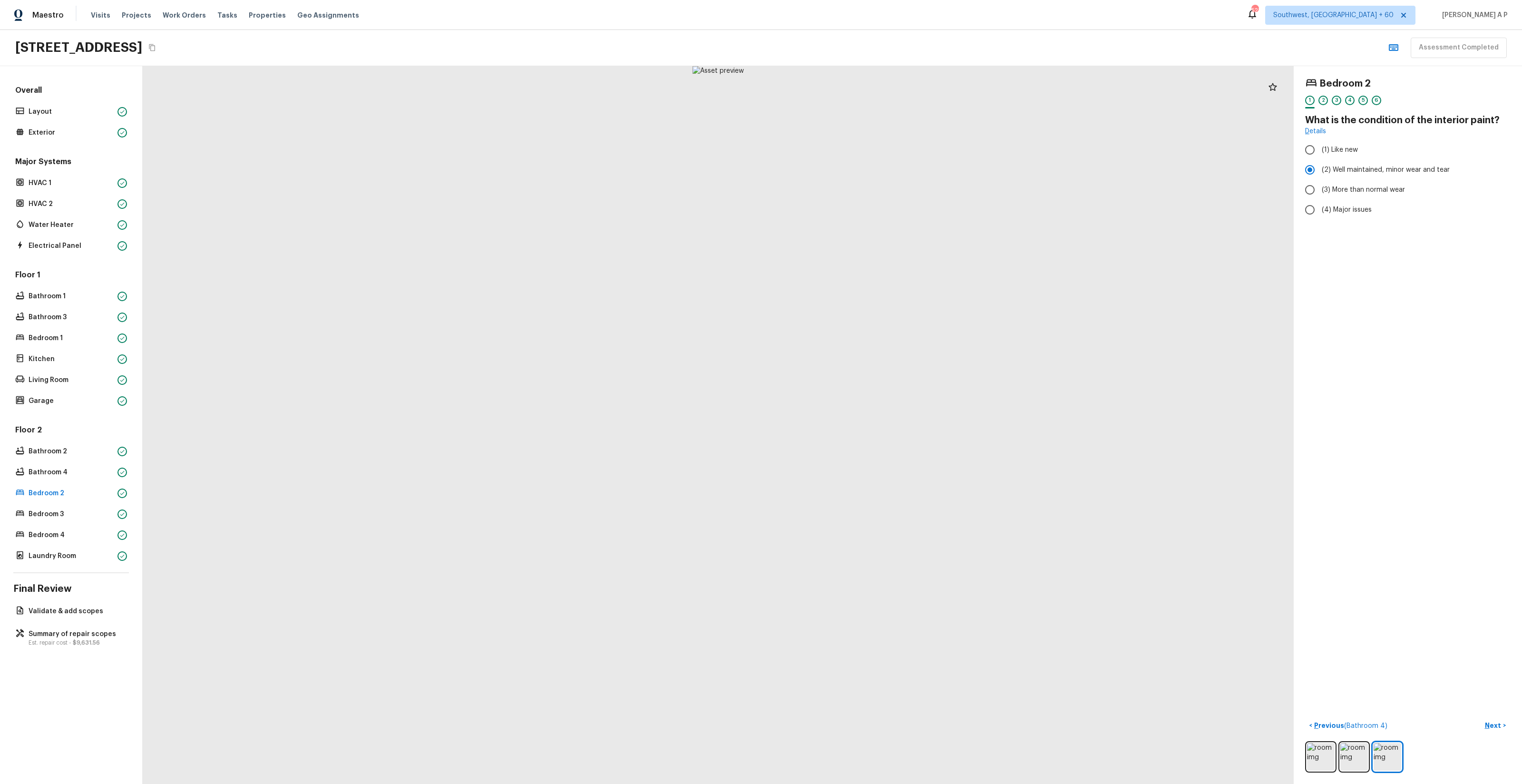
click at [1480, 718] on button "Next >" at bounding box center [1495, 726] width 31 height 16
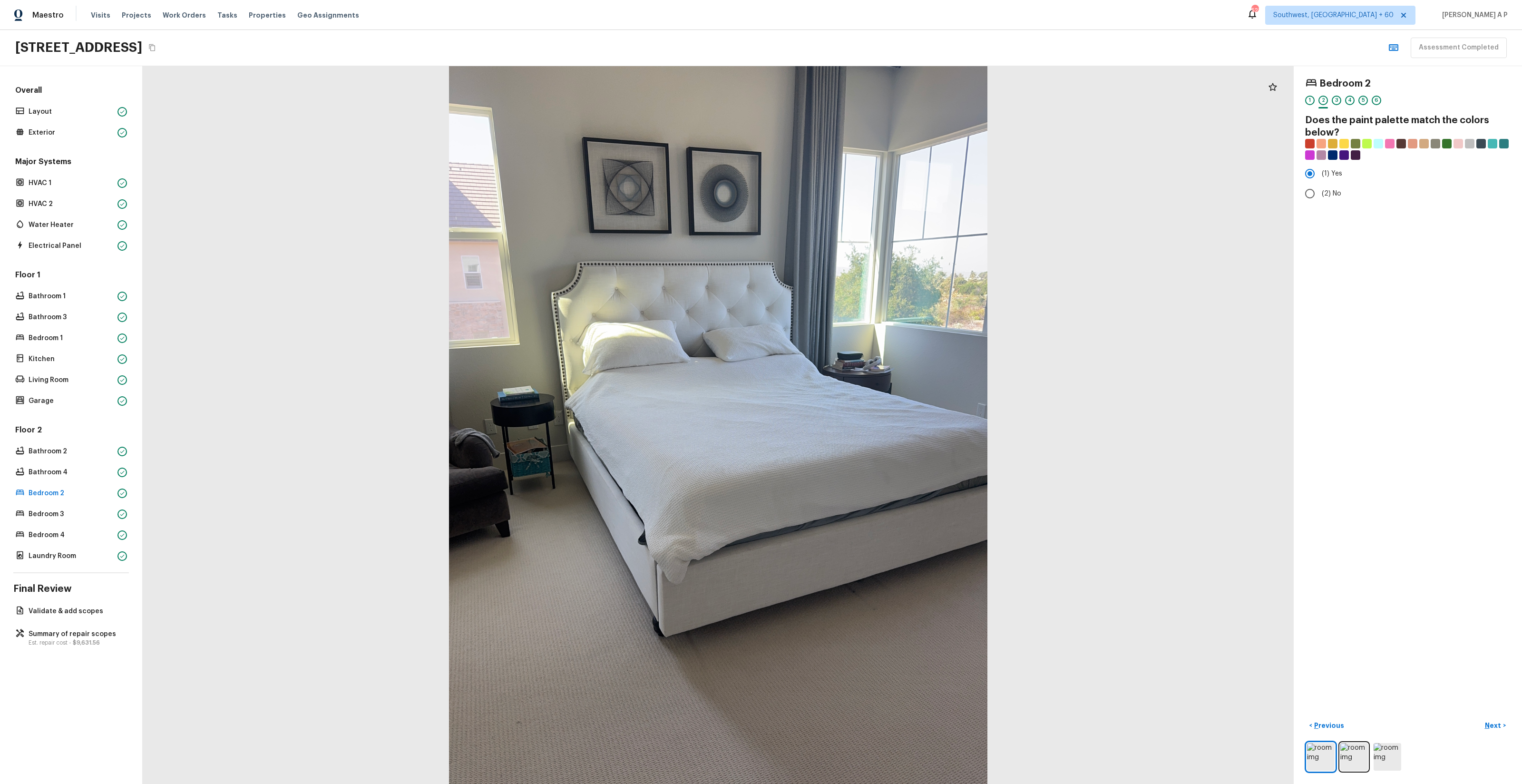
click at [1480, 718] on button "Next >" at bounding box center [1495, 726] width 31 height 16
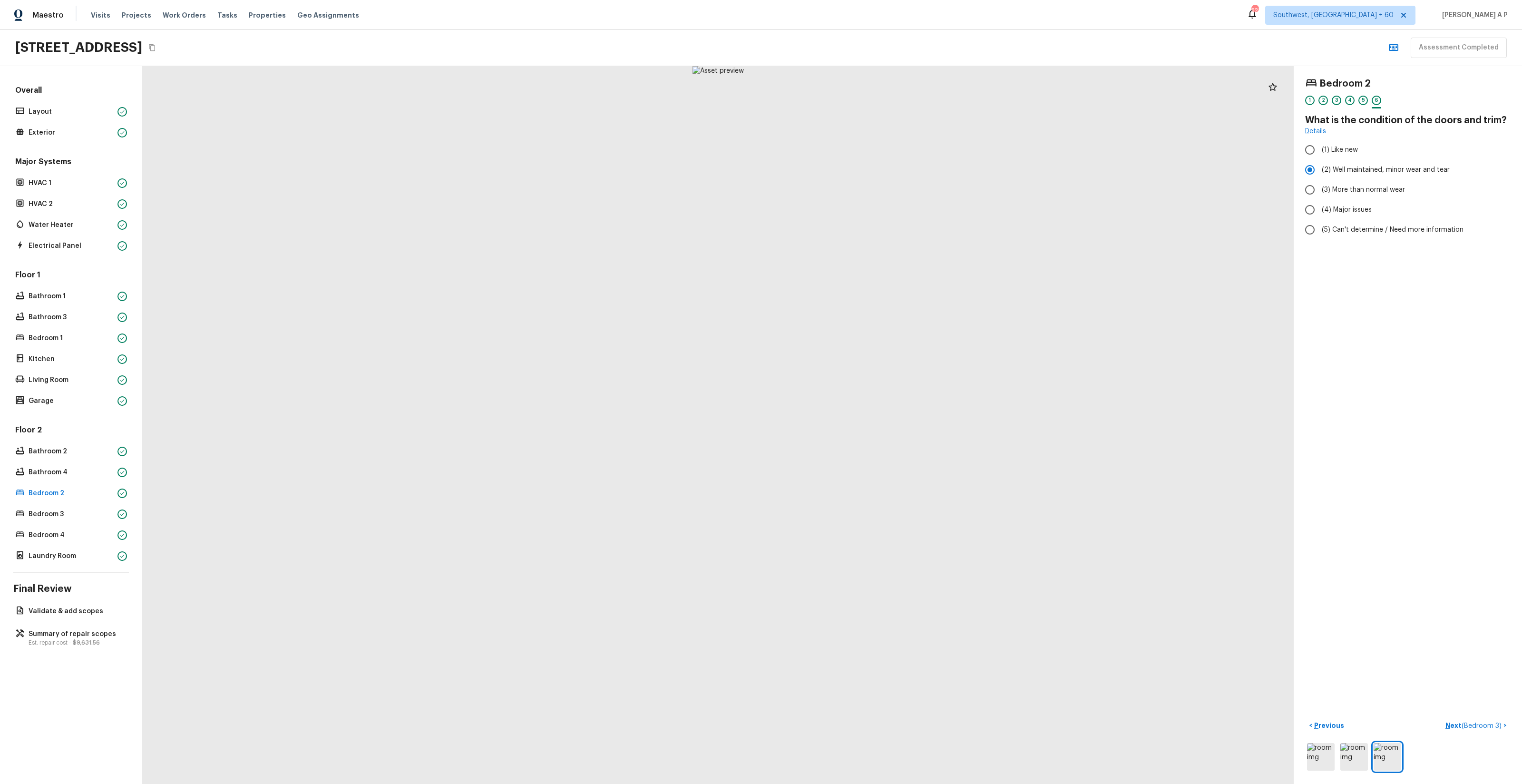
click at [1442, 718] on button "Next ( Bedroom 3 ) >" at bounding box center [1476, 726] width 69 height 16
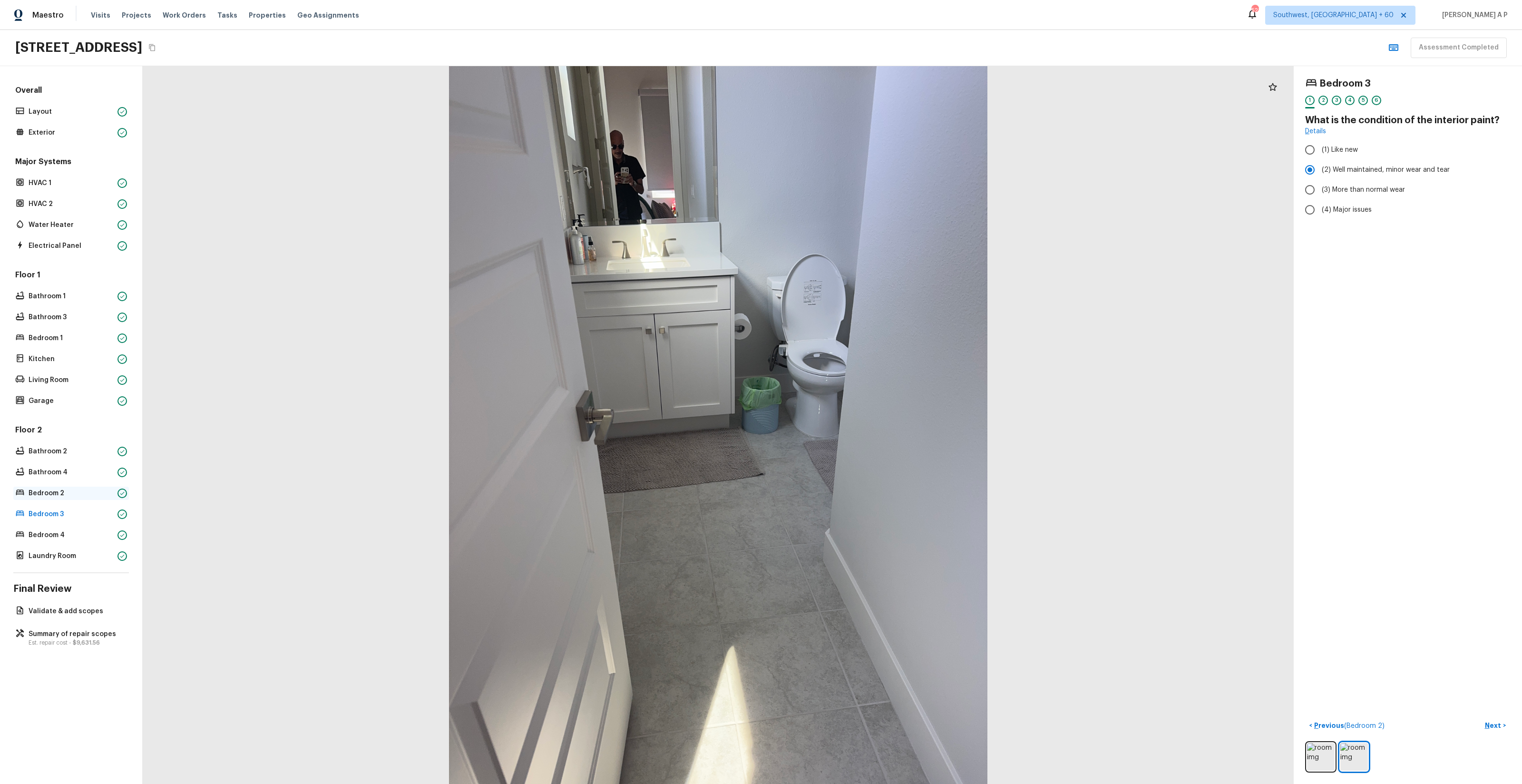
click at [96, 495] on p "Bedroom 2" at bounding box center [71, 493] width 85 height 9
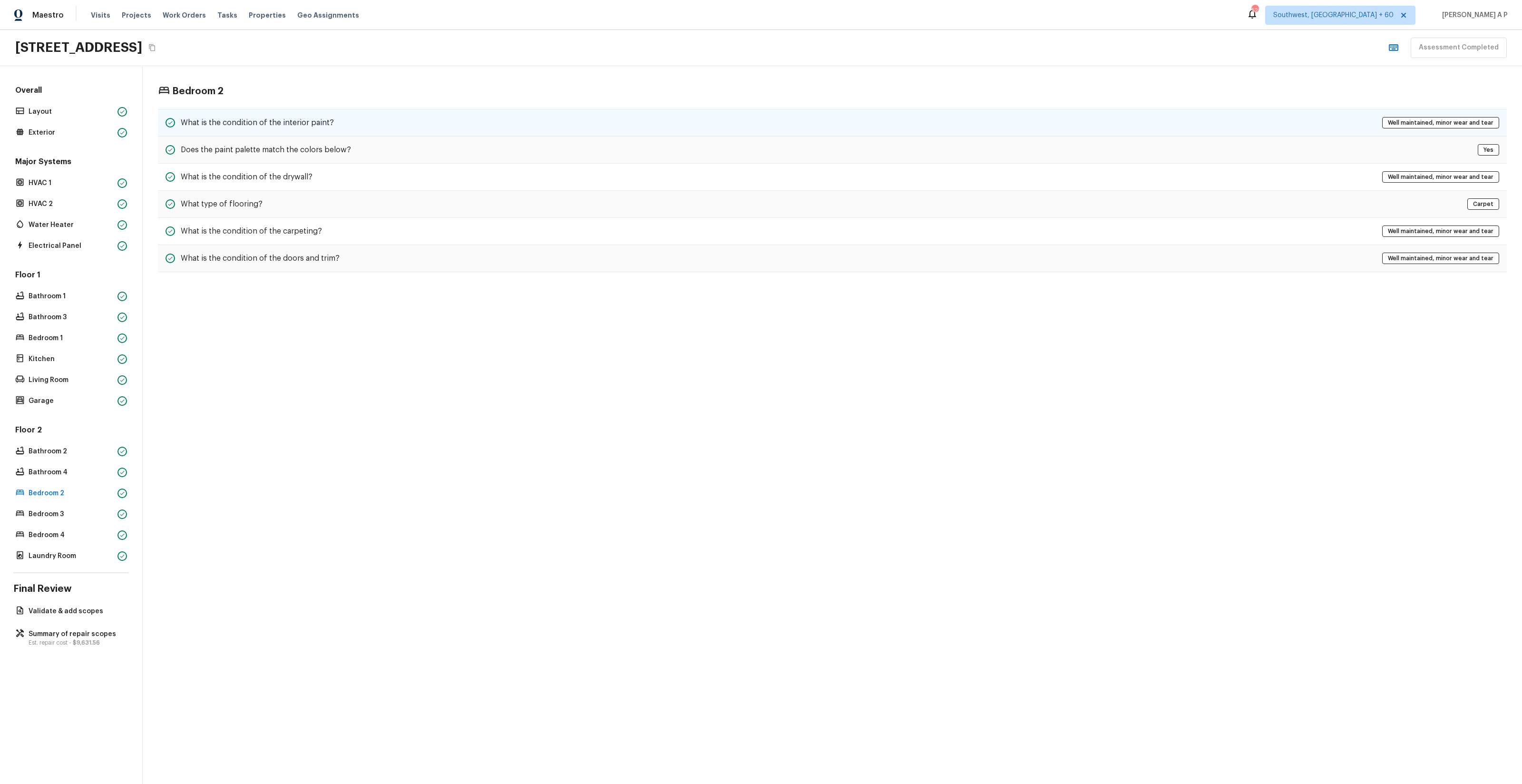
click at [402, 126] on div "What is the condition of the interior paint? Well maintained, minor wear and te…" at bounding box center [832, 122] width 1349 height 28
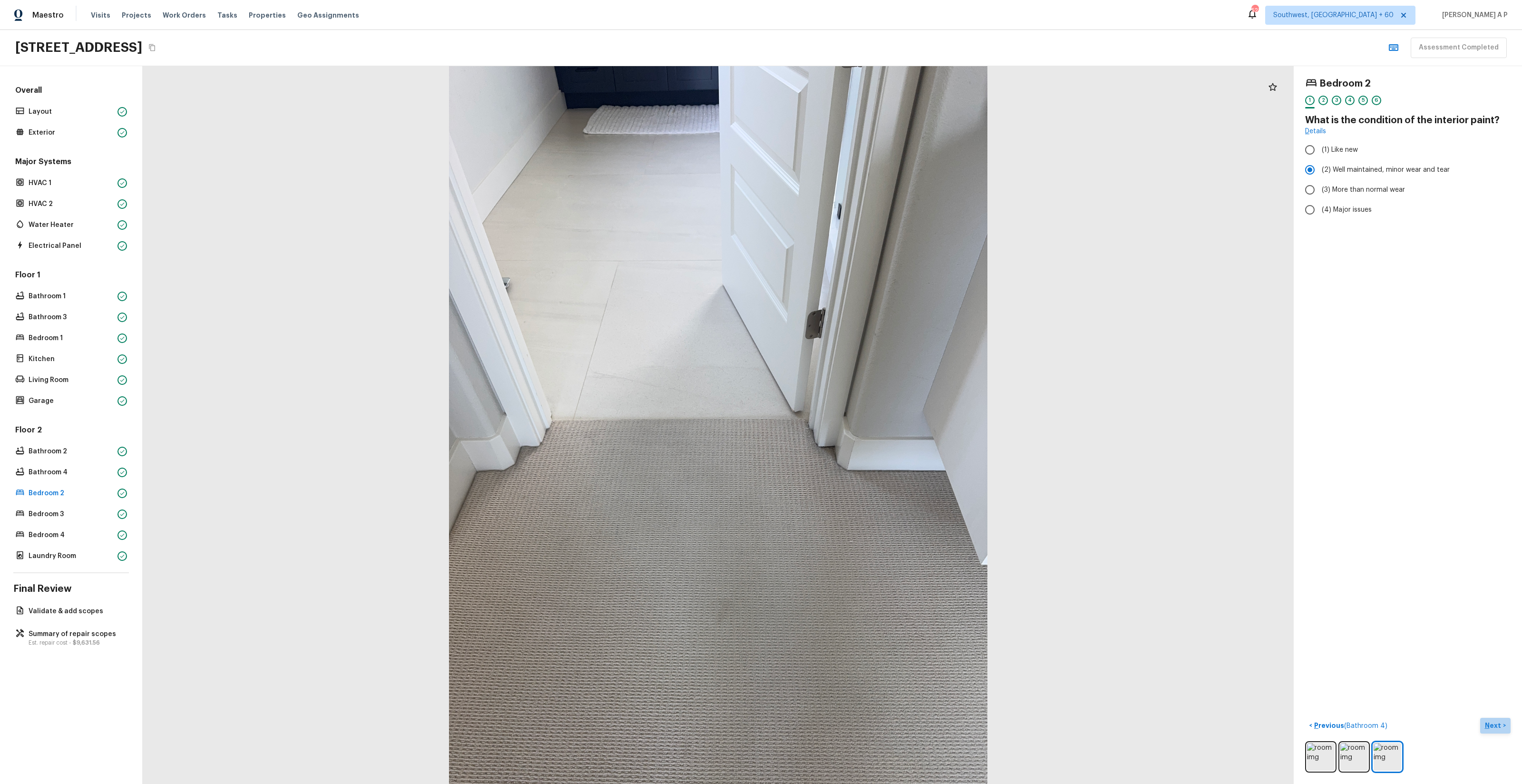
click at [1498, 722] on p "Next" at bounding box center [1494, 726] width 18 height 9
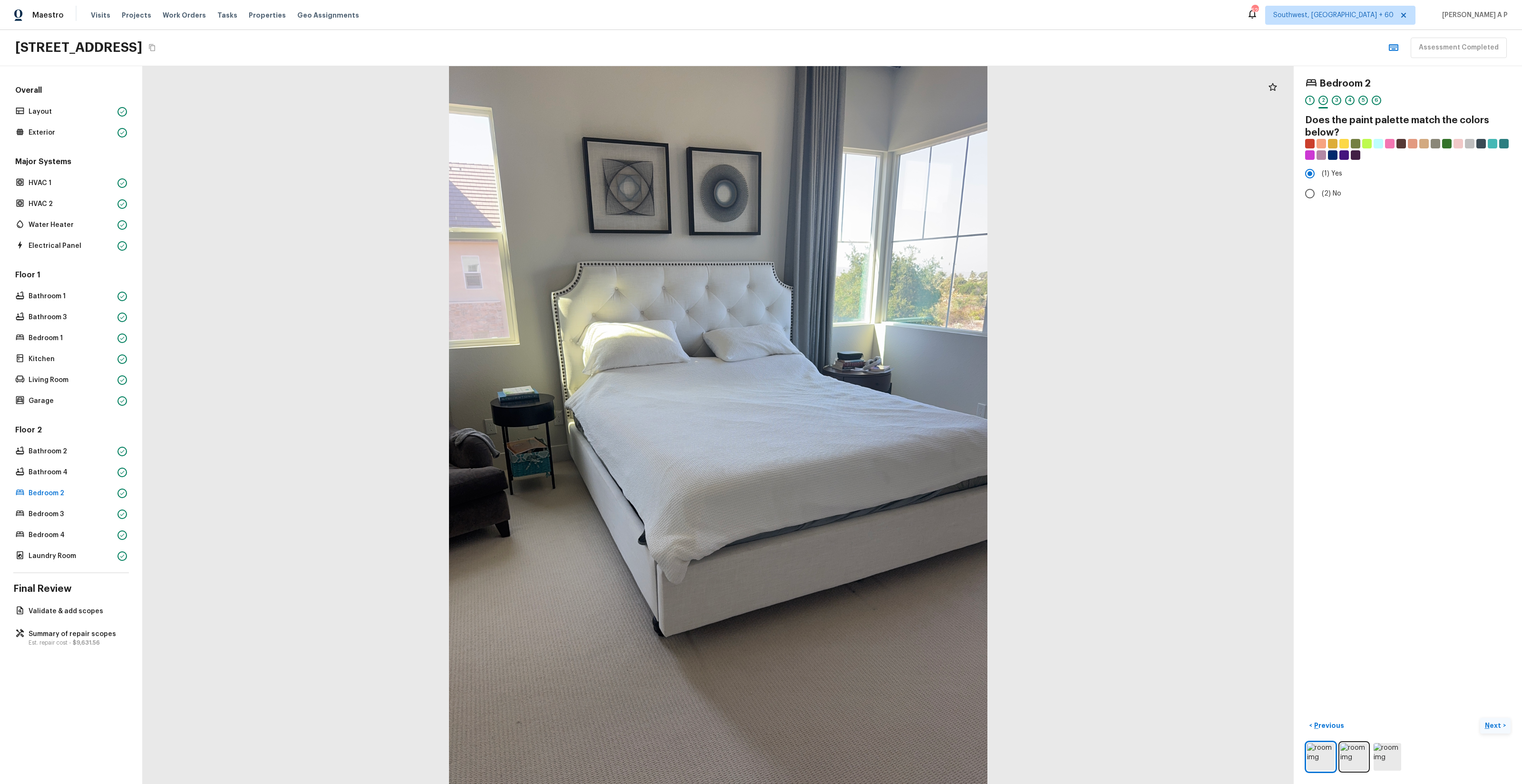
click at [1480, 718] on button "Next >" at bounding box center [1495, 726] width 31 height 16
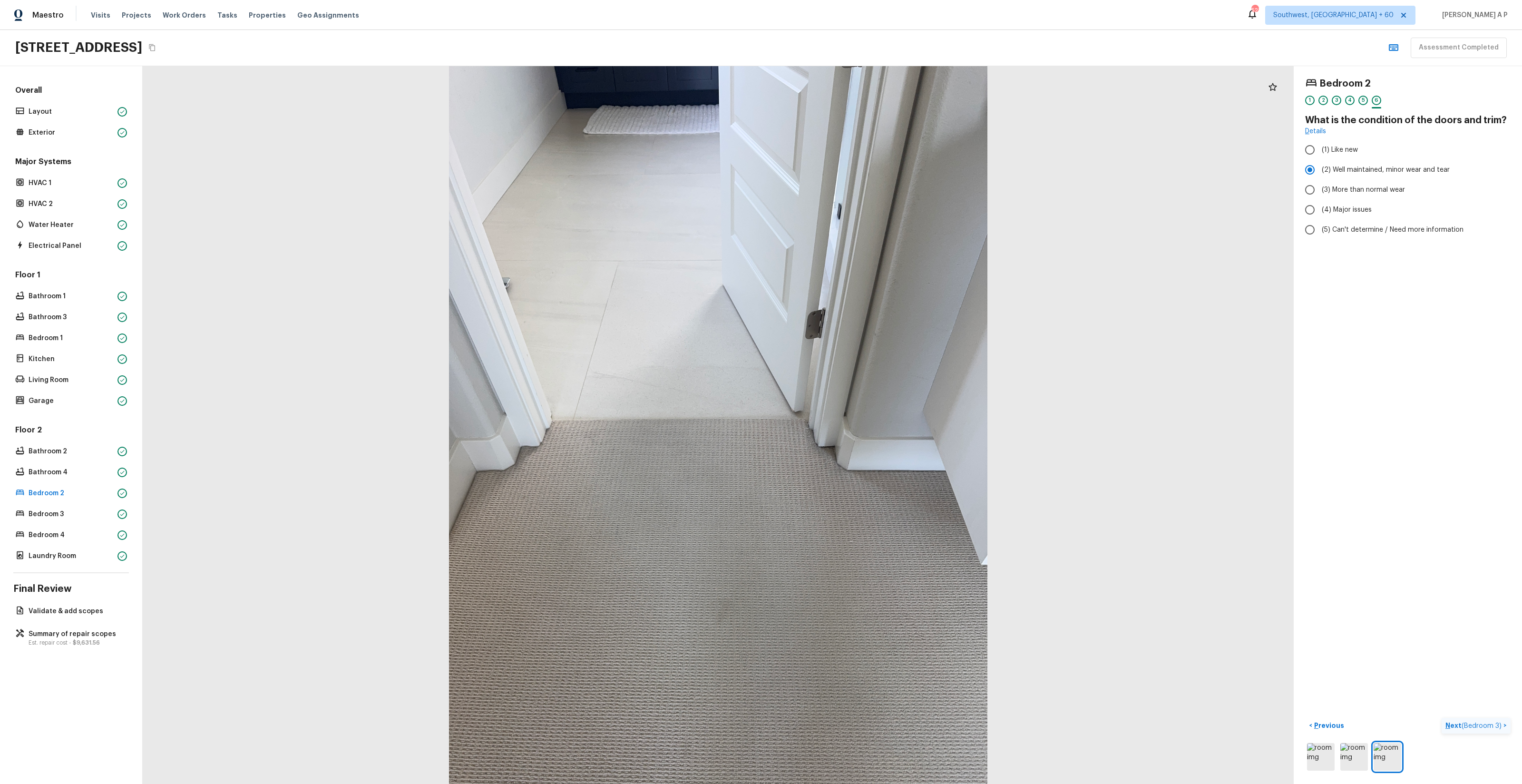
click at [1442, 718] on button "Next ( Bedroom 3 ) >" at bounding box center [1476, 726] width 69 height 16
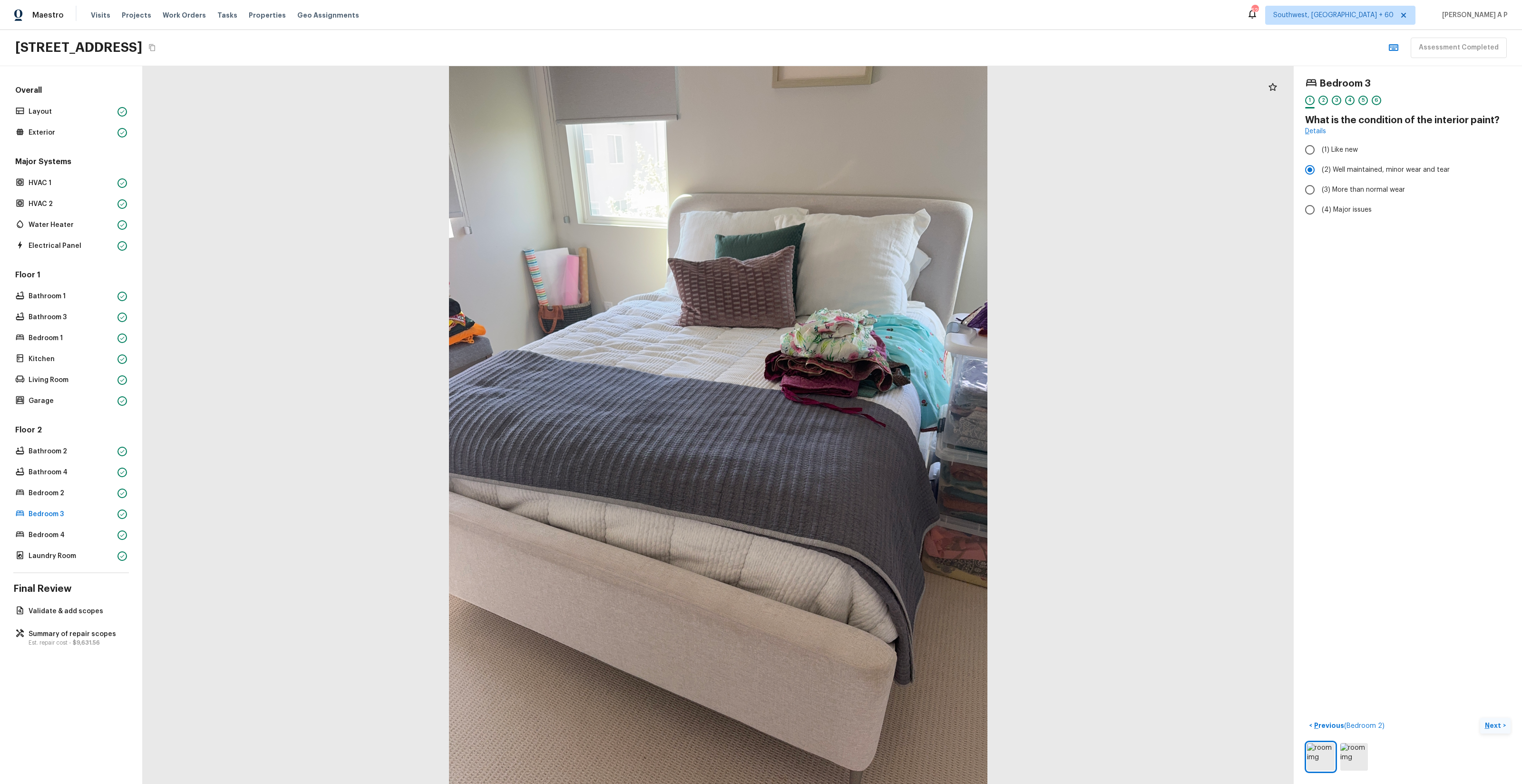
click at [1480, 718] on button "Next >" at bounding box center [1495, 726] width 31 height 16
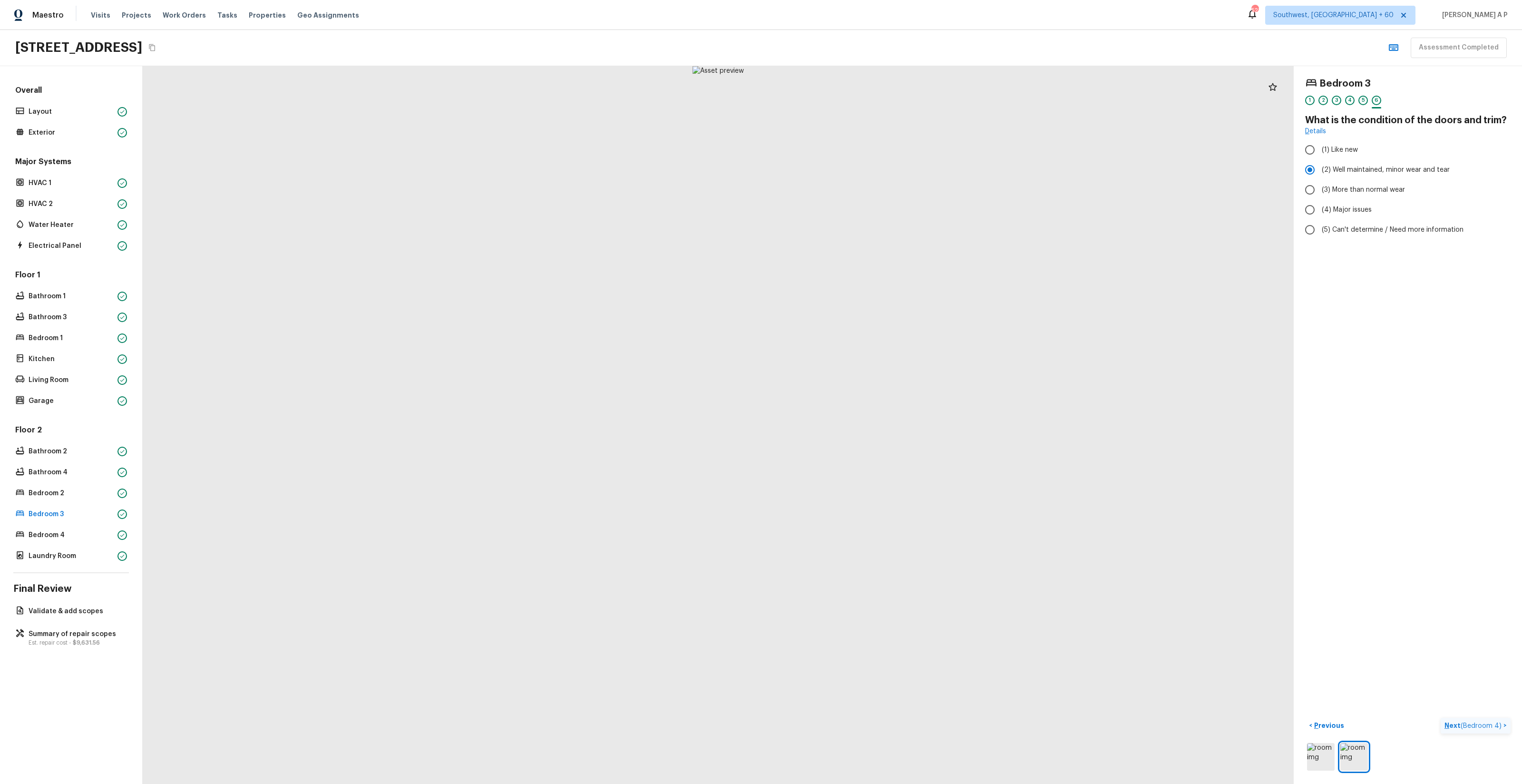
click at [1440, 718] on button "Next ( Bedroom 4 ) >" at bounding box center [1475, 726] width 70 height 16
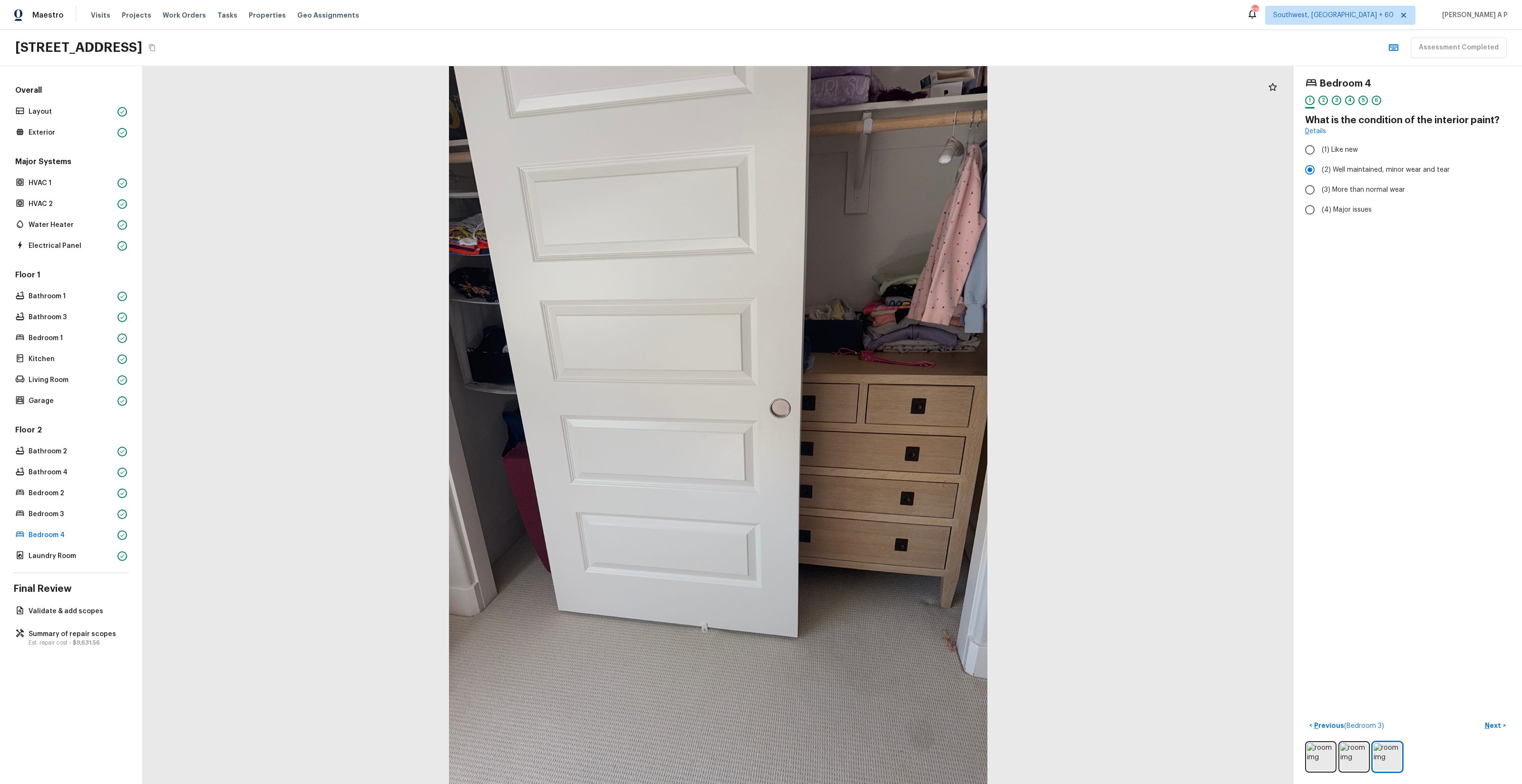
click at [1480, 718] on button "Next >" at bounding box center [1495, 726] width 31 height 16
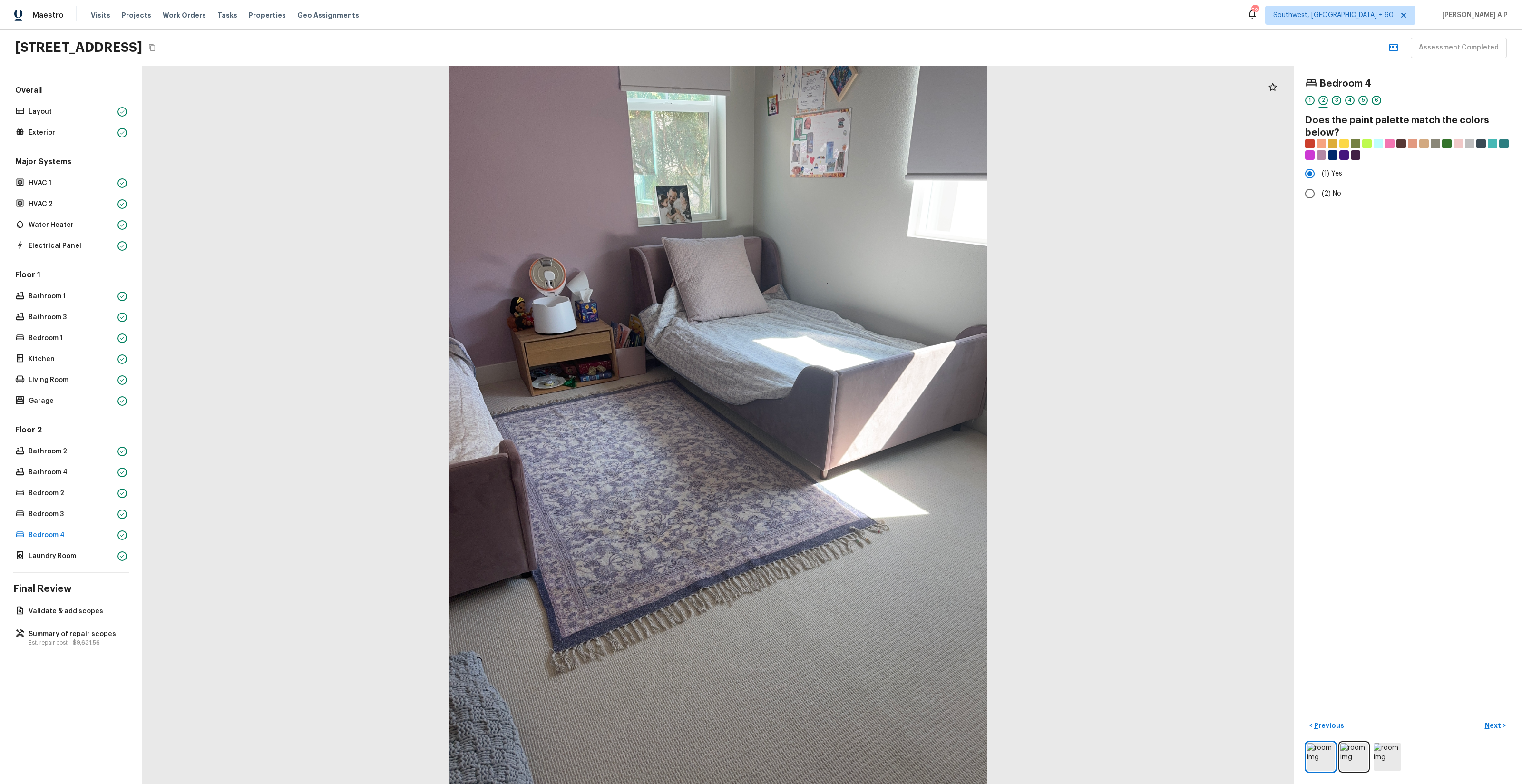
click at [1480, 718] on button "Next >" at bounding box center [1495, 726] width 31 height 16
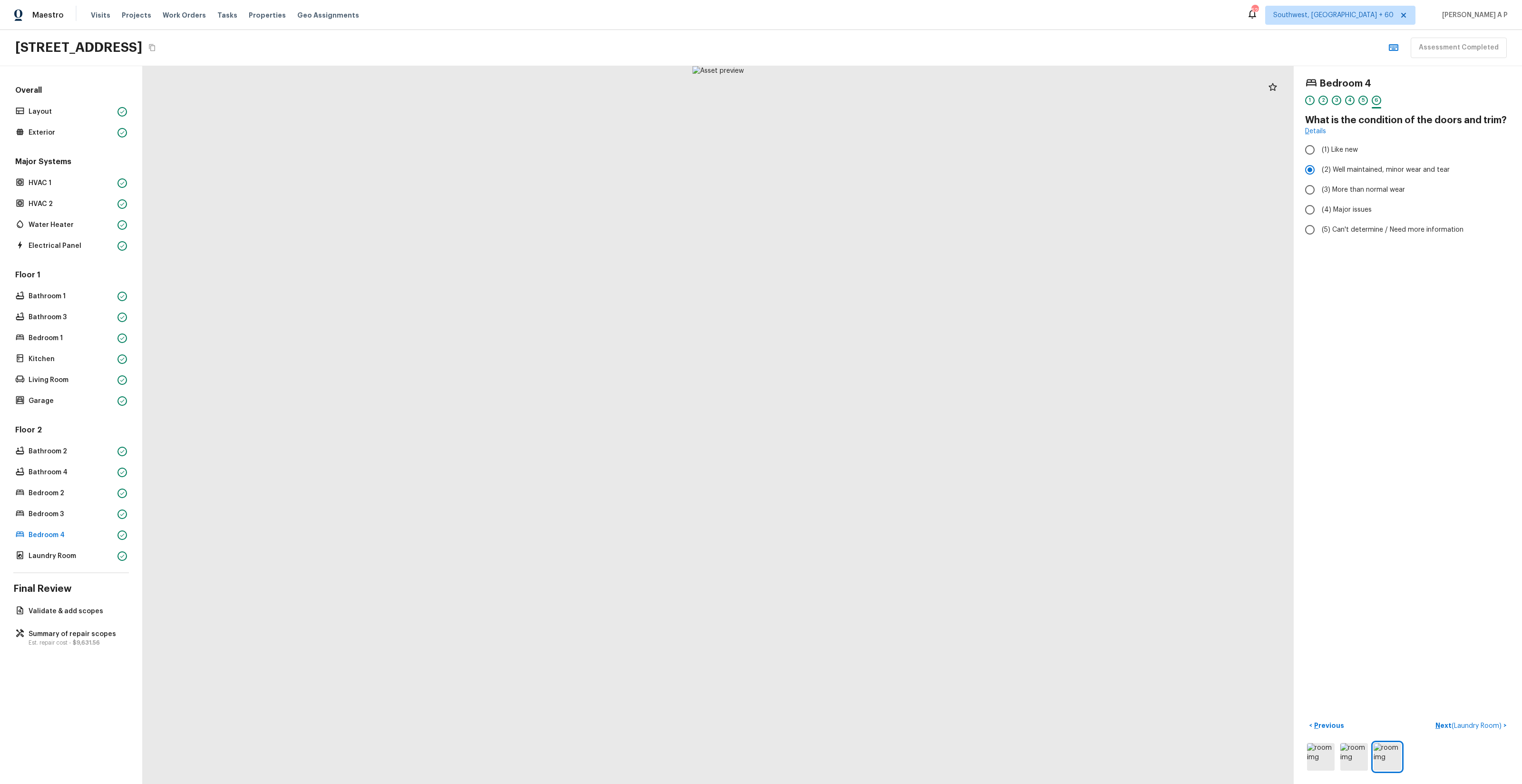
click at [1432, 718] on button "Next ( Laundry Room ) >" at bounding box center [1471, 726] width 79 height 16
click at [1480, 718] on button "Next >" at bounding box center [1495, 726] width 31 height 16
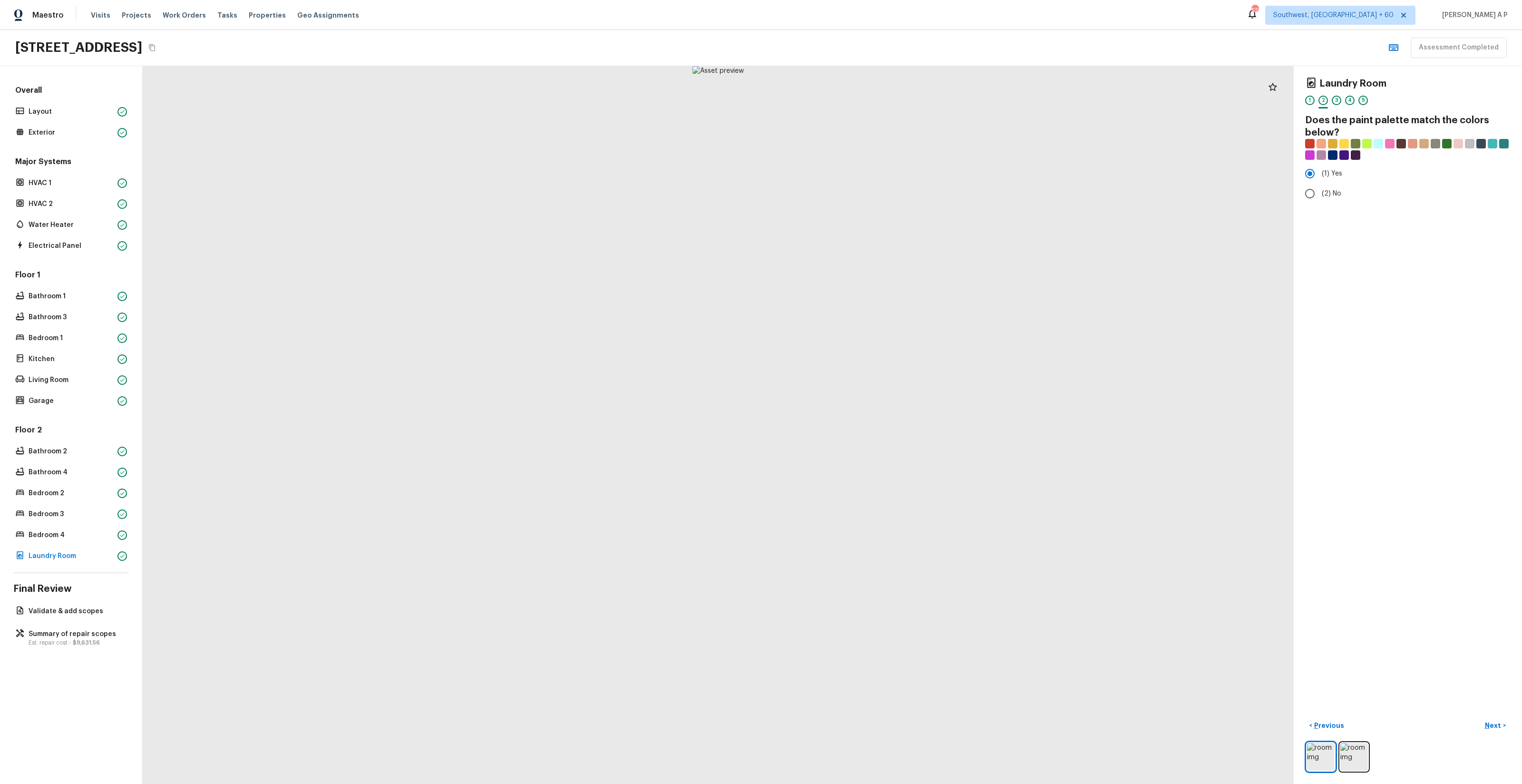
click at [1480, 718] on button "Next >" at bounding box center [1495, 726] width 31 height 16
click button "Next ( Validate & add scopes ) >" at bounding box center [1458, 726] width 105 height 16
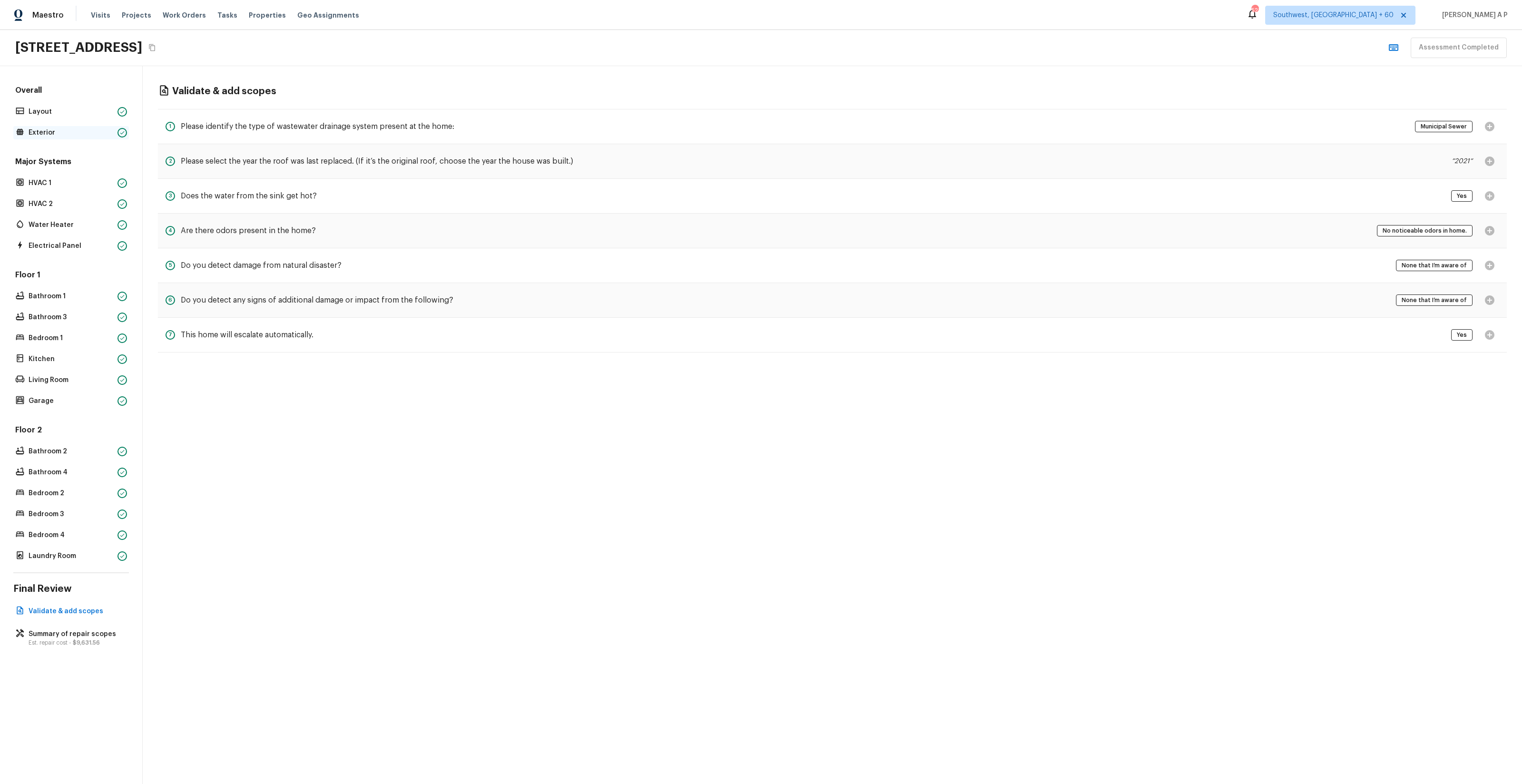
click at [86, 138] on div "Exterior" at bounding box center [71, 132] width 116 height 14
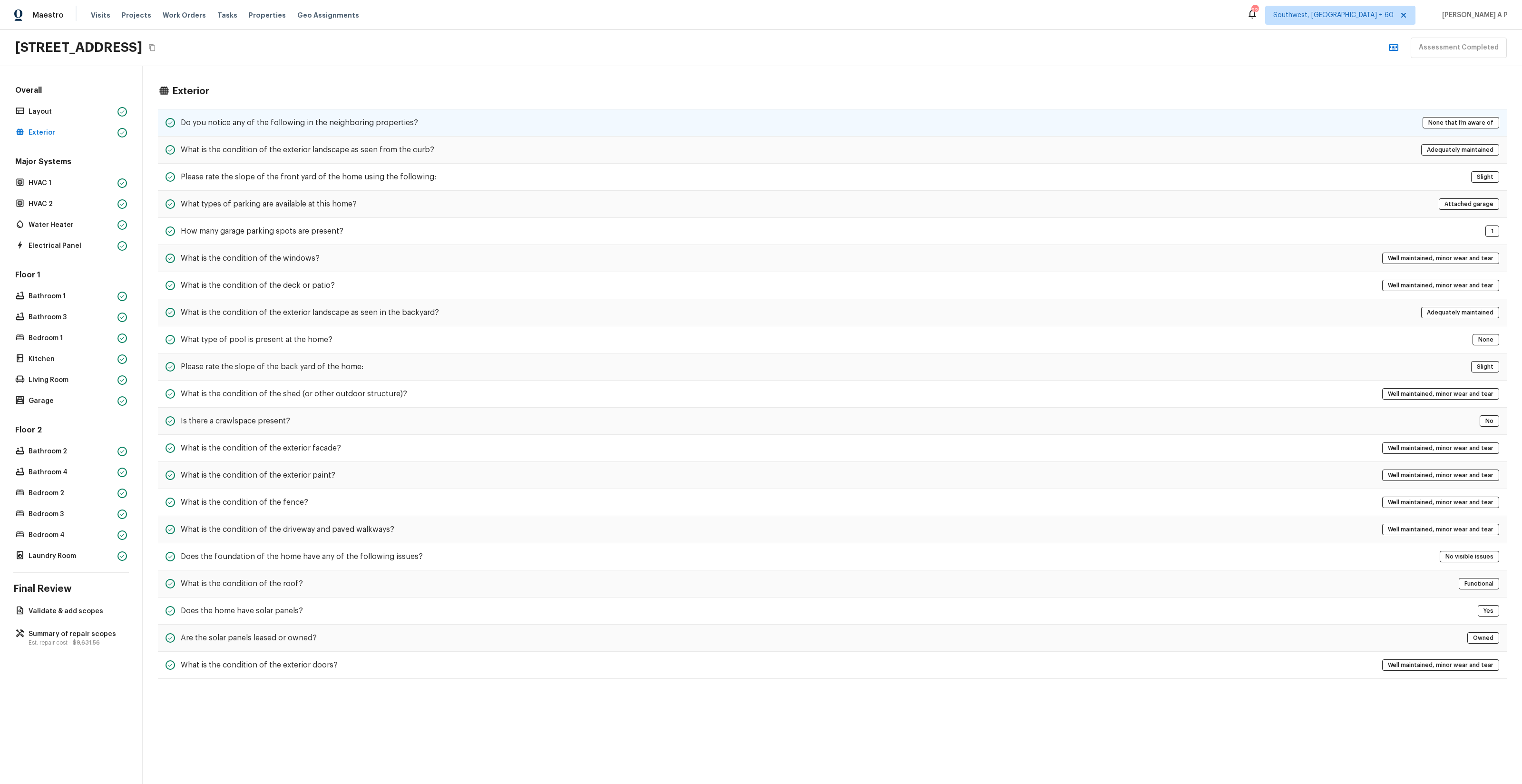
click at [335, 118] on h5 "Do you notice any of the following in the neighboring properties?" at bounding box center [300, 123] width 238 height 11
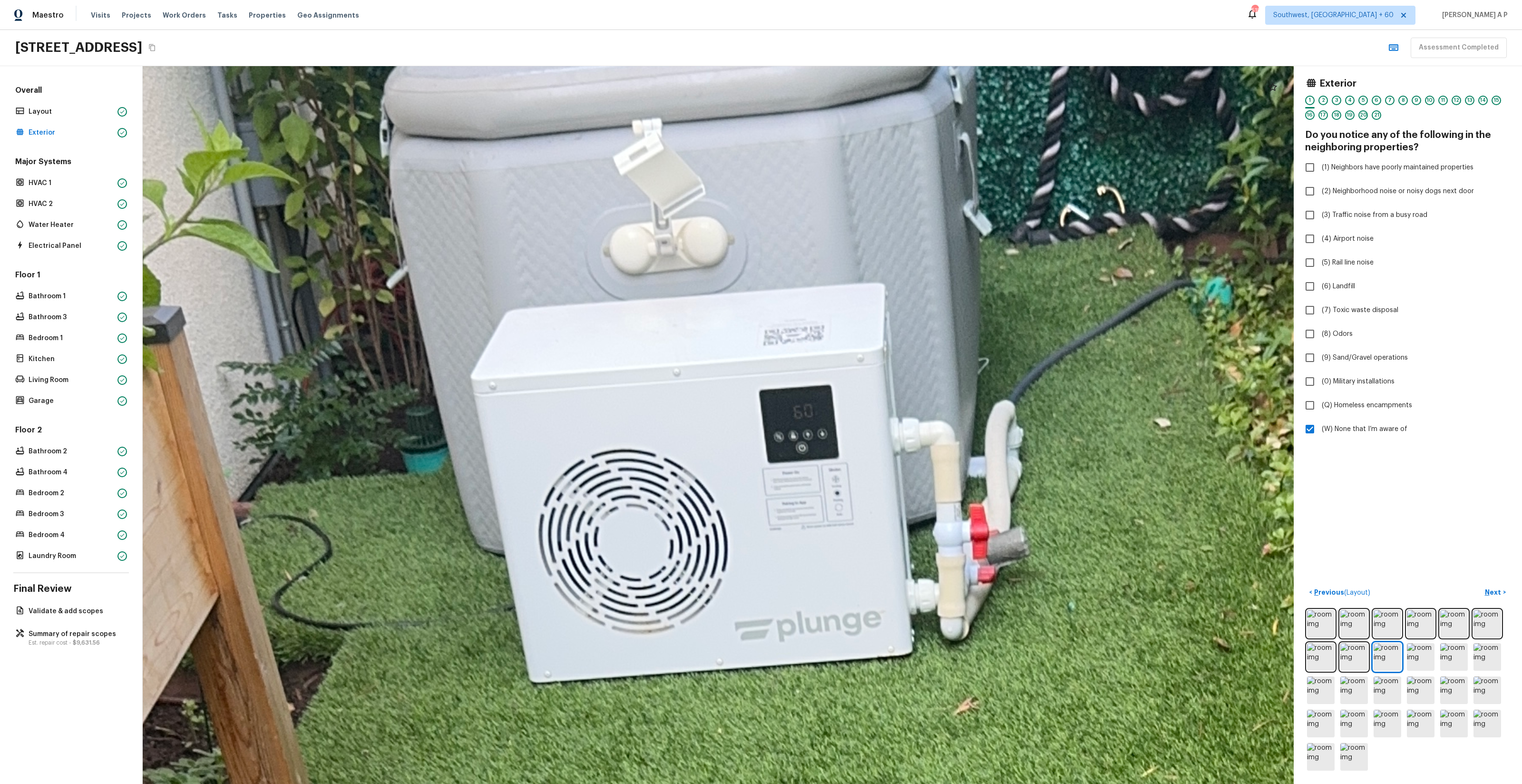
drag, startPoint x: 687, startPoint y: 231, endPoint x: 713, endPoint y: 453, distance: 223.5
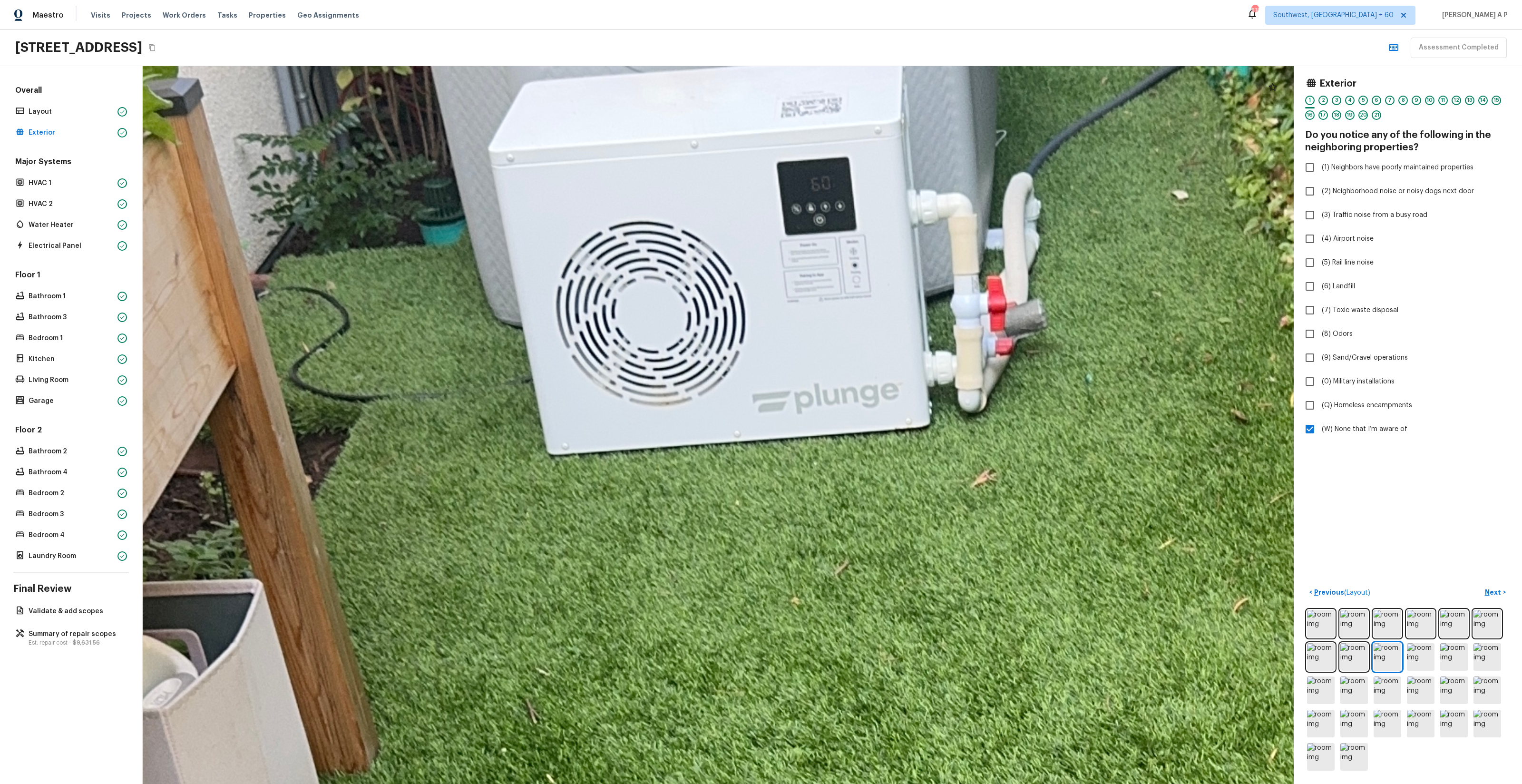
drag, startPoint x: 704, startPoint y: 360, endPoint x: 762, endPoint y: 457, distance: 113.0
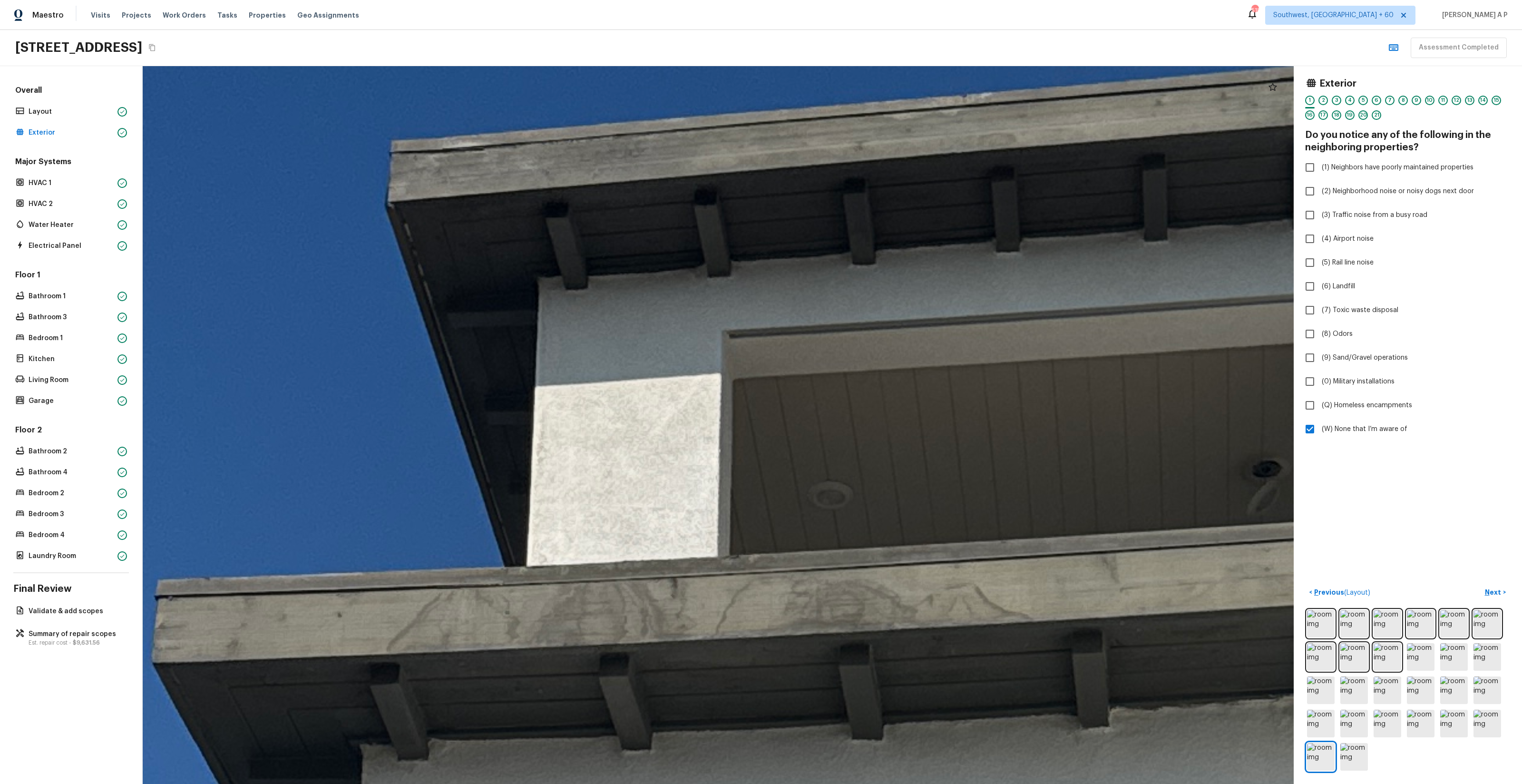
drag, startPoint x: 890, startPoint y: 539, endPoint x: 904, endPoint y: 932, distance: 393.2
click at [904, 783] on html "Maestro Visits Projects Work Orders Tasks Properties Geo Assignments [GEOGRAPHI…" at bounding box center [761, 392] width 1522 height 784
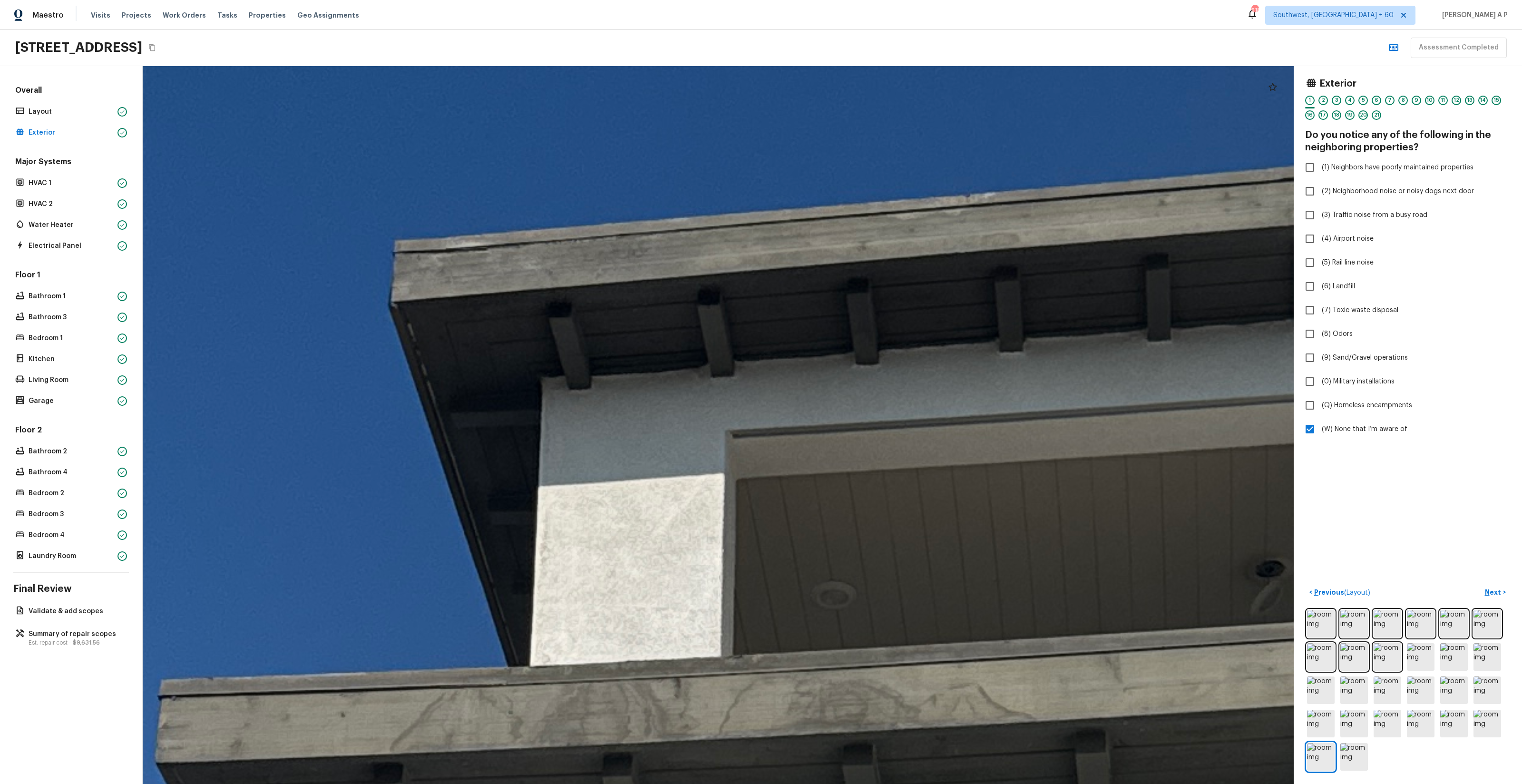
drag, startPoint x: 920, startPoint y: 699, endPoint x: 911, endPoint y: 401, distance: 298.1
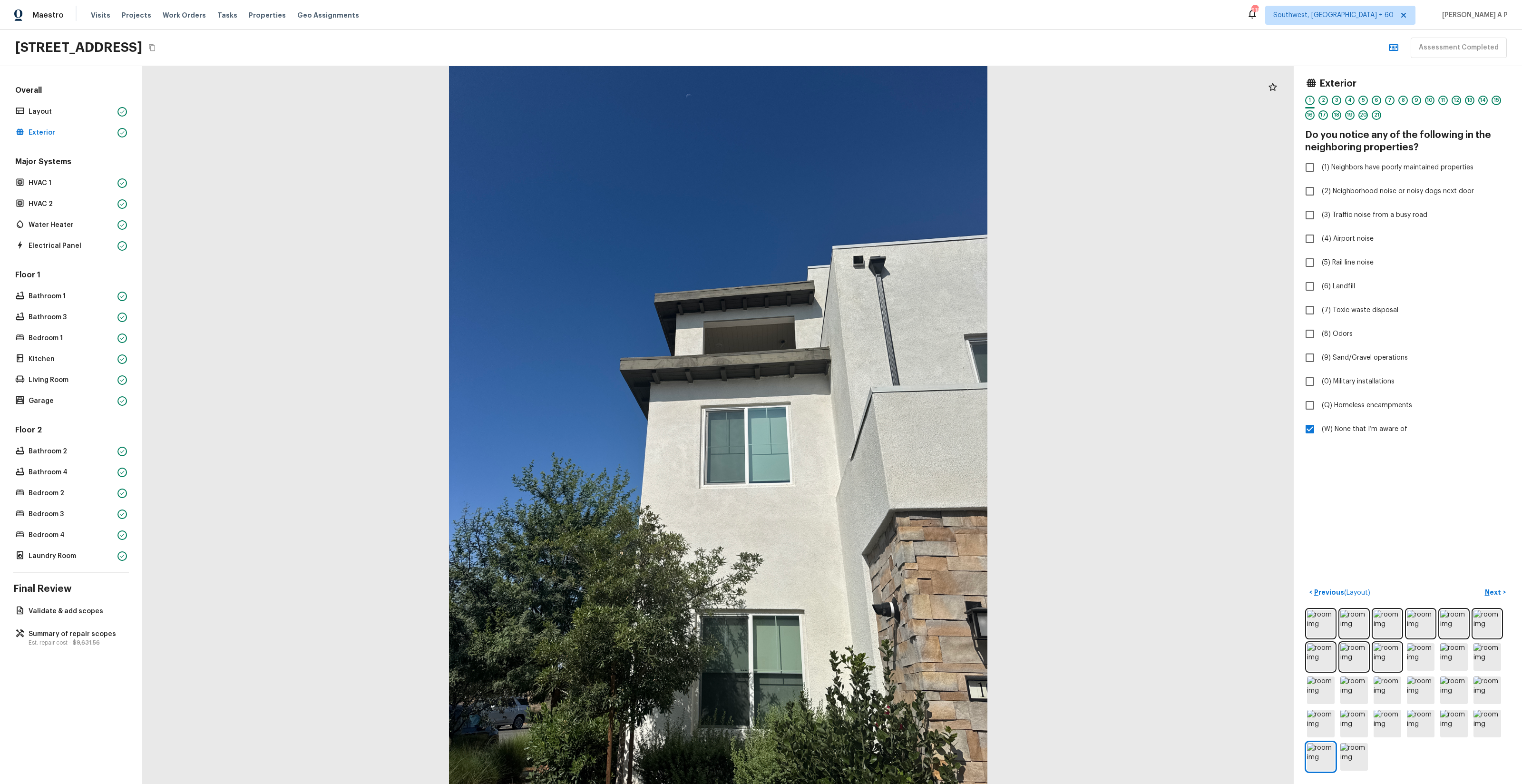
click at [1184, 457] on div at bounding box center [718, 425] width 1151 height 718
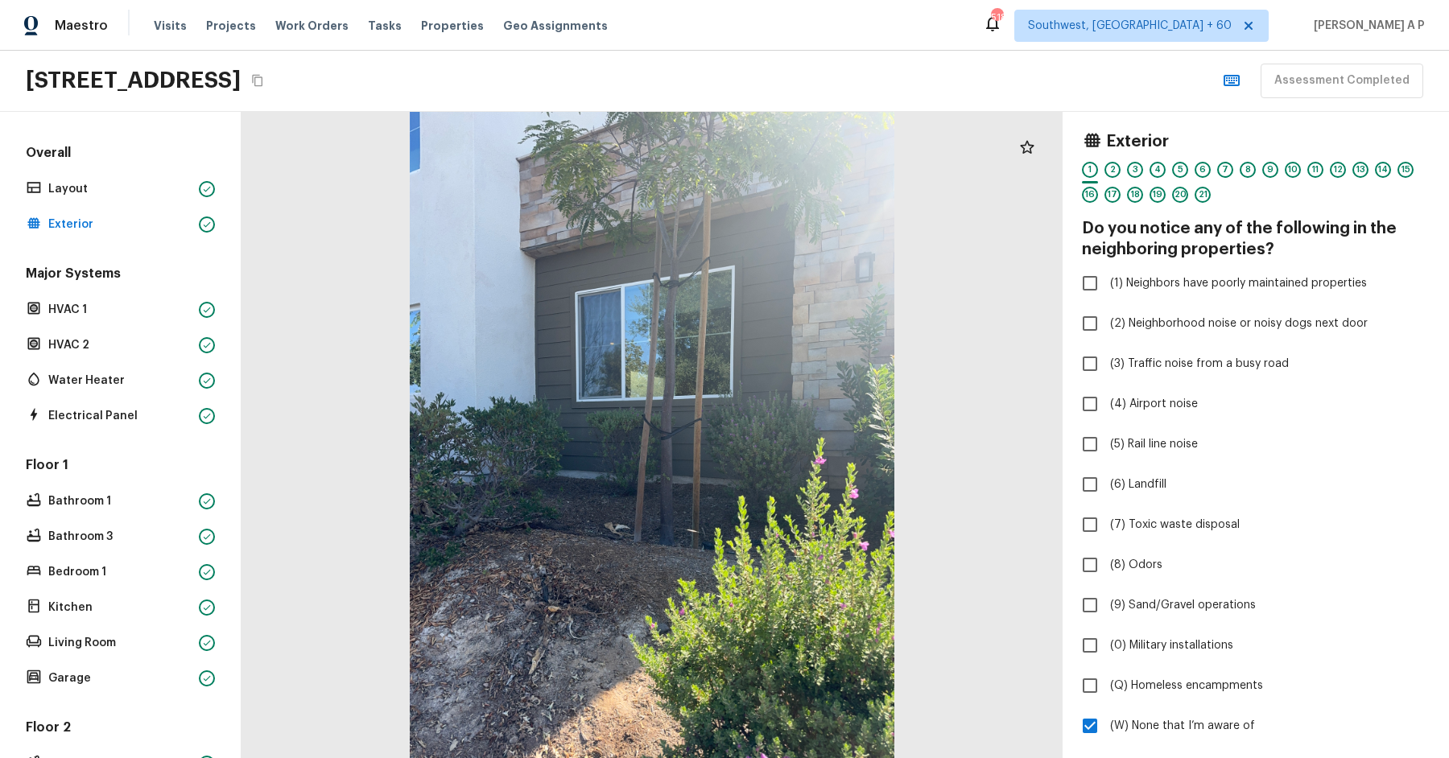
scroll to position [334, 0]
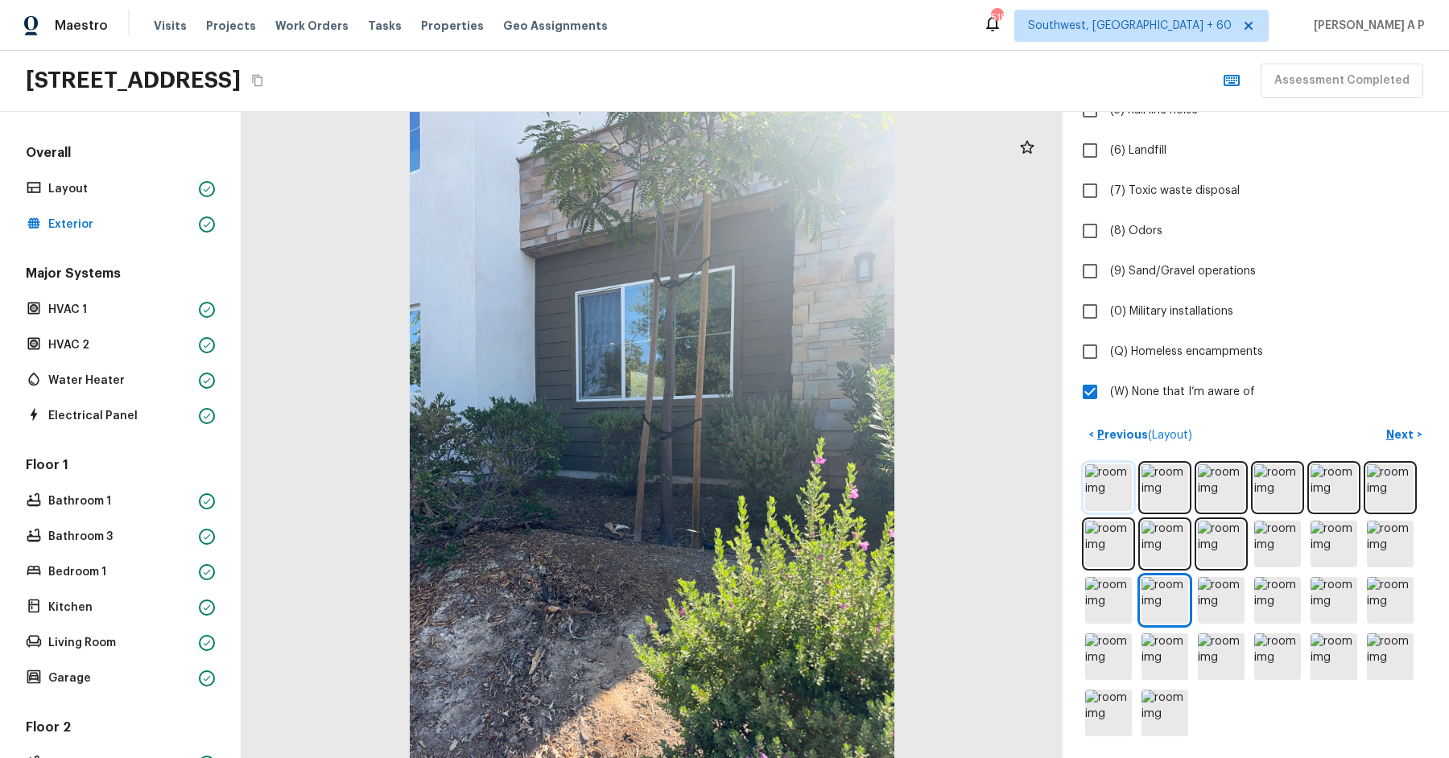
click at [1125, 485] on img at bounding box center [1108, 487] width 47 height 47
